Goal: Check status: Check status

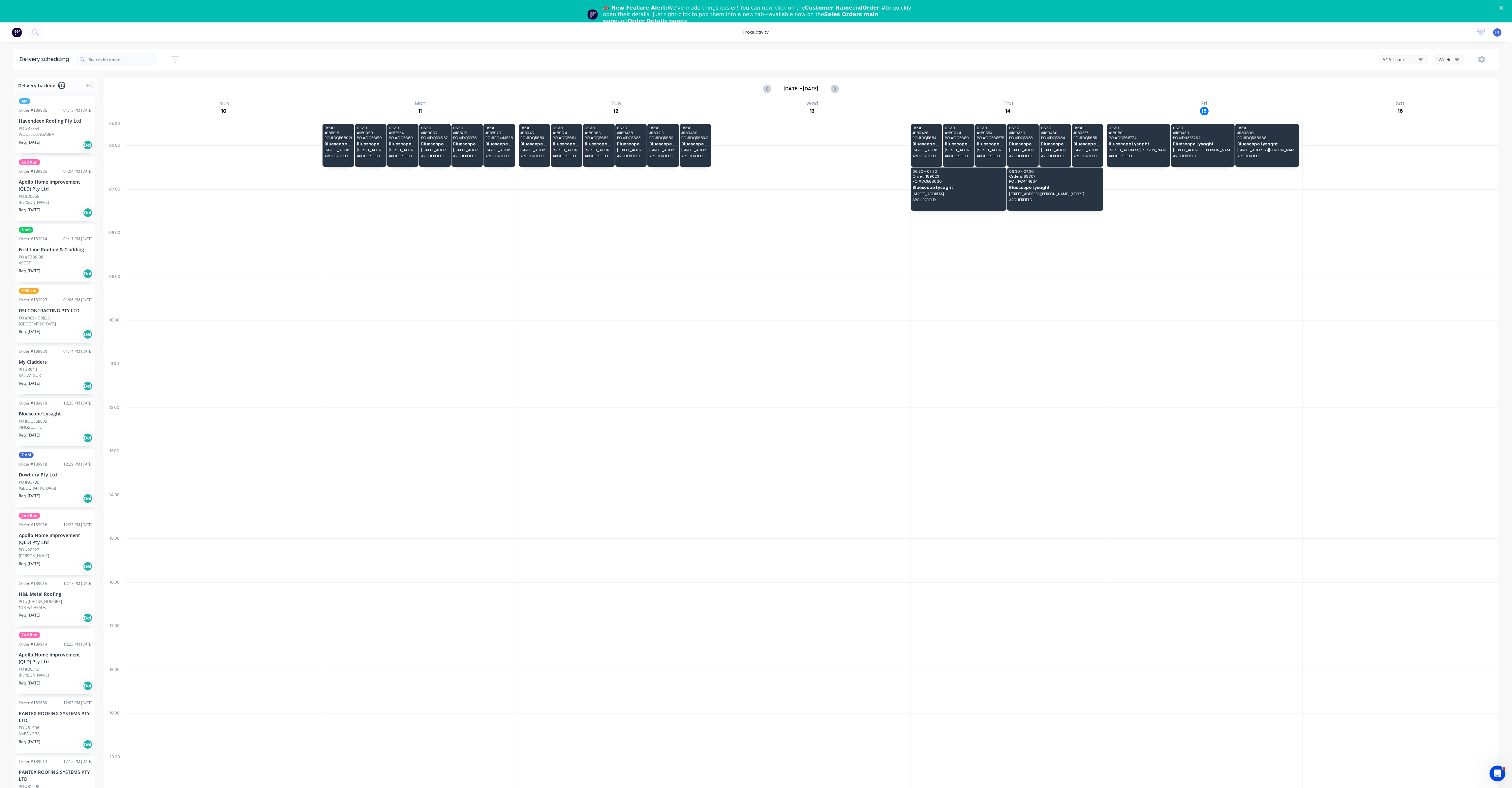
click at [761, 61] on div "ACA Truck" at bounding box center [1400, 60] width 36 height 7
click at [761, 62] on div "ACA Truck" at bounding box center [1400, 60] width 36 height 7
click at [761, 62] on icon "button" at bounding box center [1457, 60] width 4 height 7
click at [761, 88] on div "Vehicle" at bounding box center [1468, 90] width 65 height 13
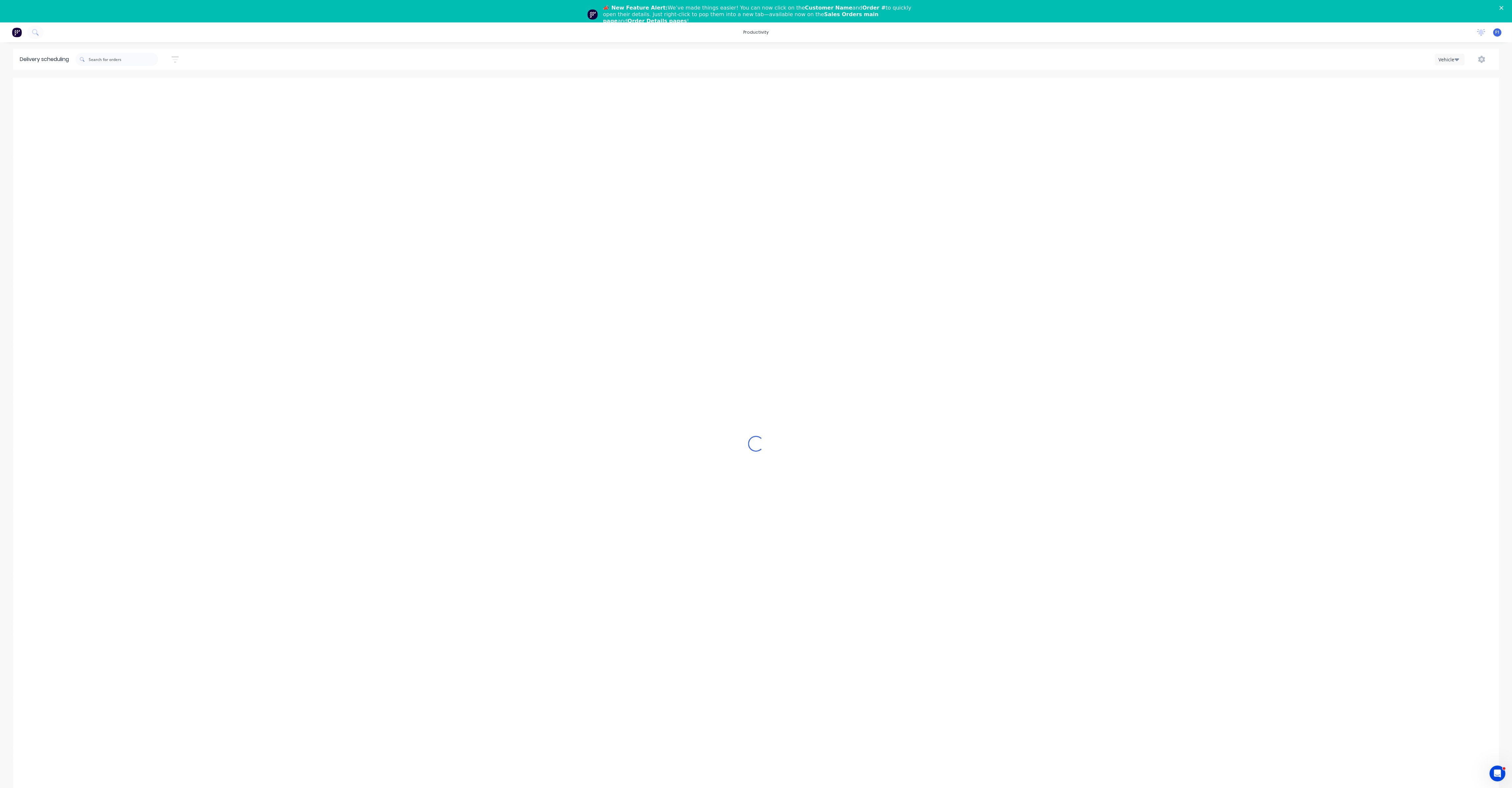
scroll to position [0, 0]
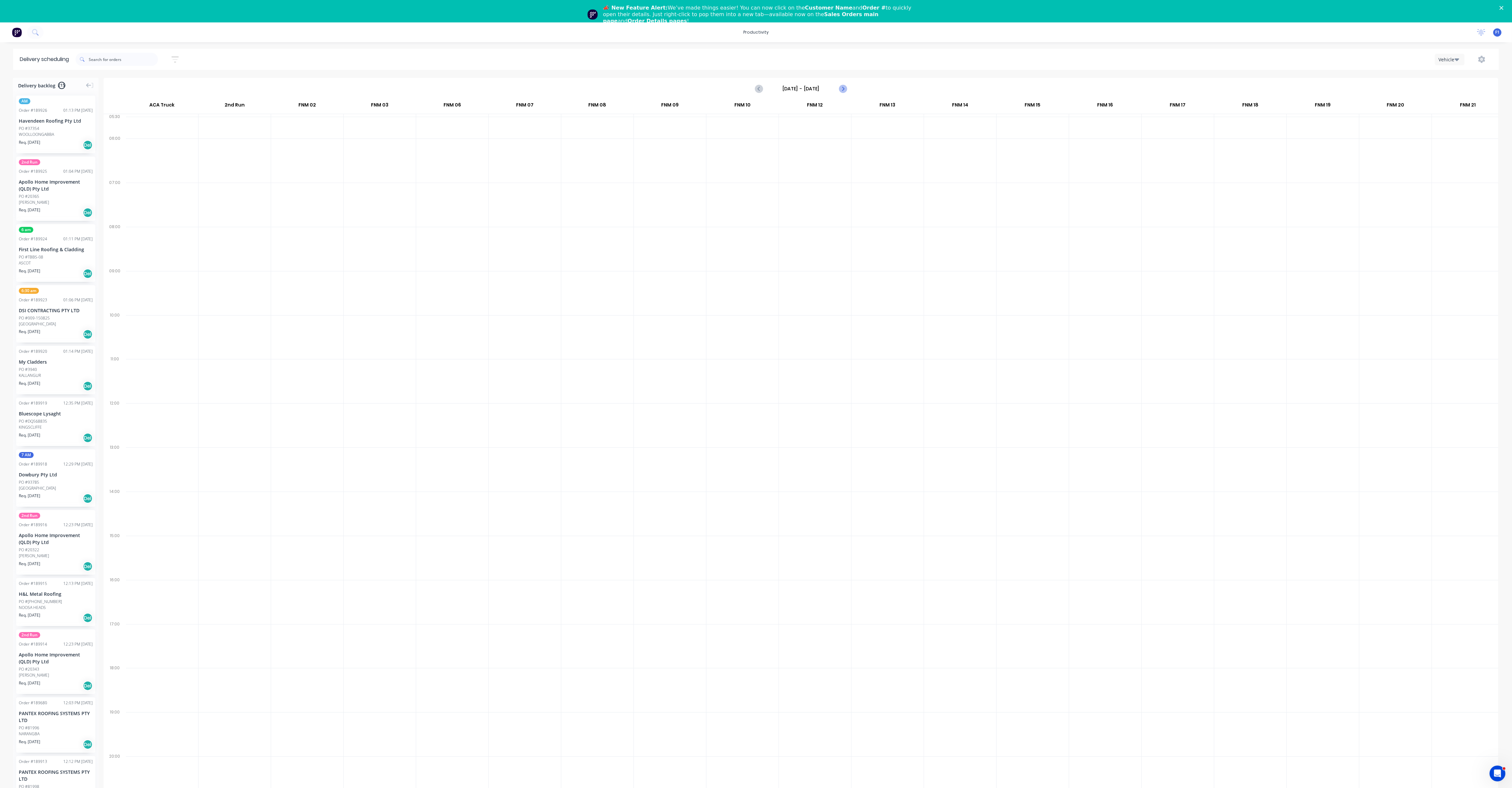
click at [761, 89] on icon "Next page" at bounding box center [842, 89] width 8 height 8
type input "[DATE] - [DATE]"
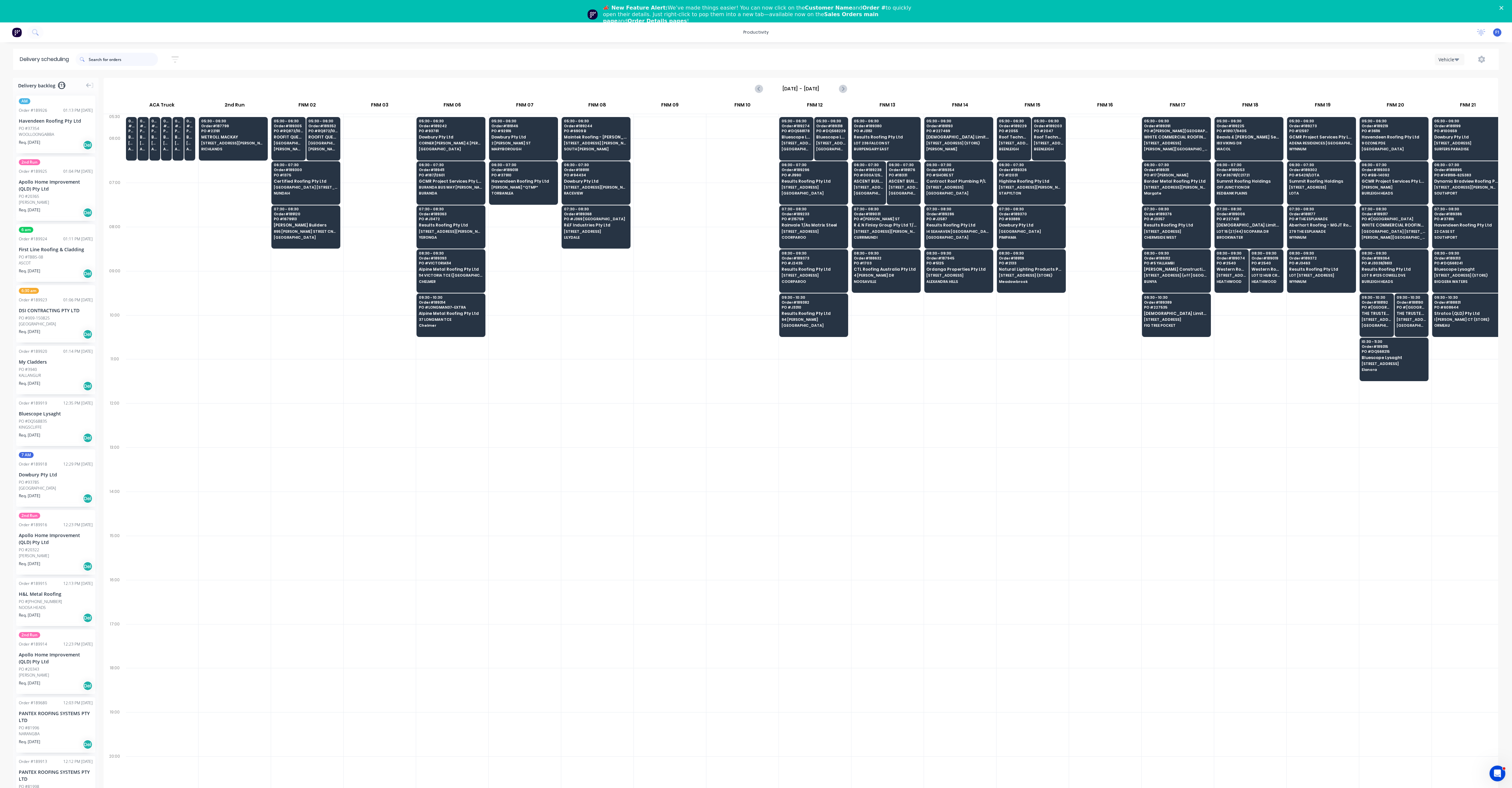
click at [132, 57] on input "text" at bounding box center [123, 60] width 69 height 13
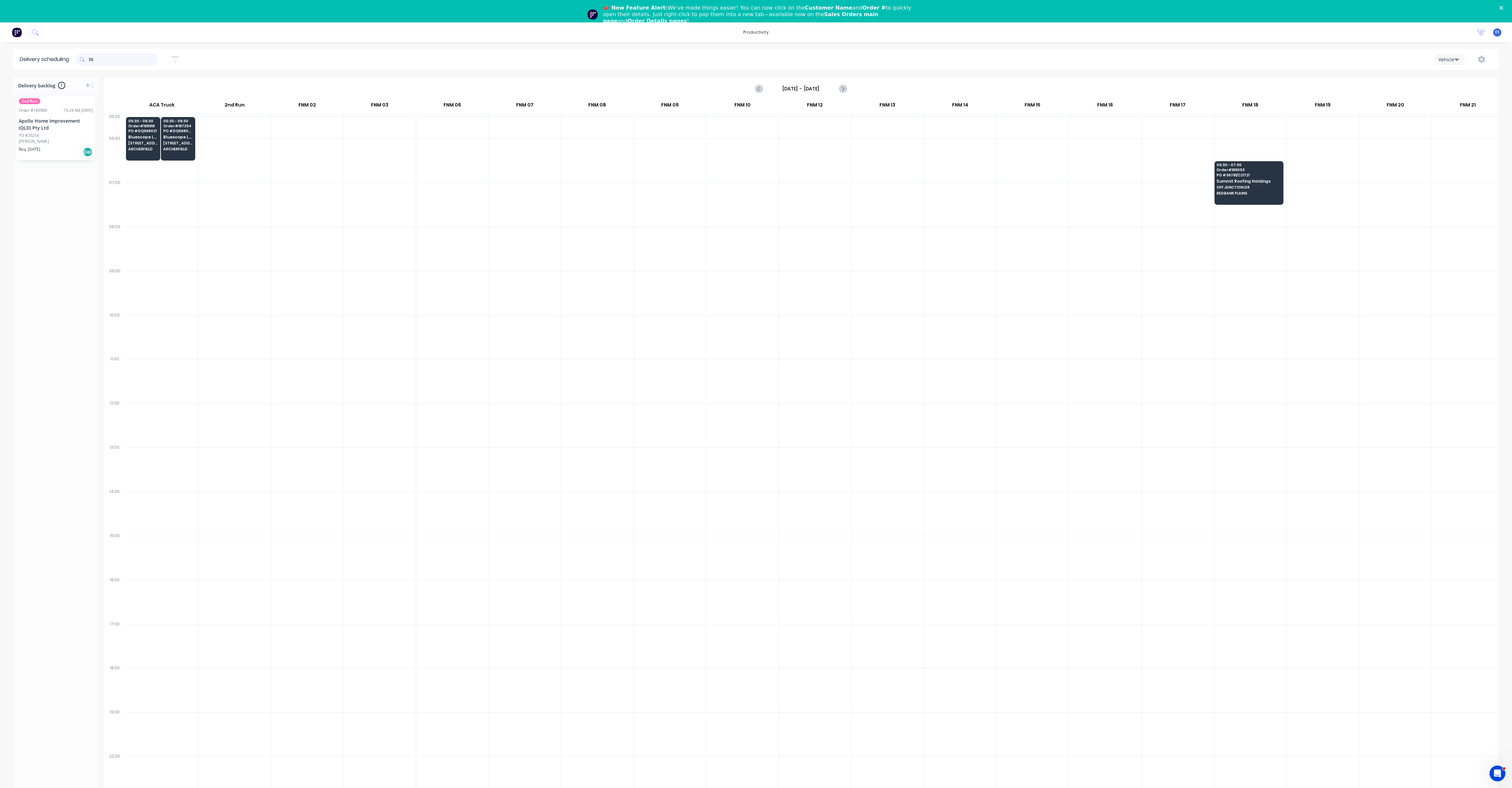
type input "5"
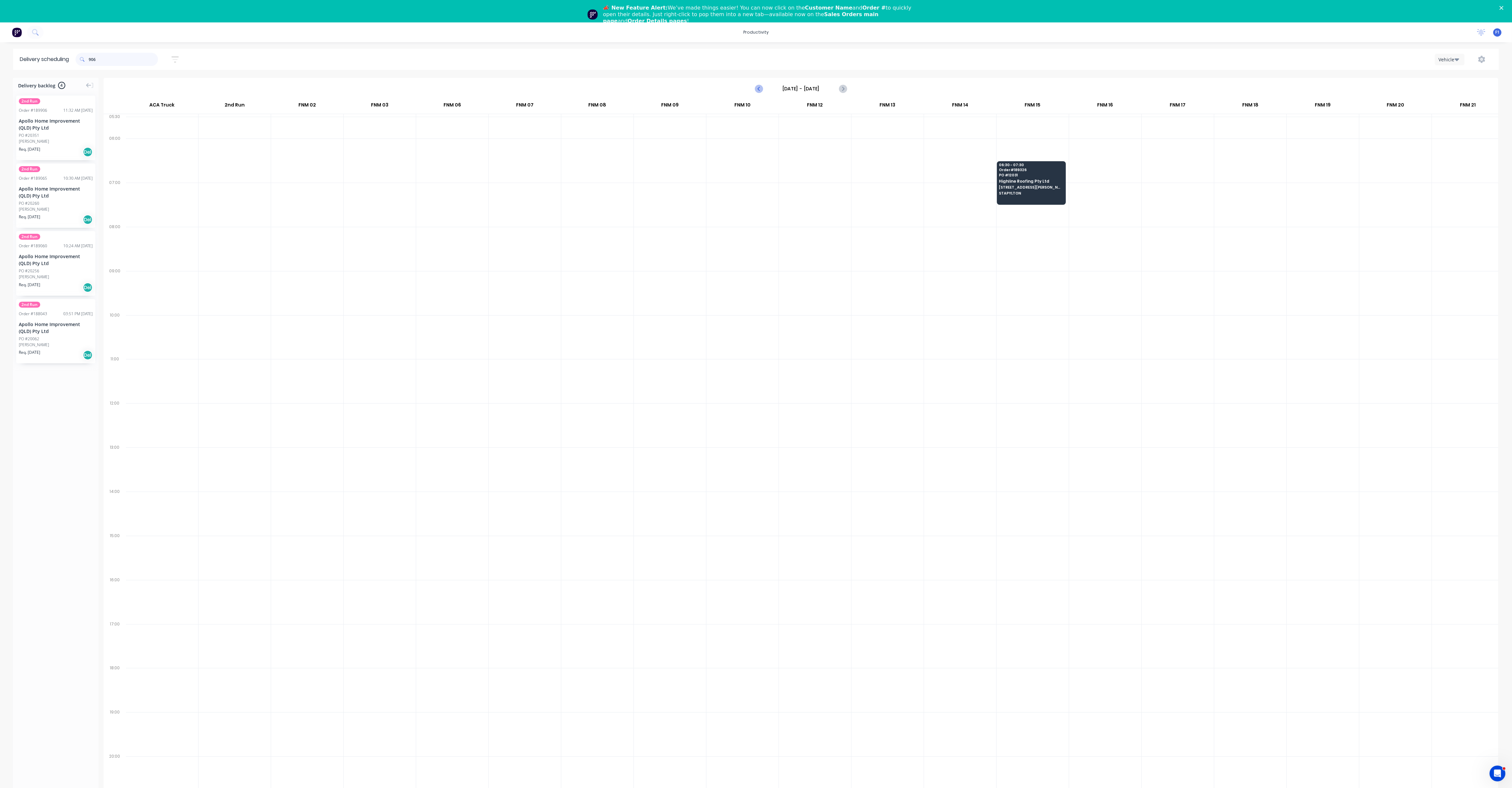
type input "906"
click at [759, 86] on icon "Previous page" at bounding box center [759, 88] width 3 height 5
type input "[DATE] - [DATE]"
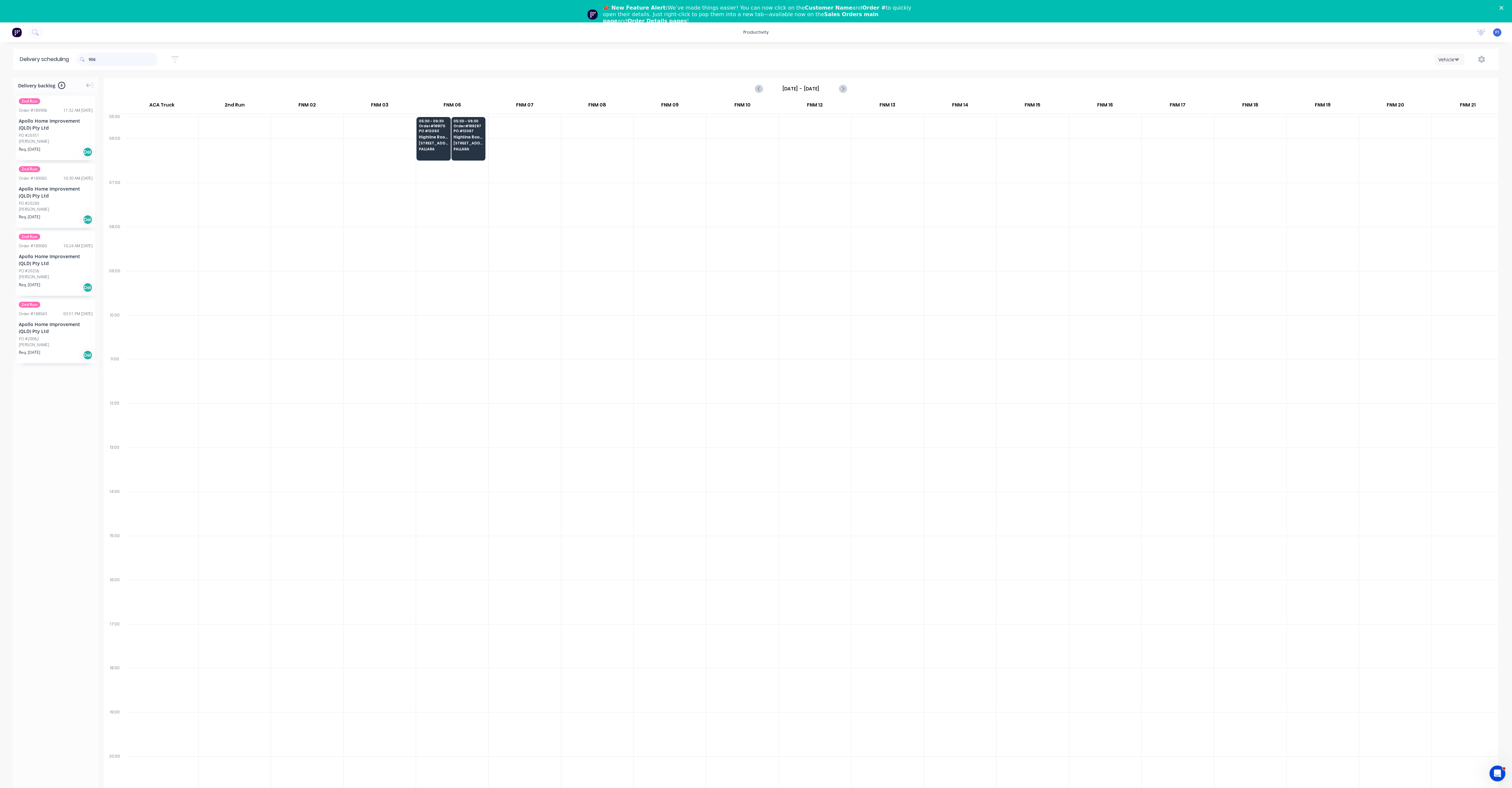
click at [127, 55] on input "906" at bounding box center [123, 60] width 69 height 13
type input "9"
type input "586"
click at [761, 92] on icon "Next page" at bounding box center [842, 89] width 8 height 8
click at [753, 89] on button "Previous page" at bounding box center [759, 89] width 13 height 13
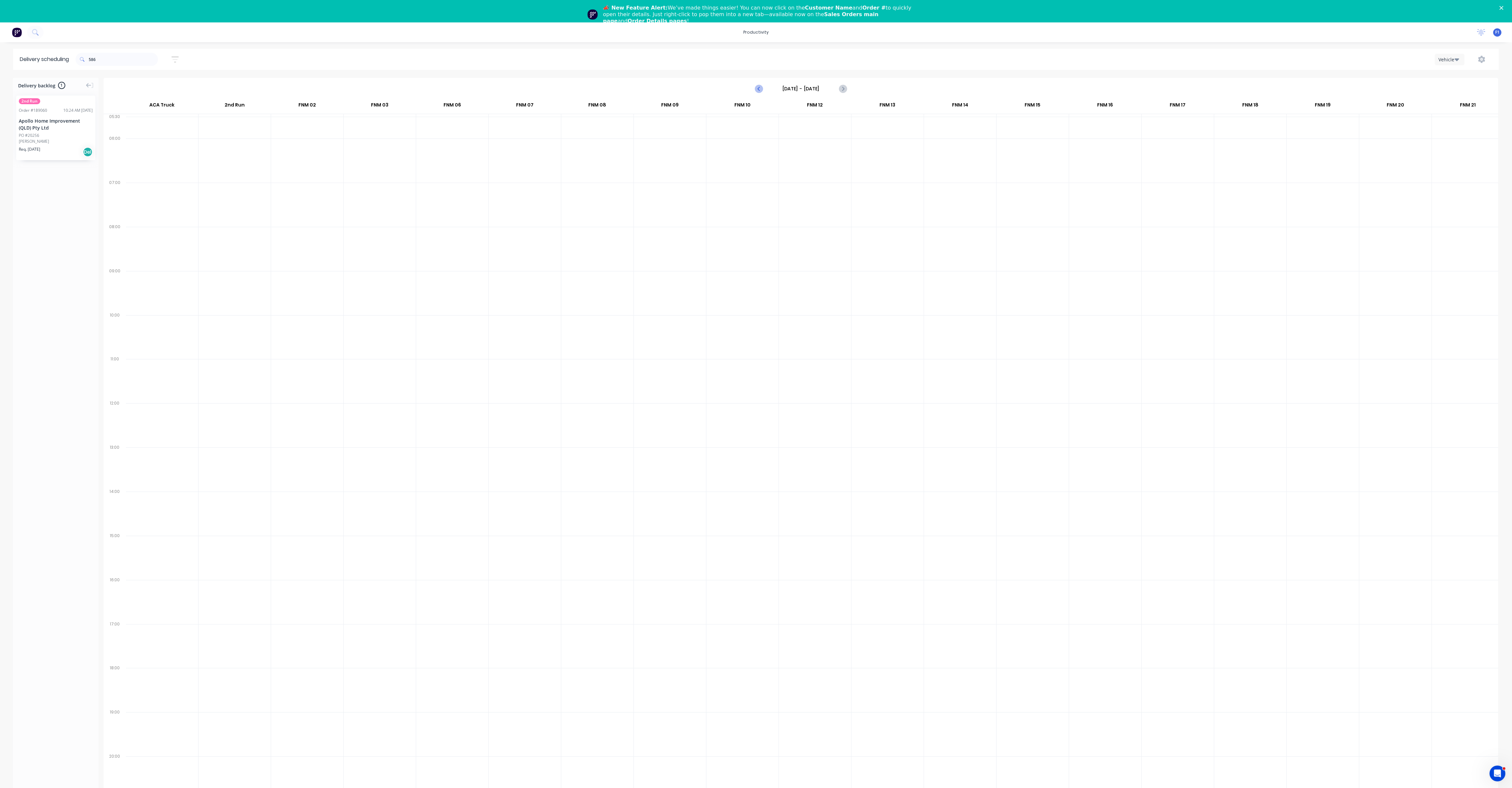
type input "[DATE] - [DATE]"
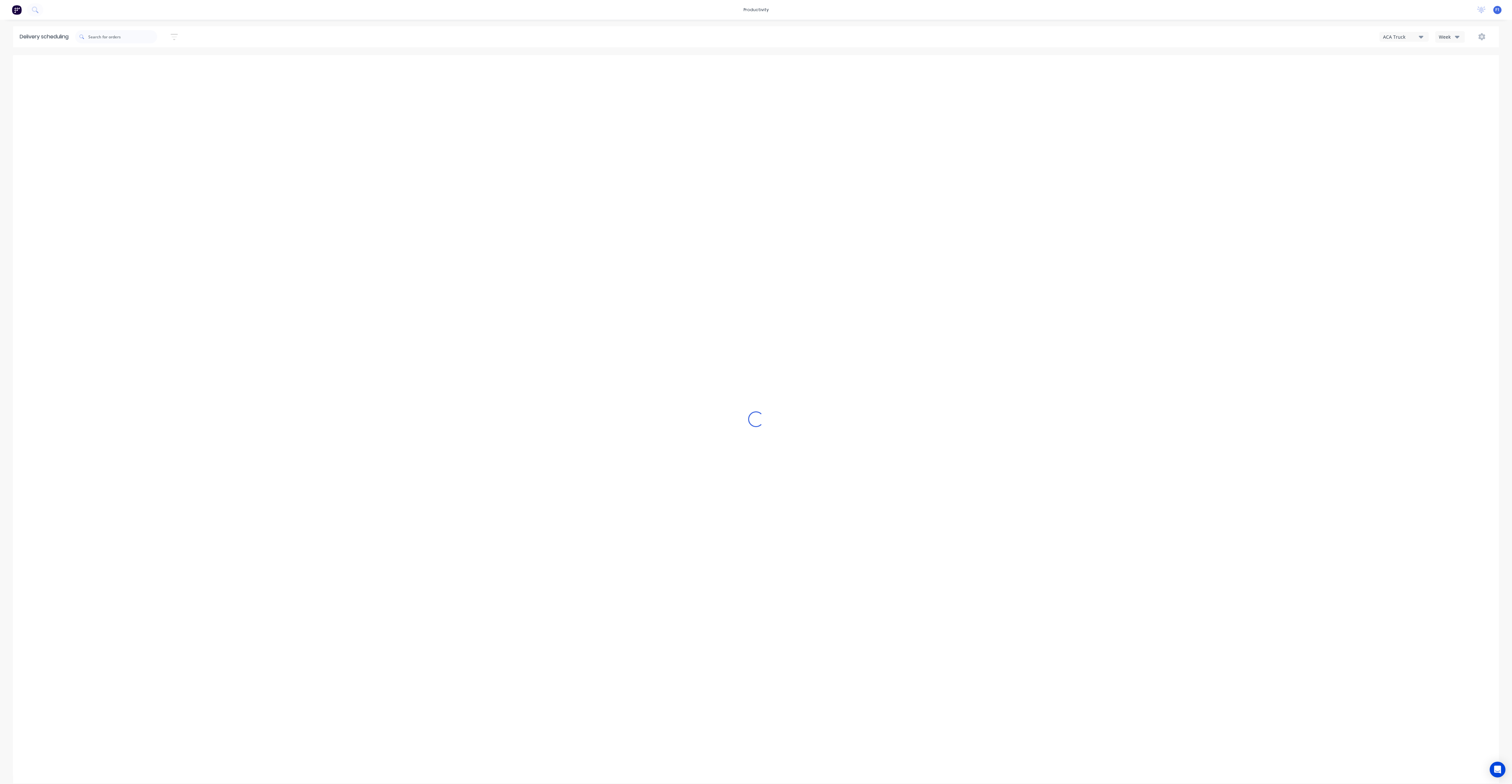
click at [1453, 40] on button "Week" at bounding box center [1449, 37] width 30 height 12
click at [1448, 72] on div "Vehicle" at bounding box center [1468, 67] width 65 height 13
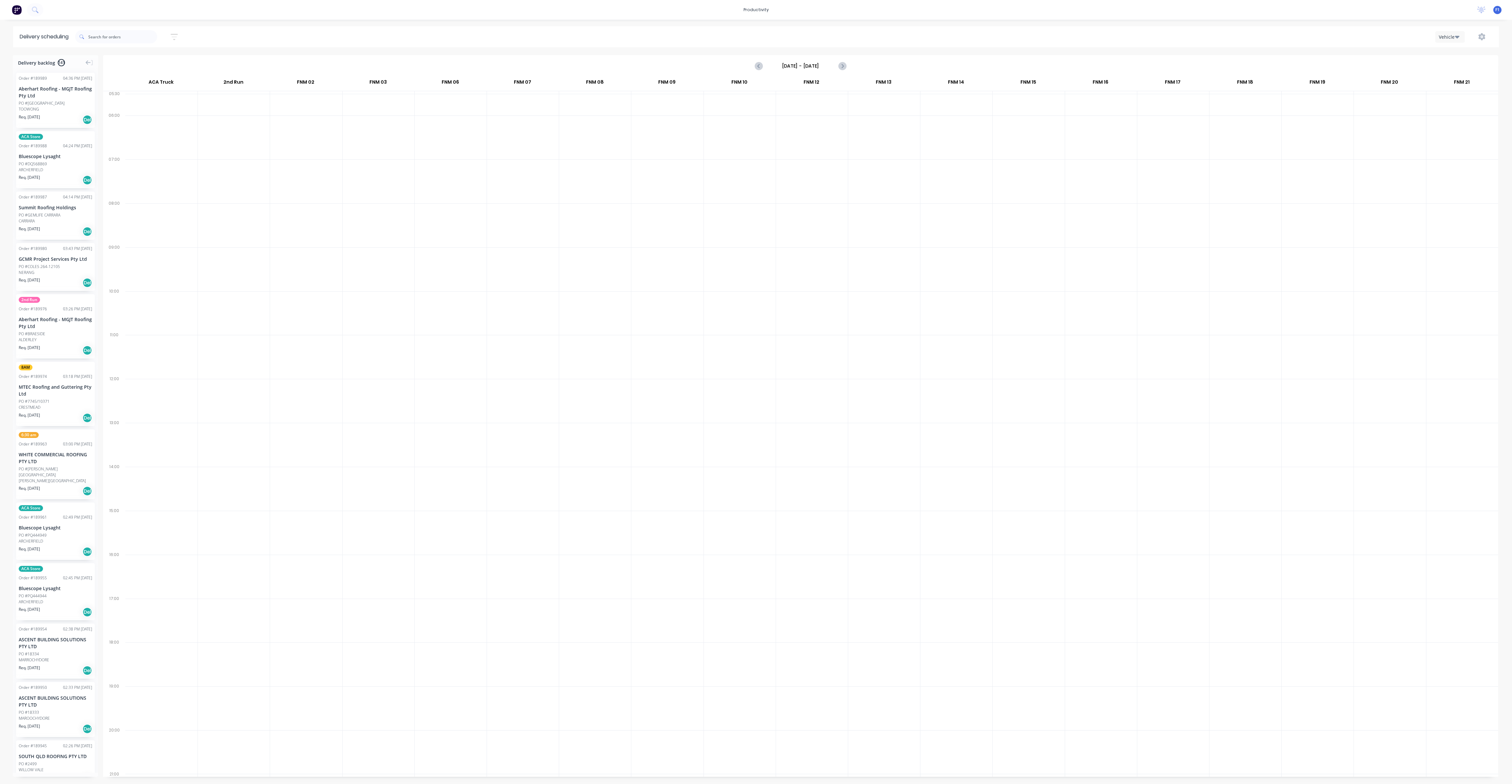
click at [804, 63] on input "[DATE] - [DATE]" at bounding box center [801, 66] width 65 height 10
click at [790, 138] on div "18" at bounding box center [790, 137] width 10 height 10
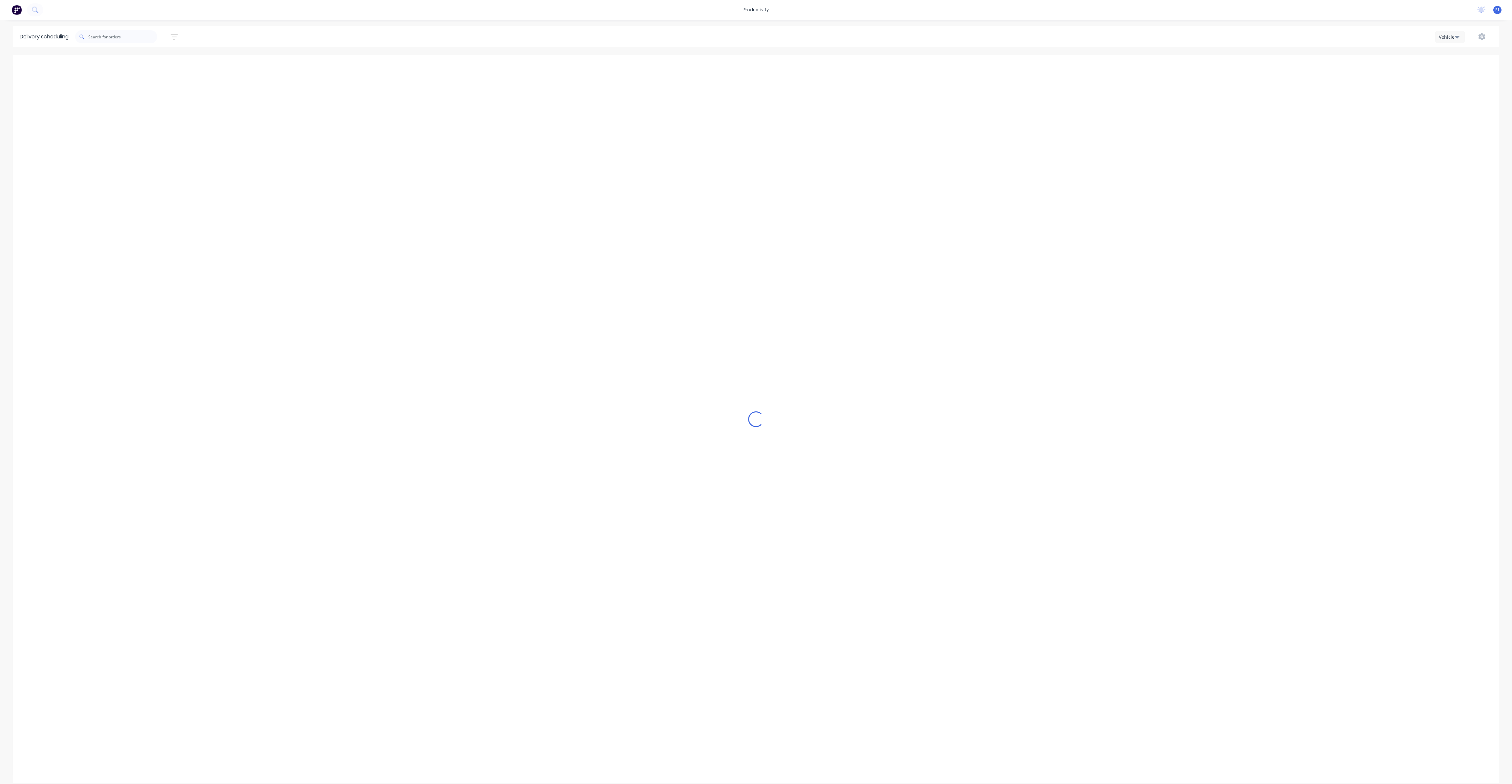
type input "Monday - 18/08/25"
click at [130, 40] on input "text" at bounding box center [122, 37] width 69 height 13
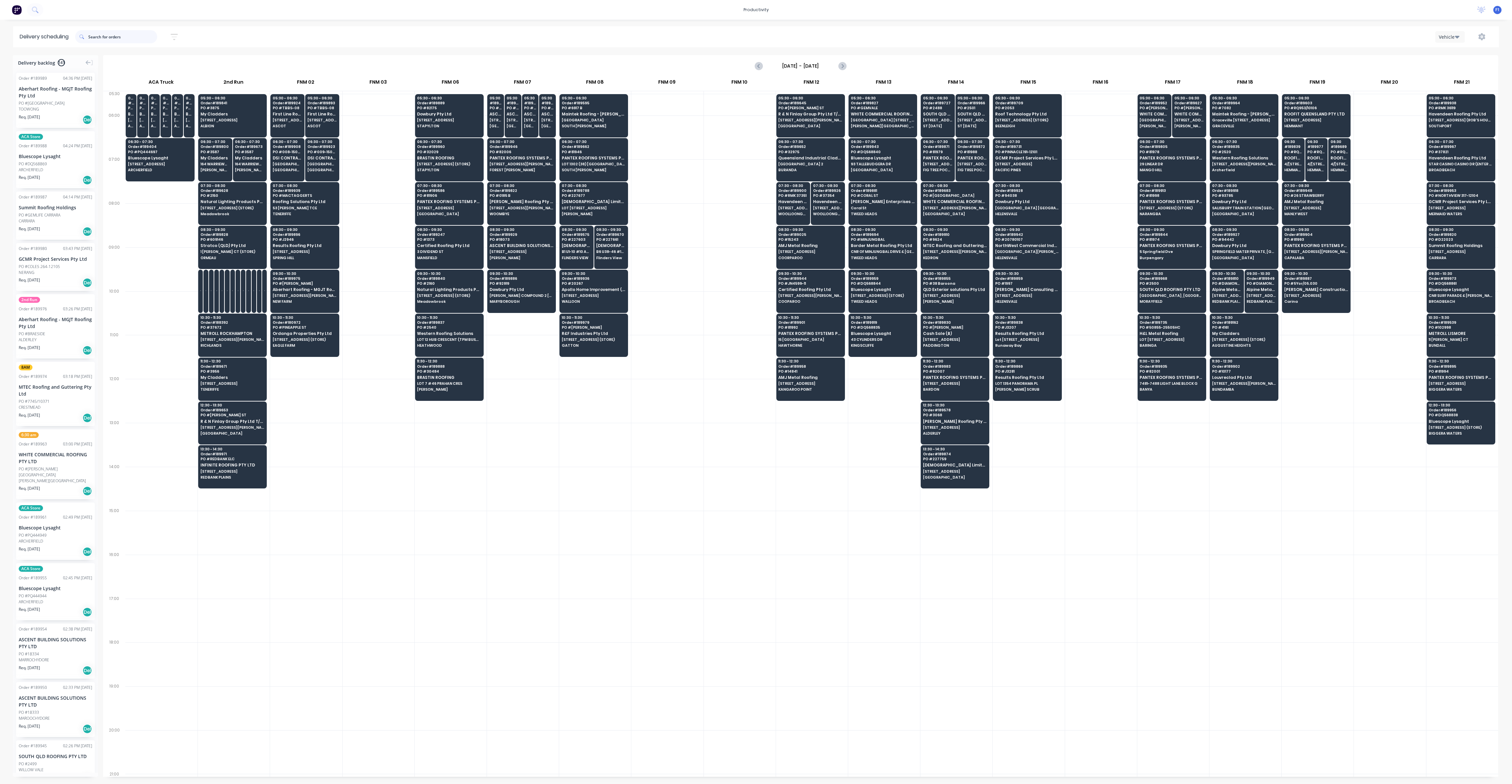
click at [131, 35] on input "text" at bounding box center [122, 37] width 69 height 13
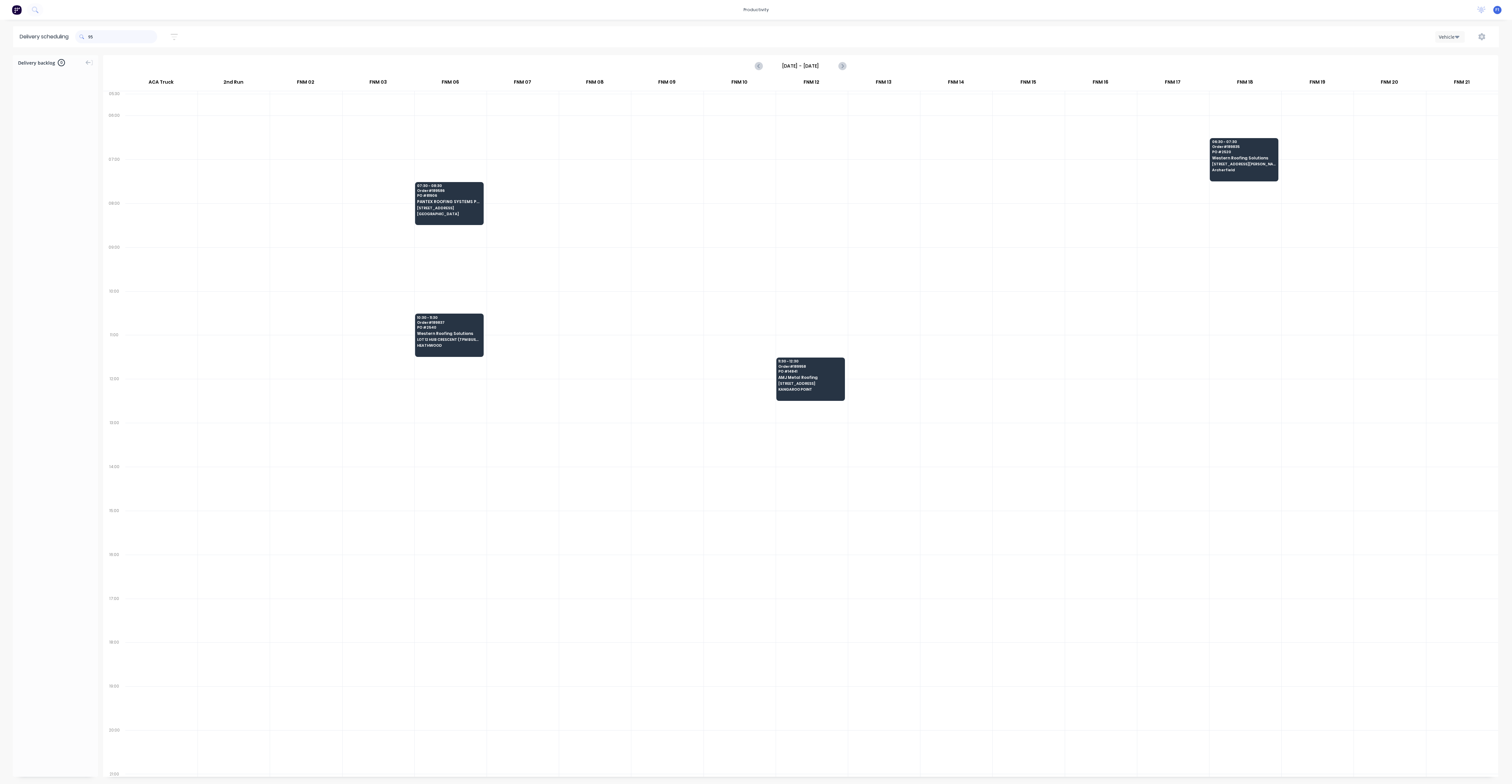
type input "9"
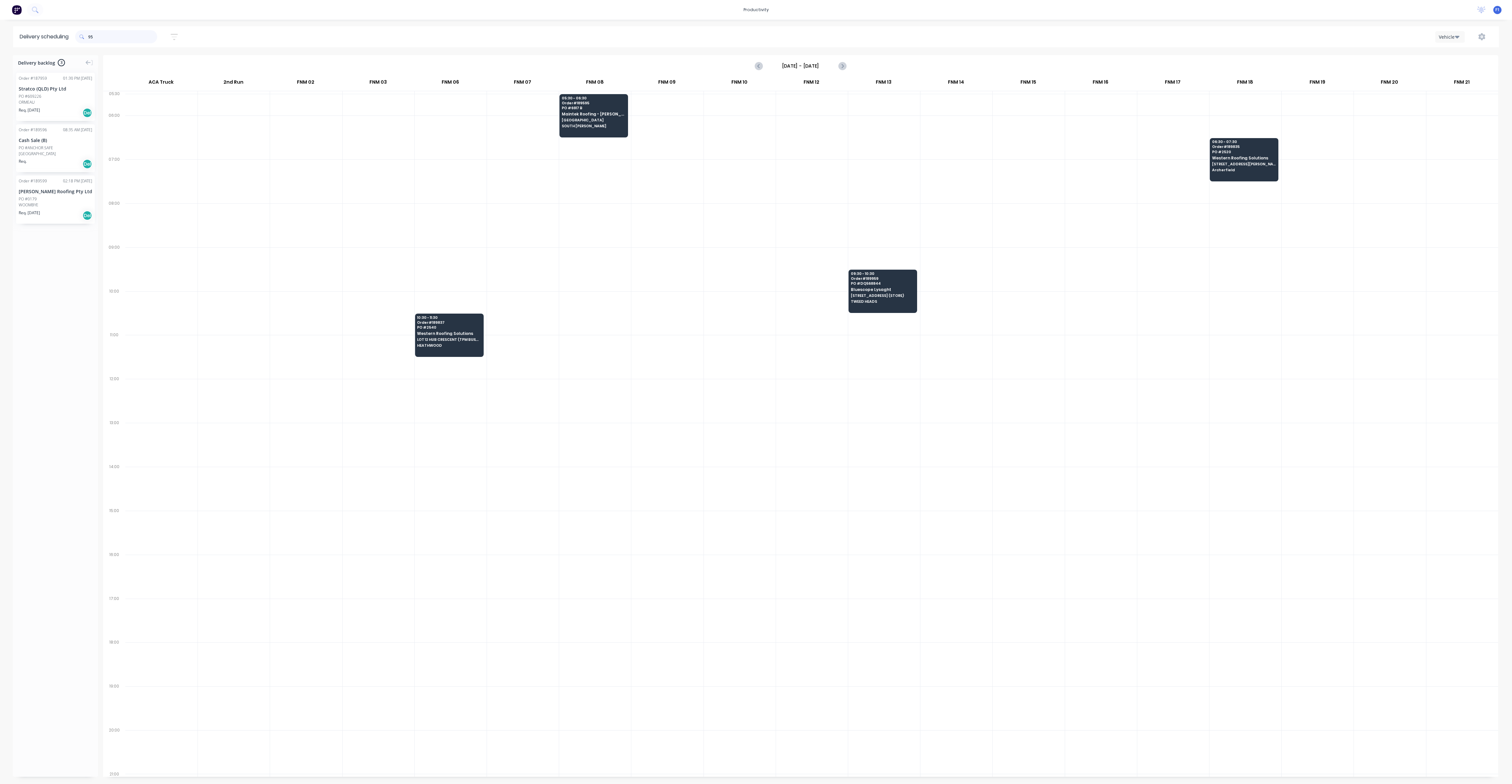
type input "9"
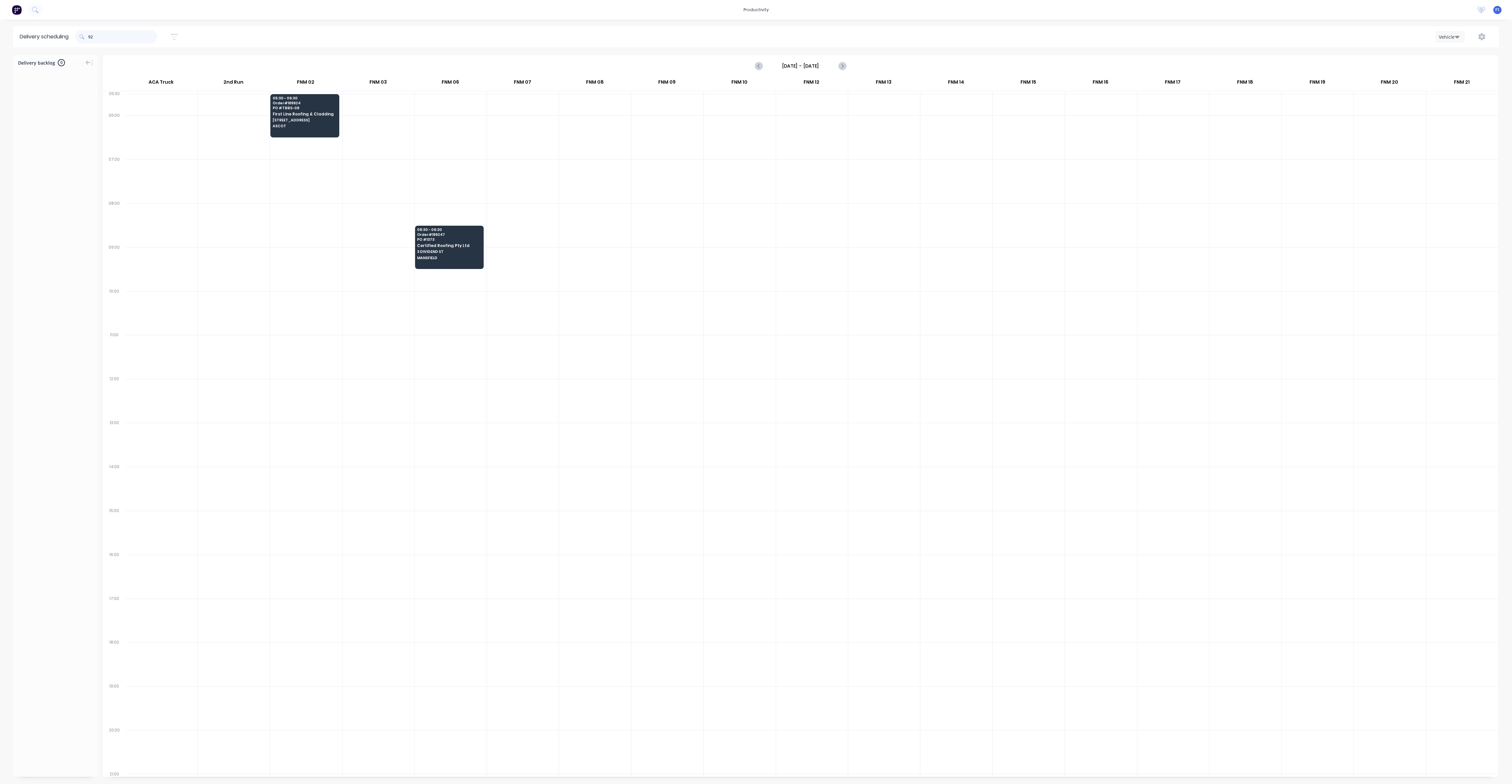
type input "9"
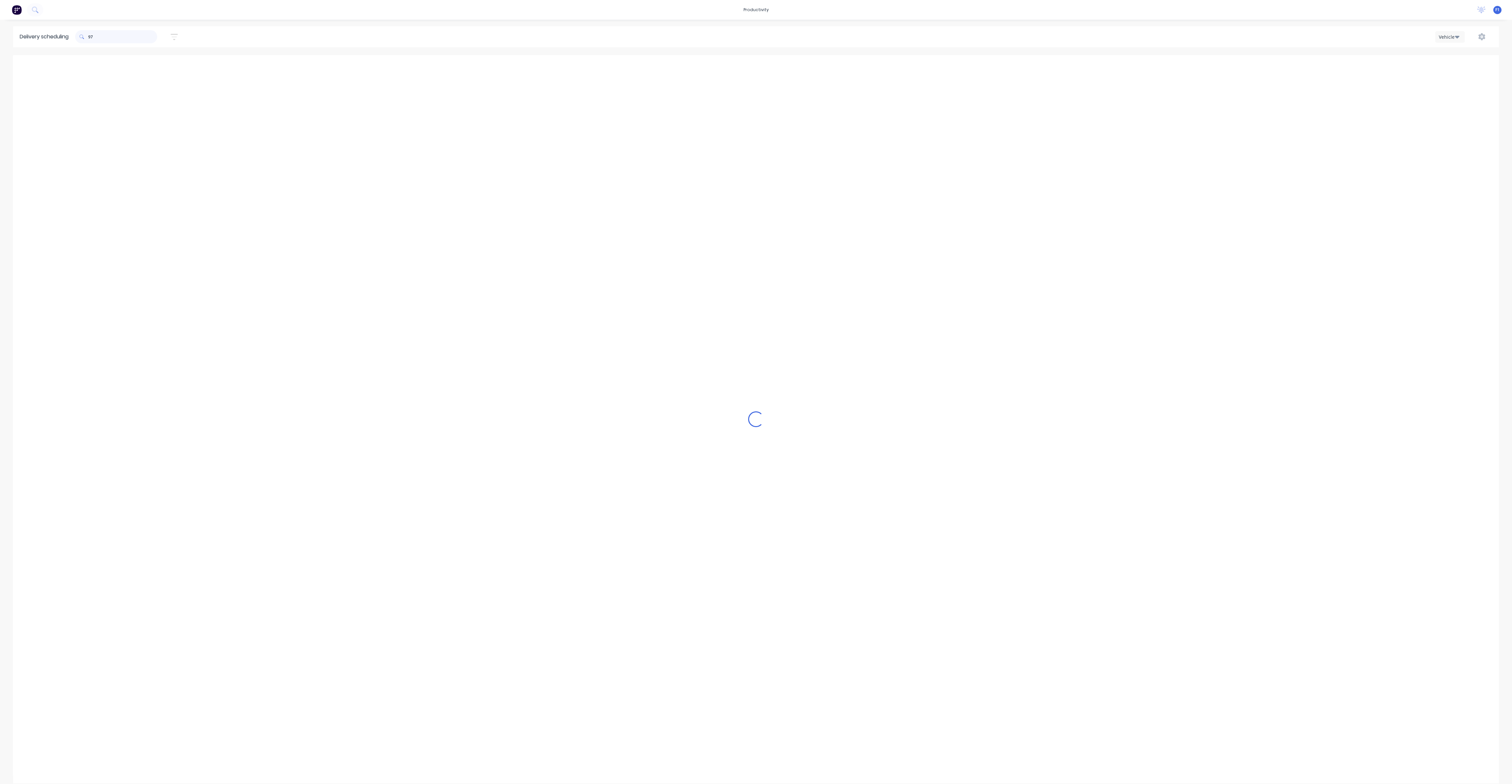
type input "9"
type input "7"
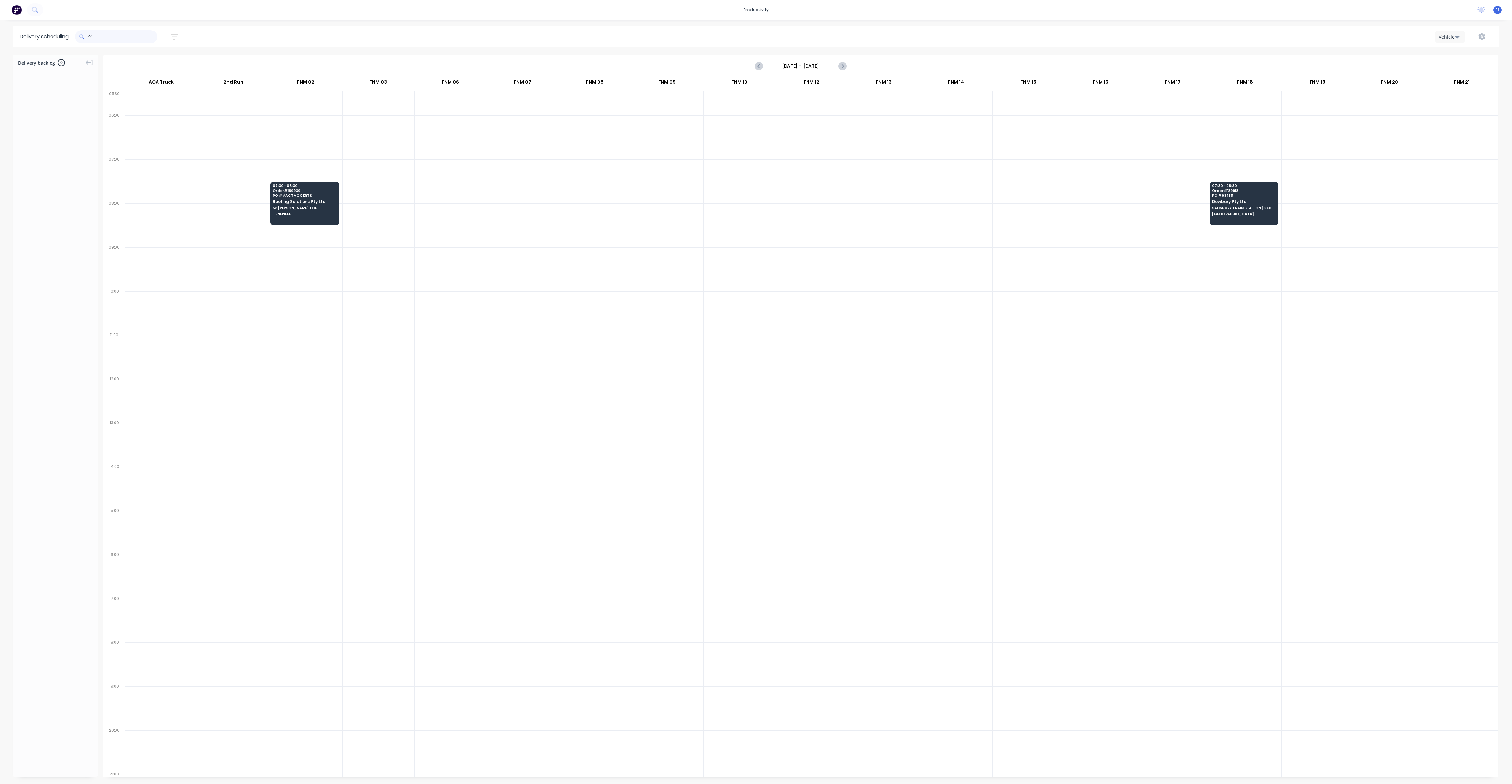
type input "9"
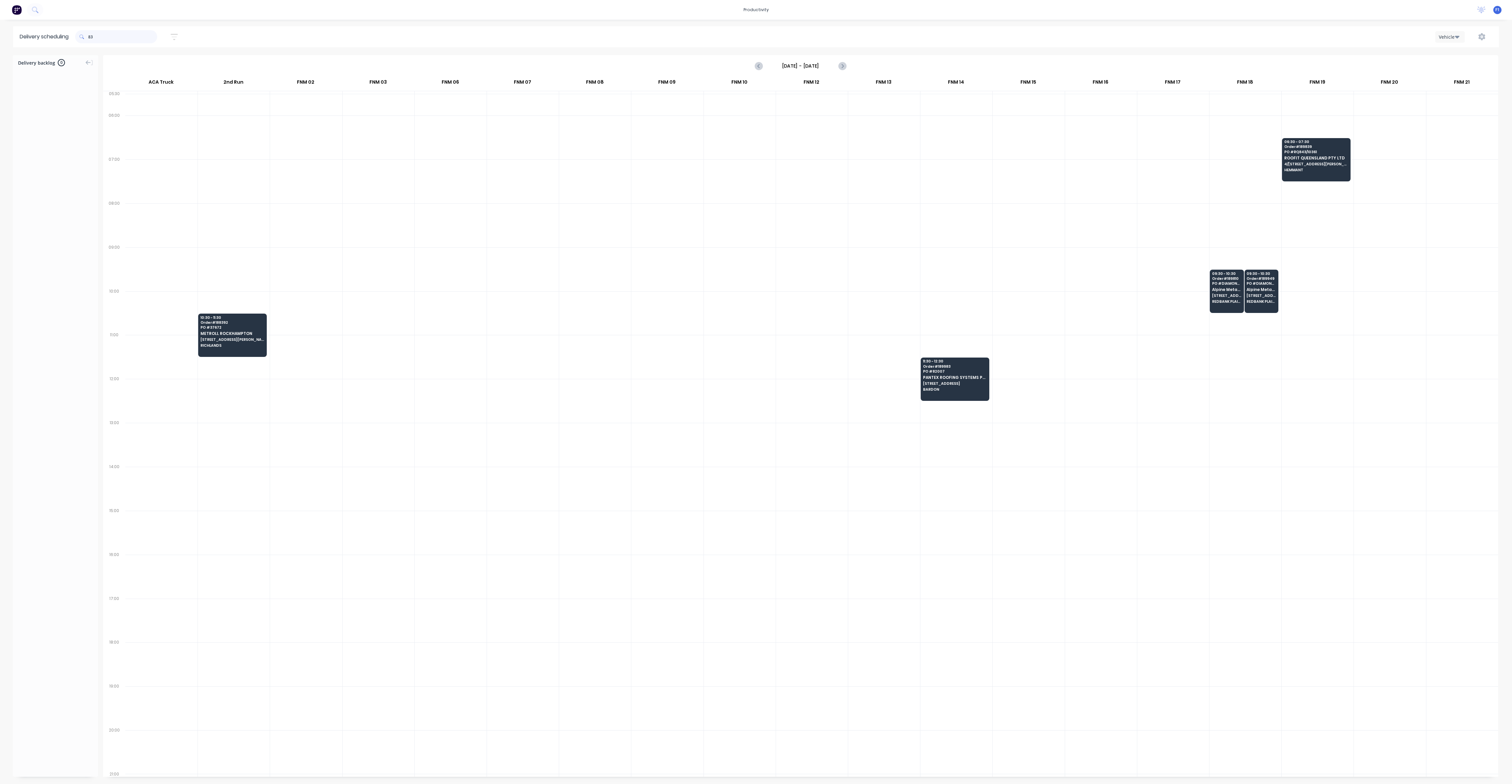
type input "8"
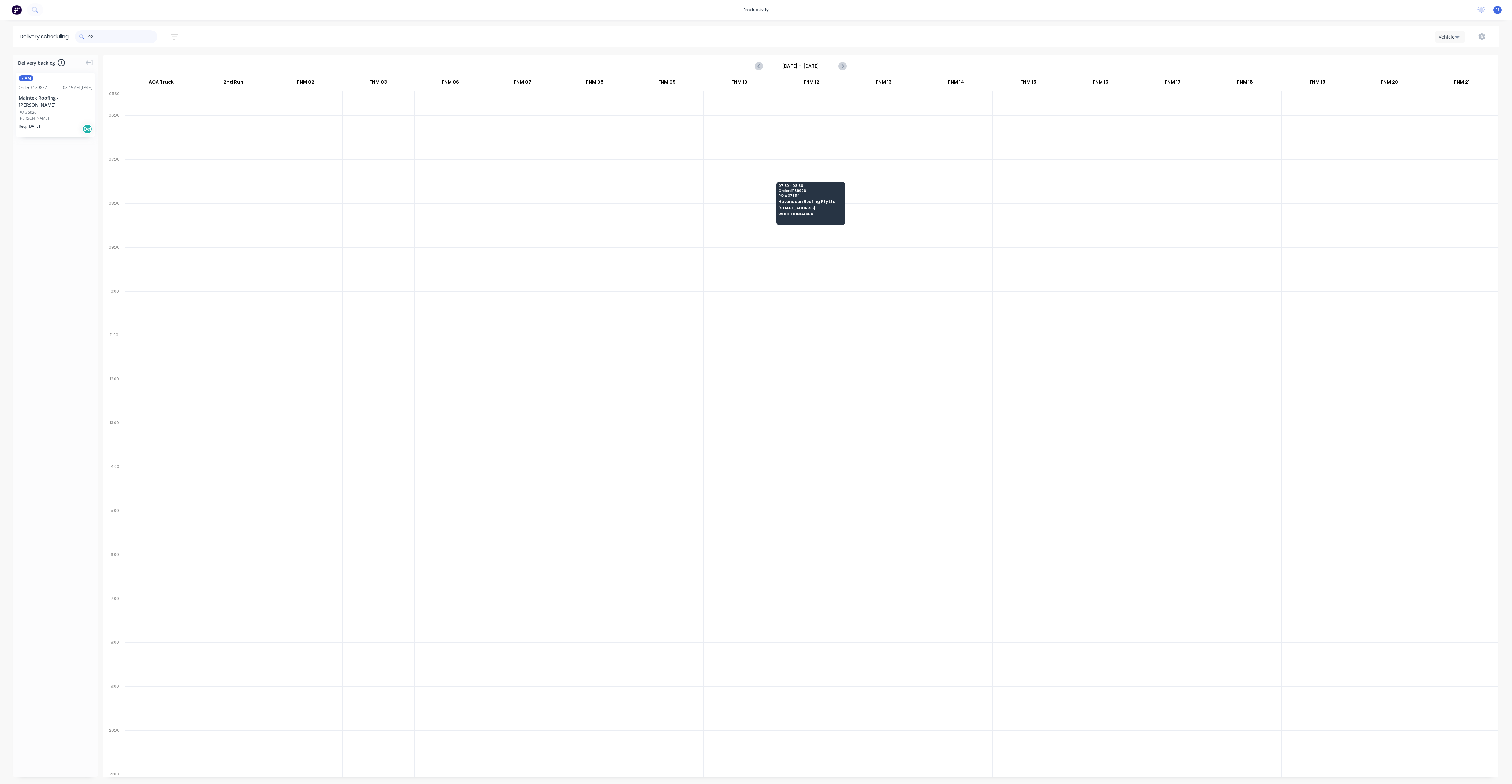
type input "9"
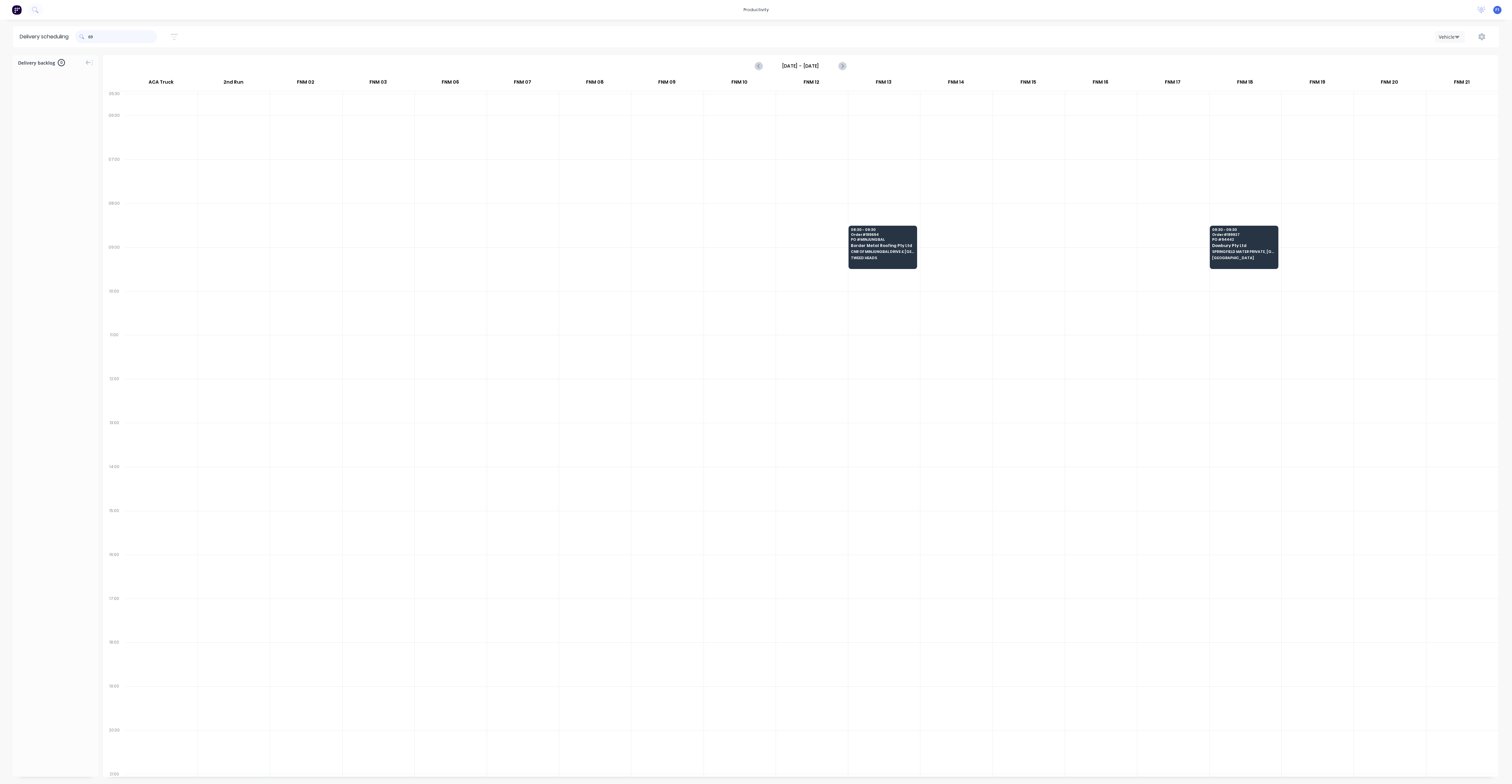
type input "6"
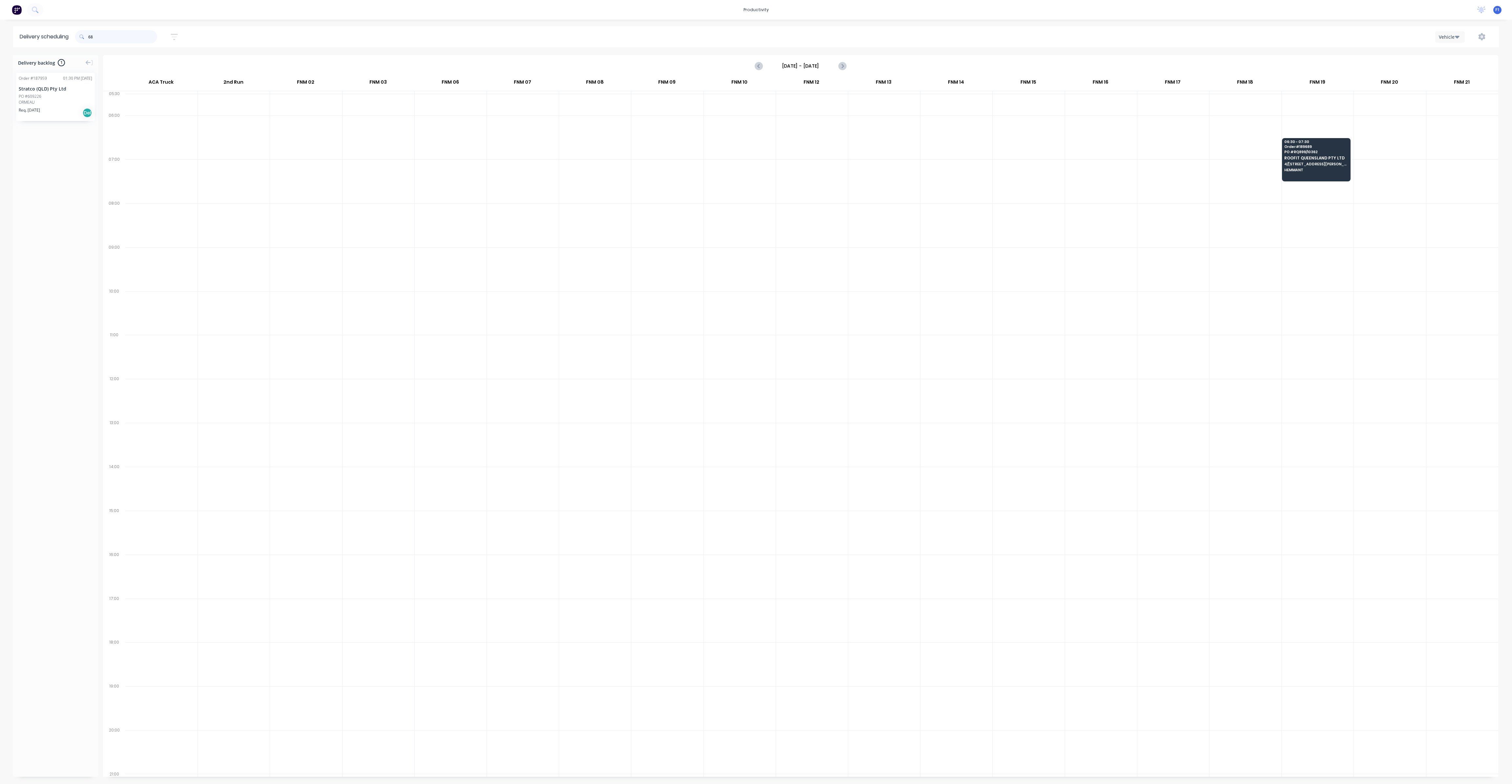
type input "6"
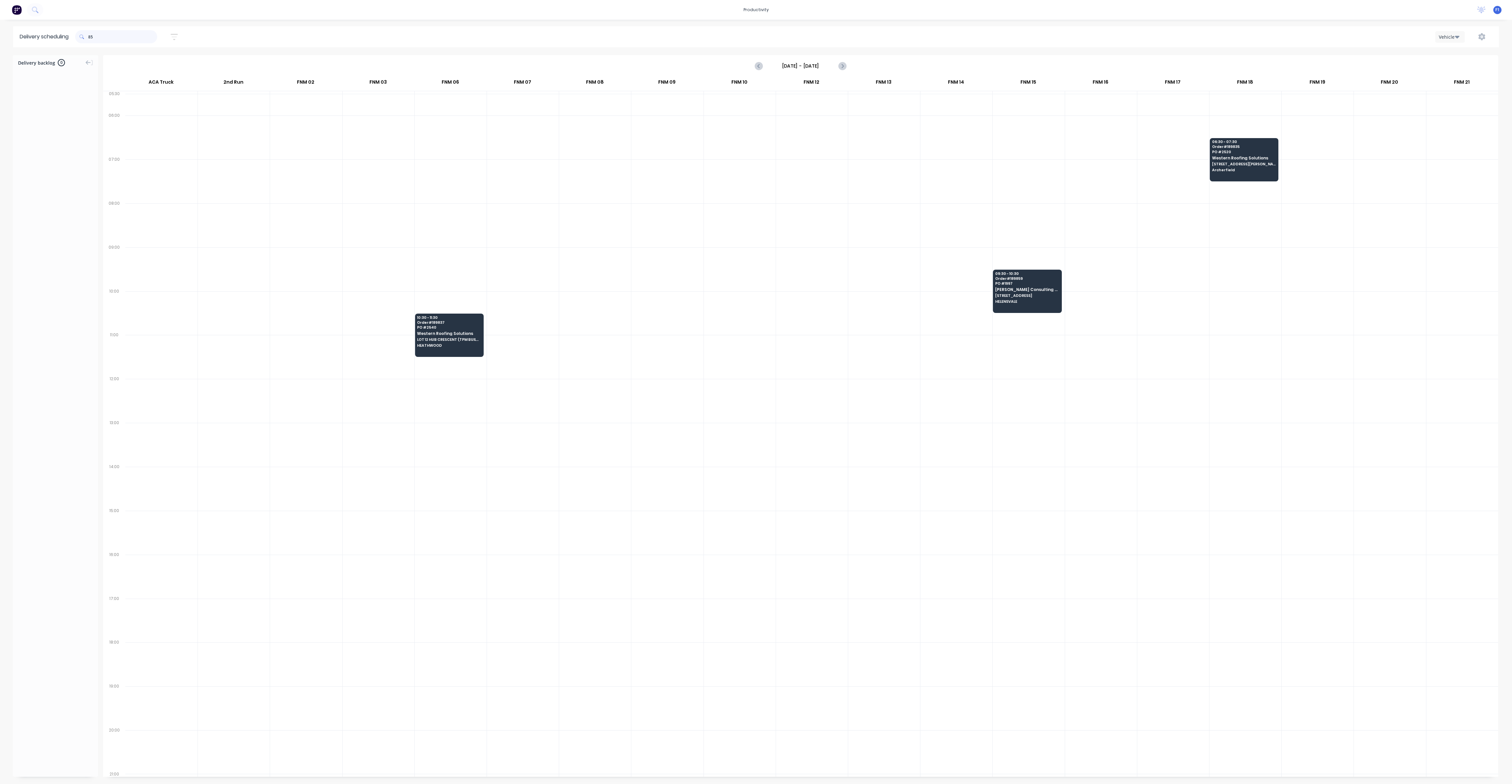
type input "8"
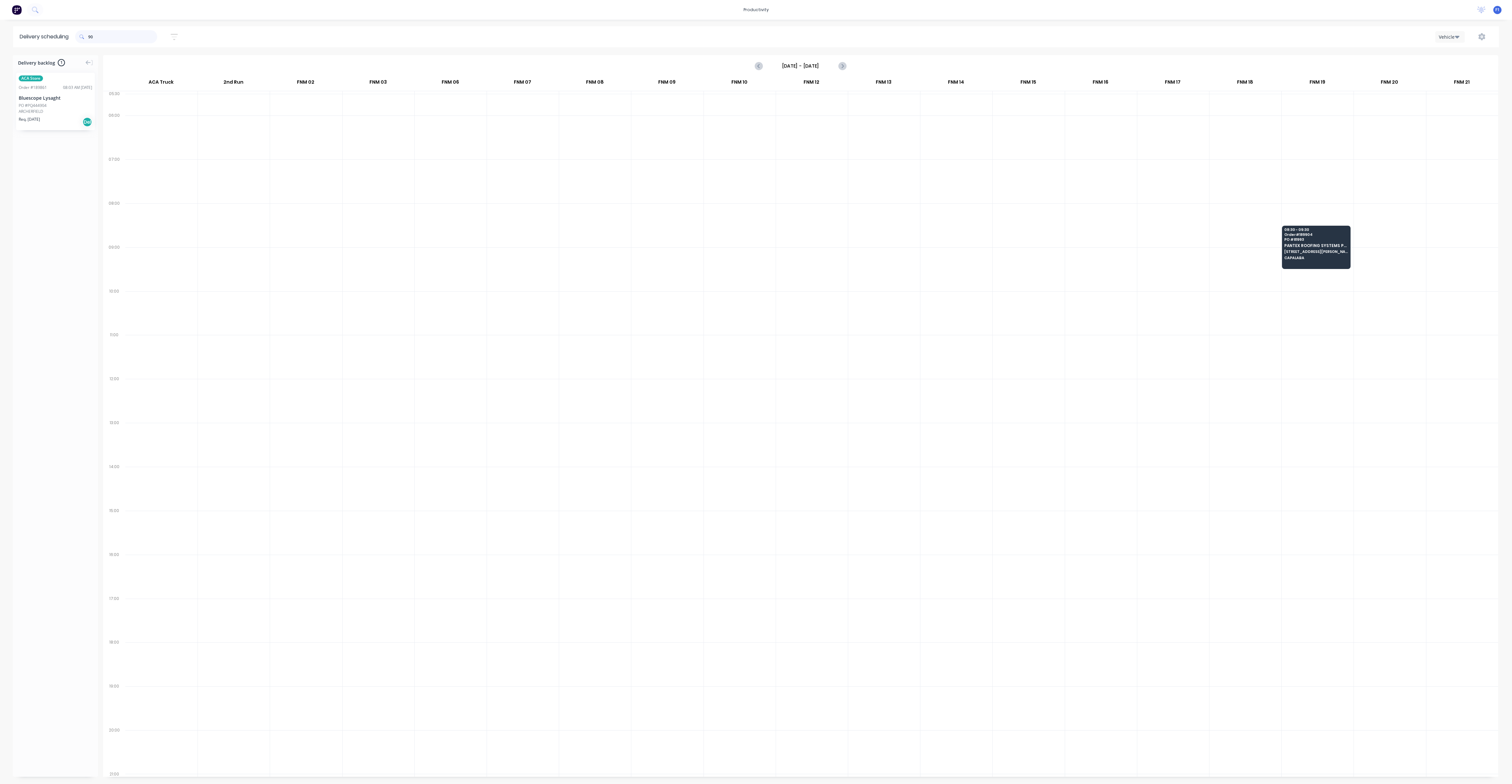
type input "9"
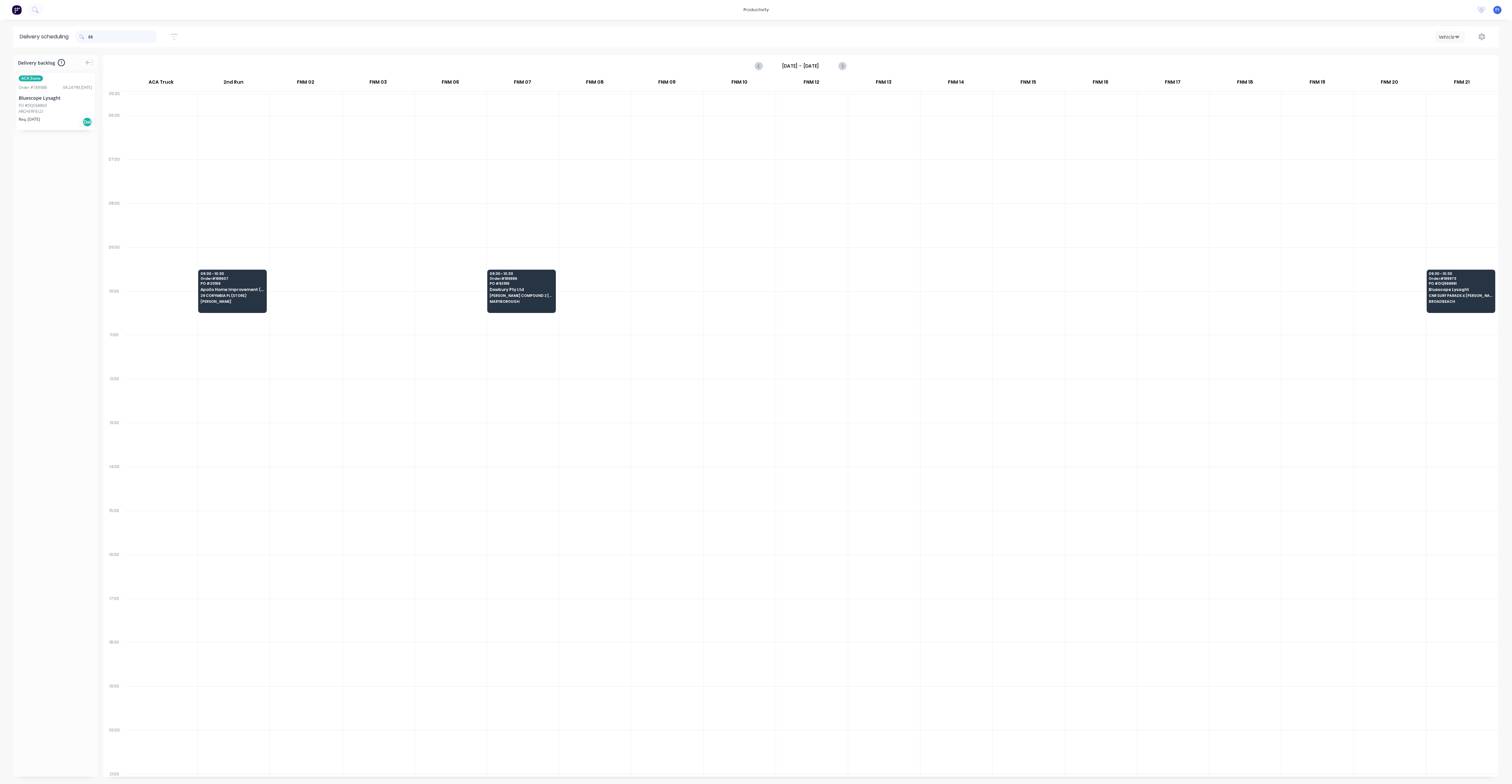
type input "8"
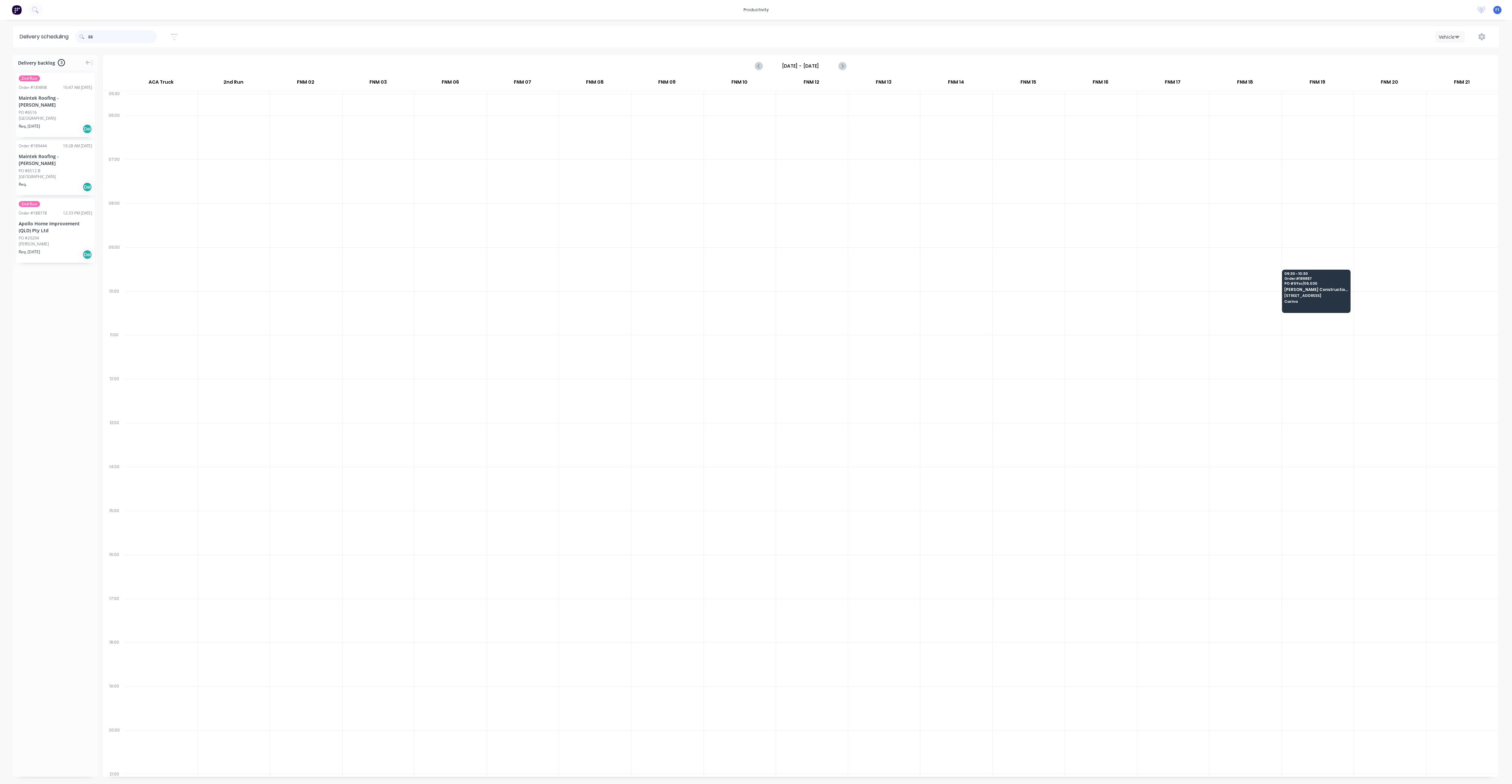
type input "8"
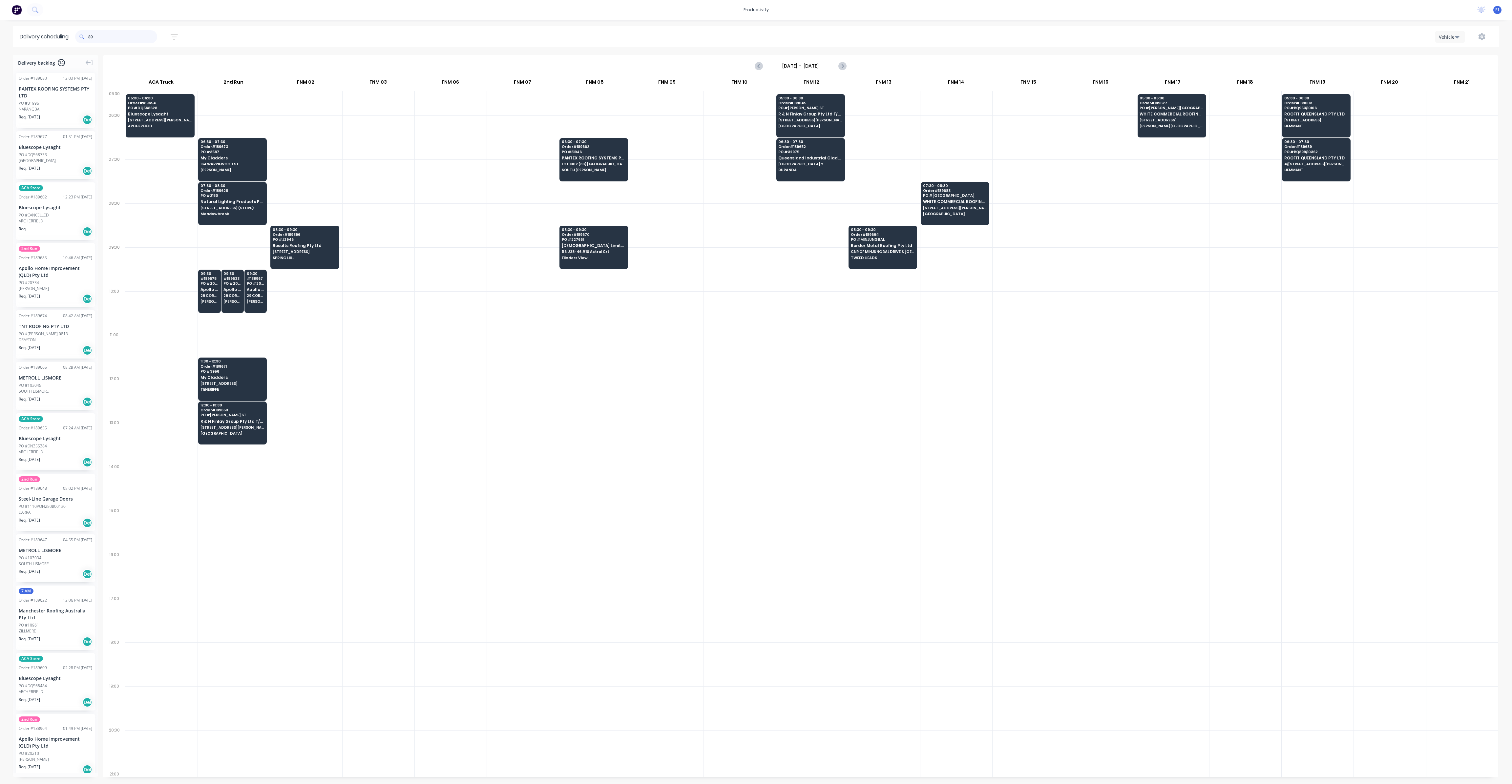
type input "8"
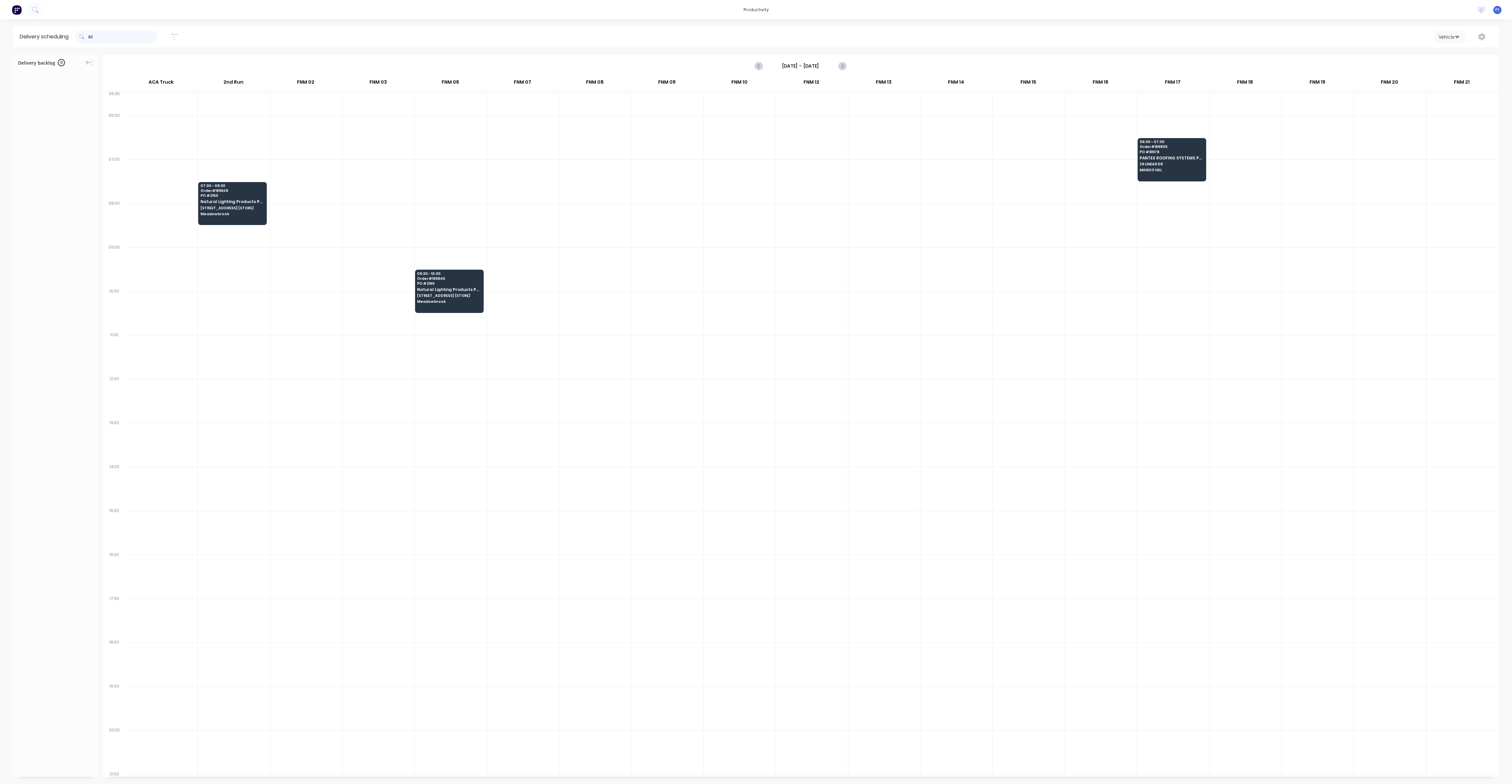
type input "8"
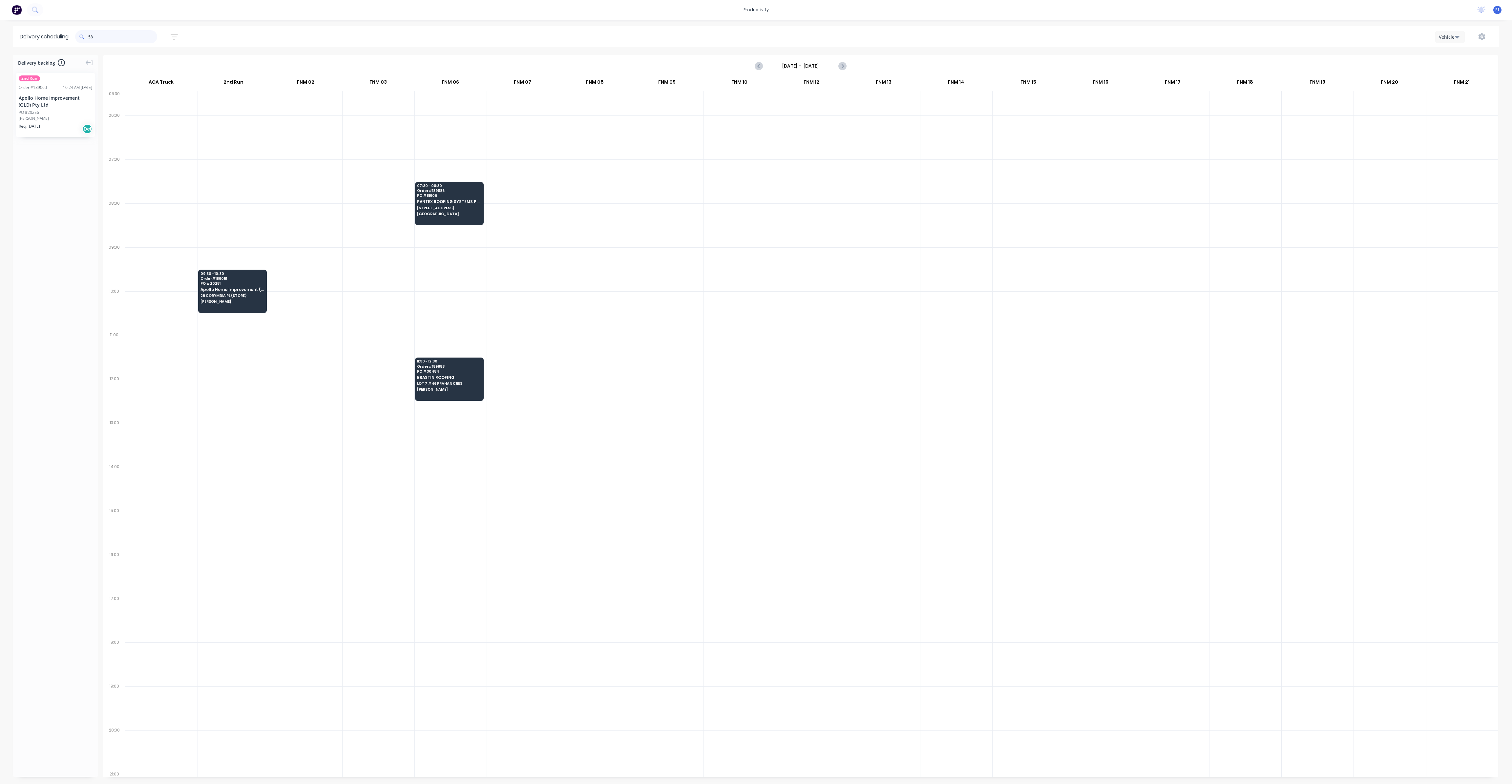
type input "5"
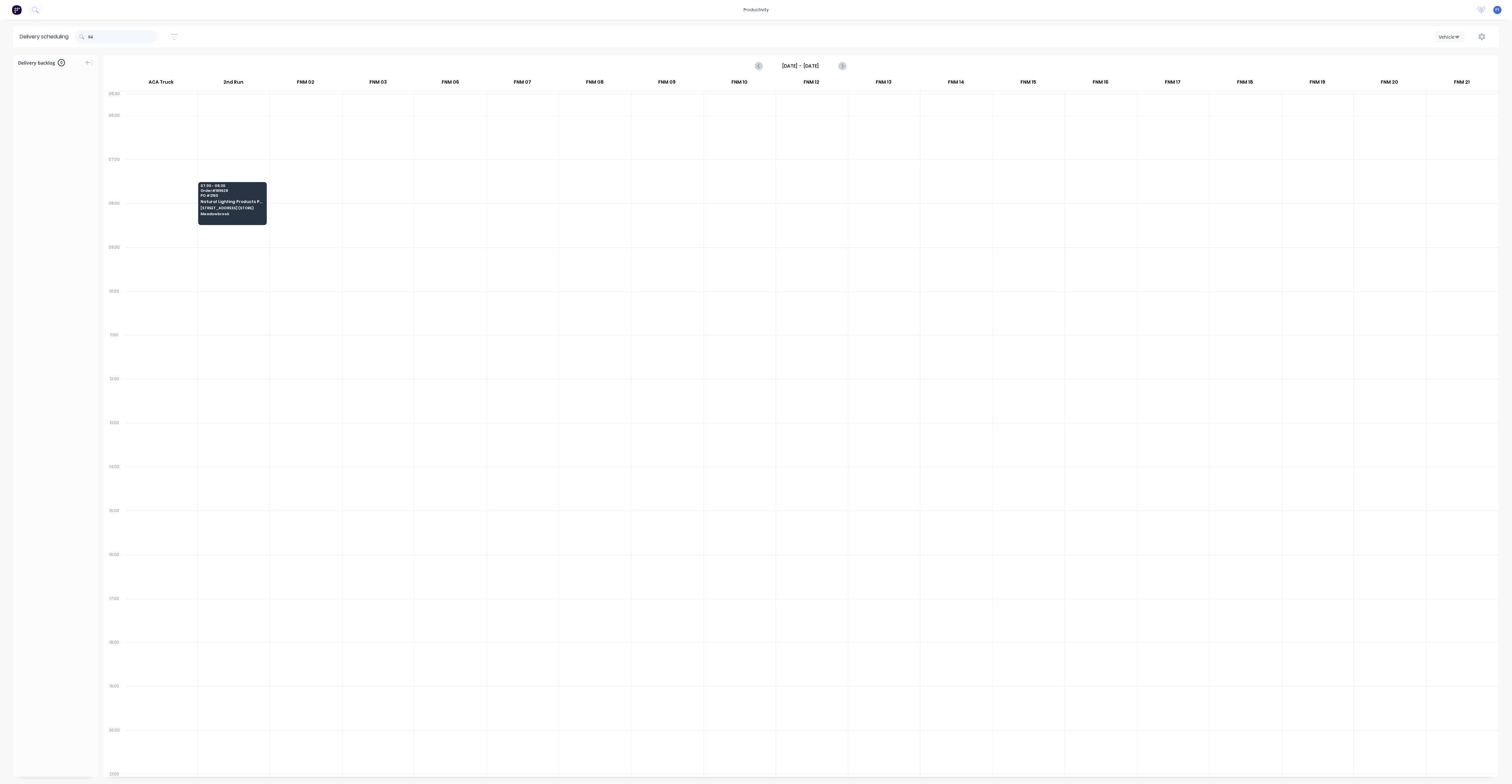
type input "6"
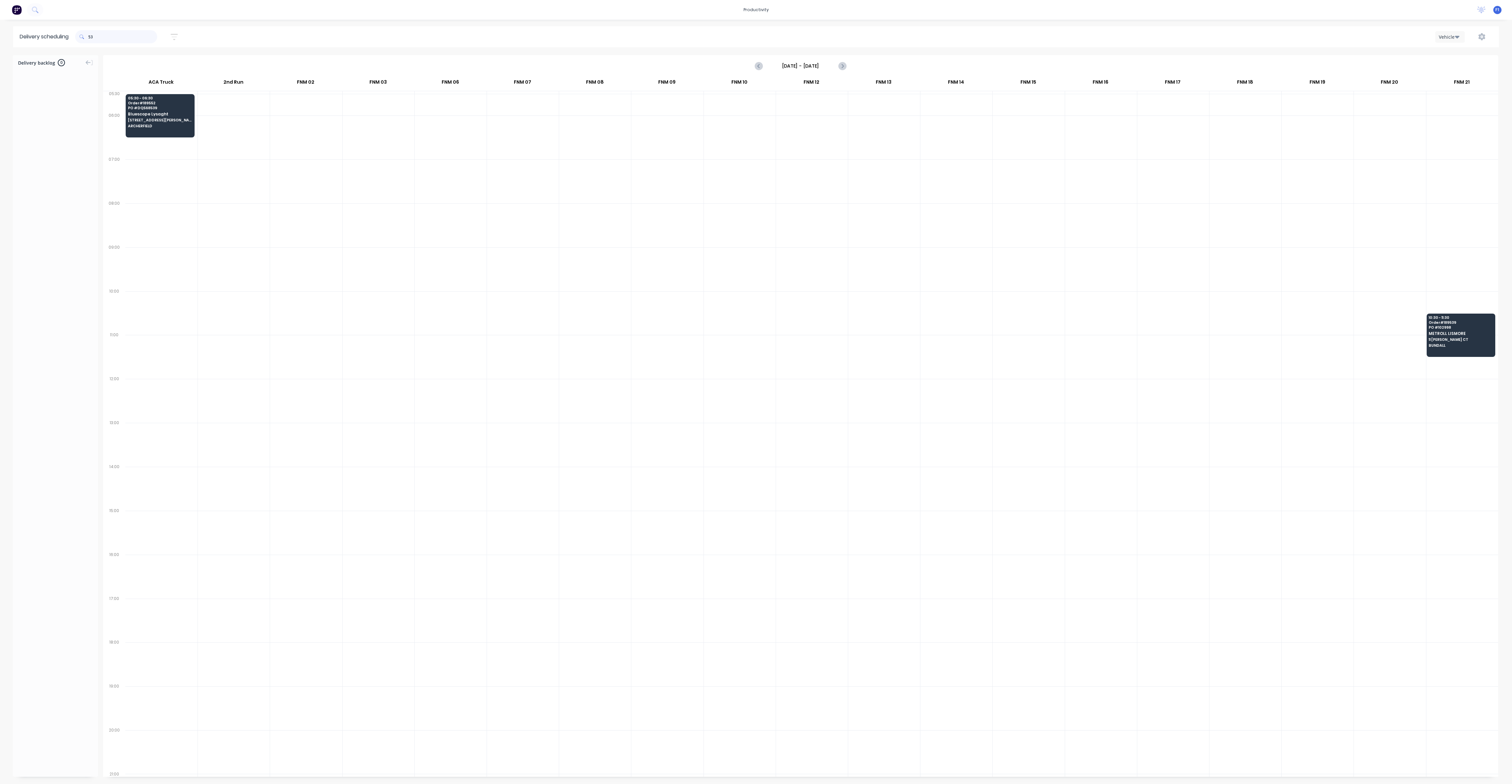
type input "5"
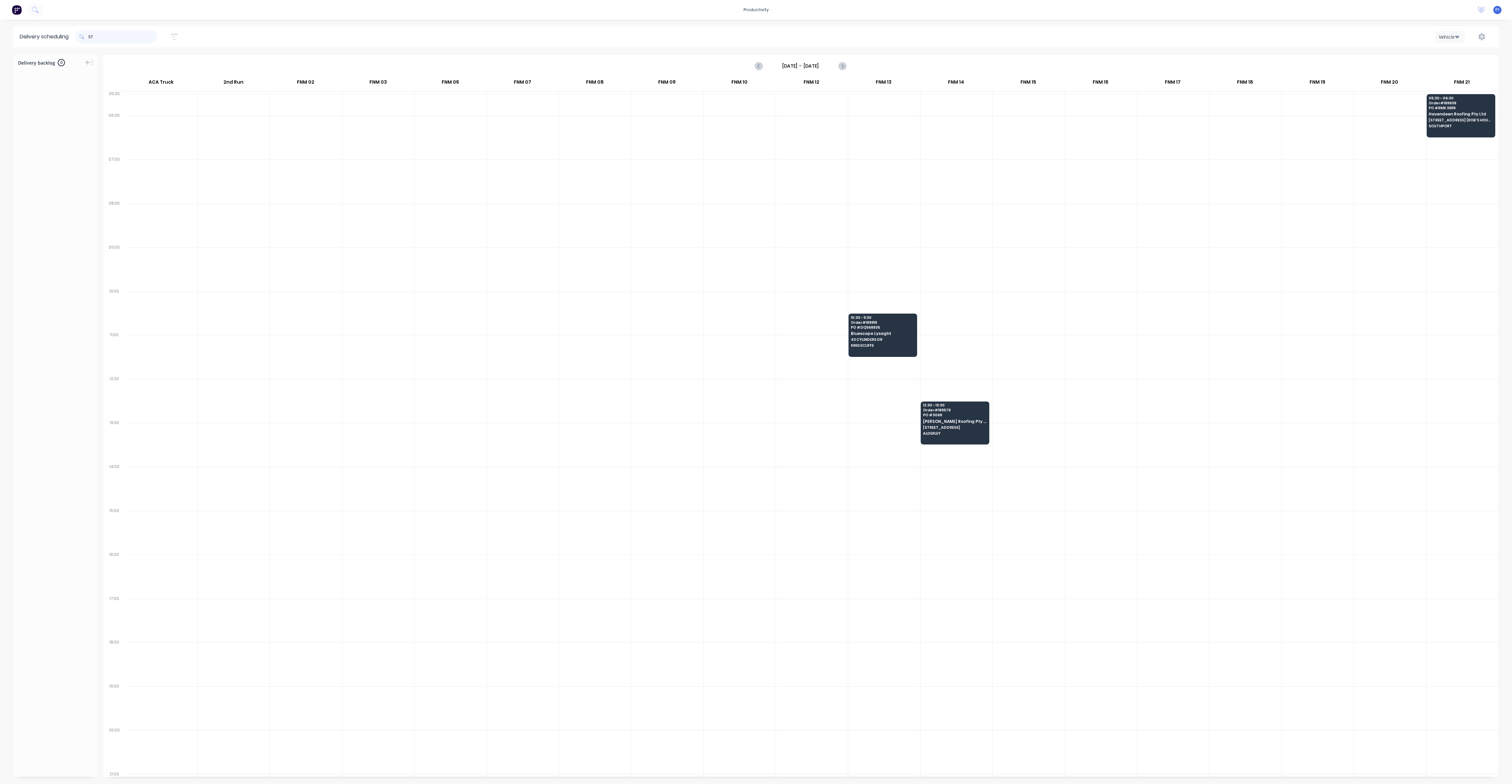
type input "5"
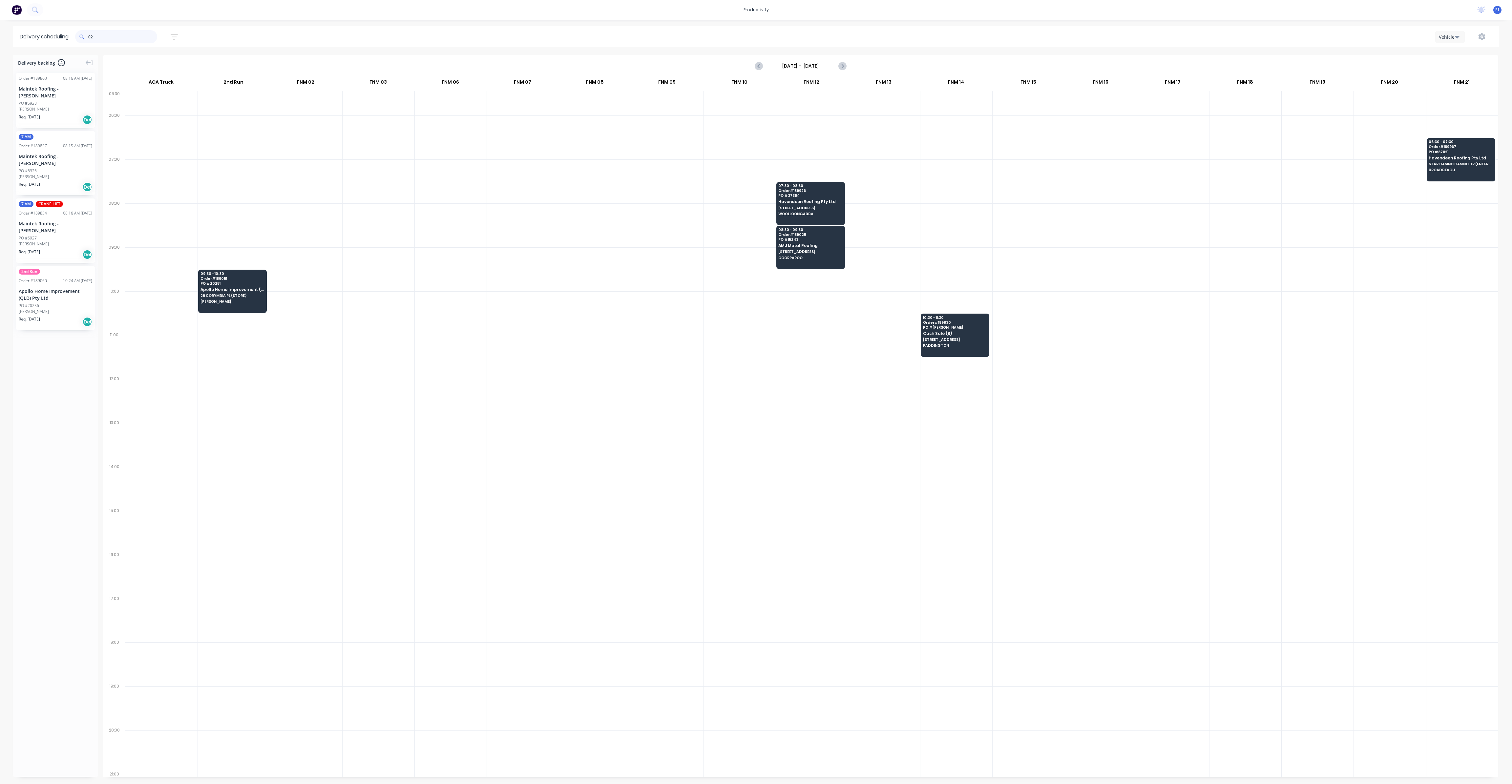
type input "0"
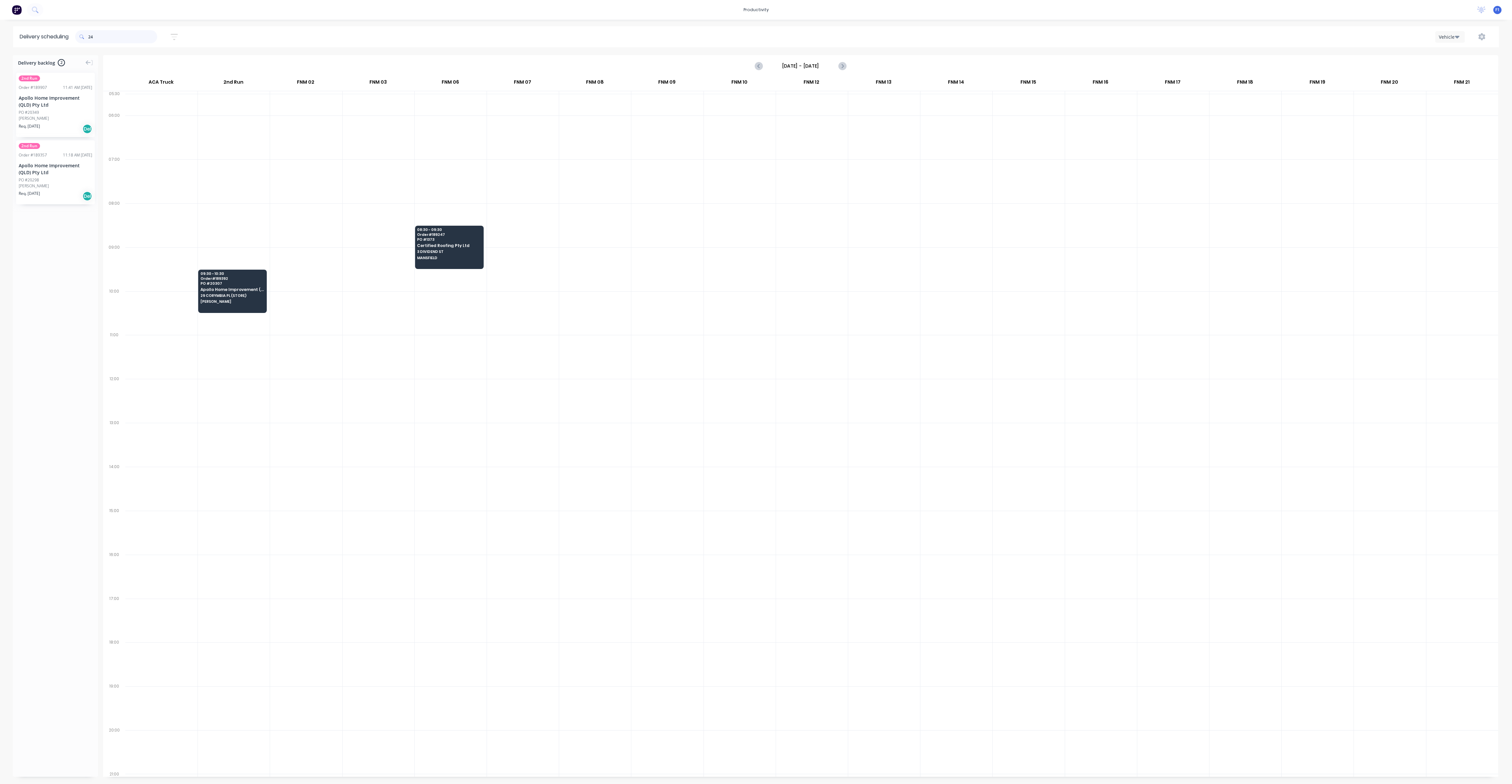
type input "2"
type input "8"
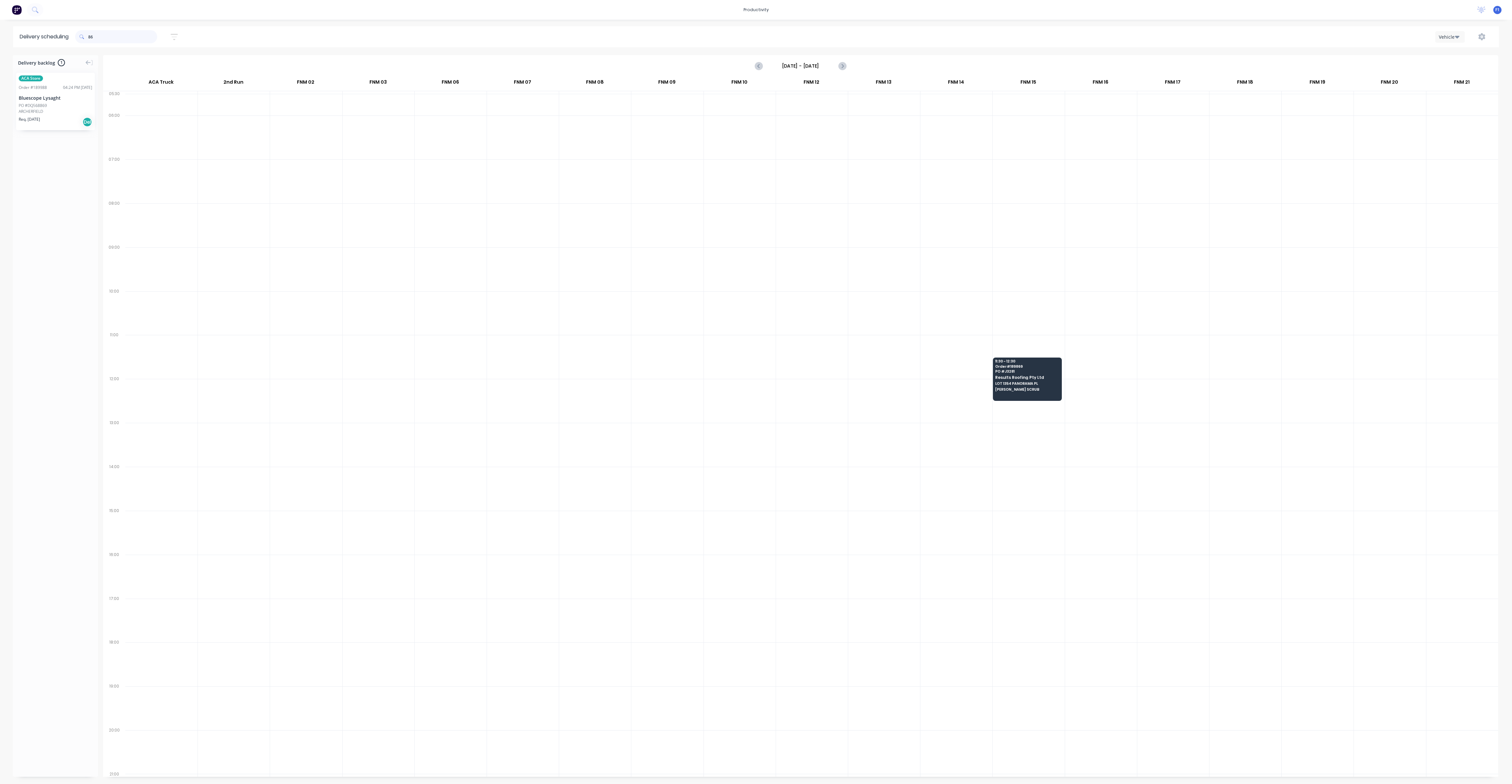
type input "8"
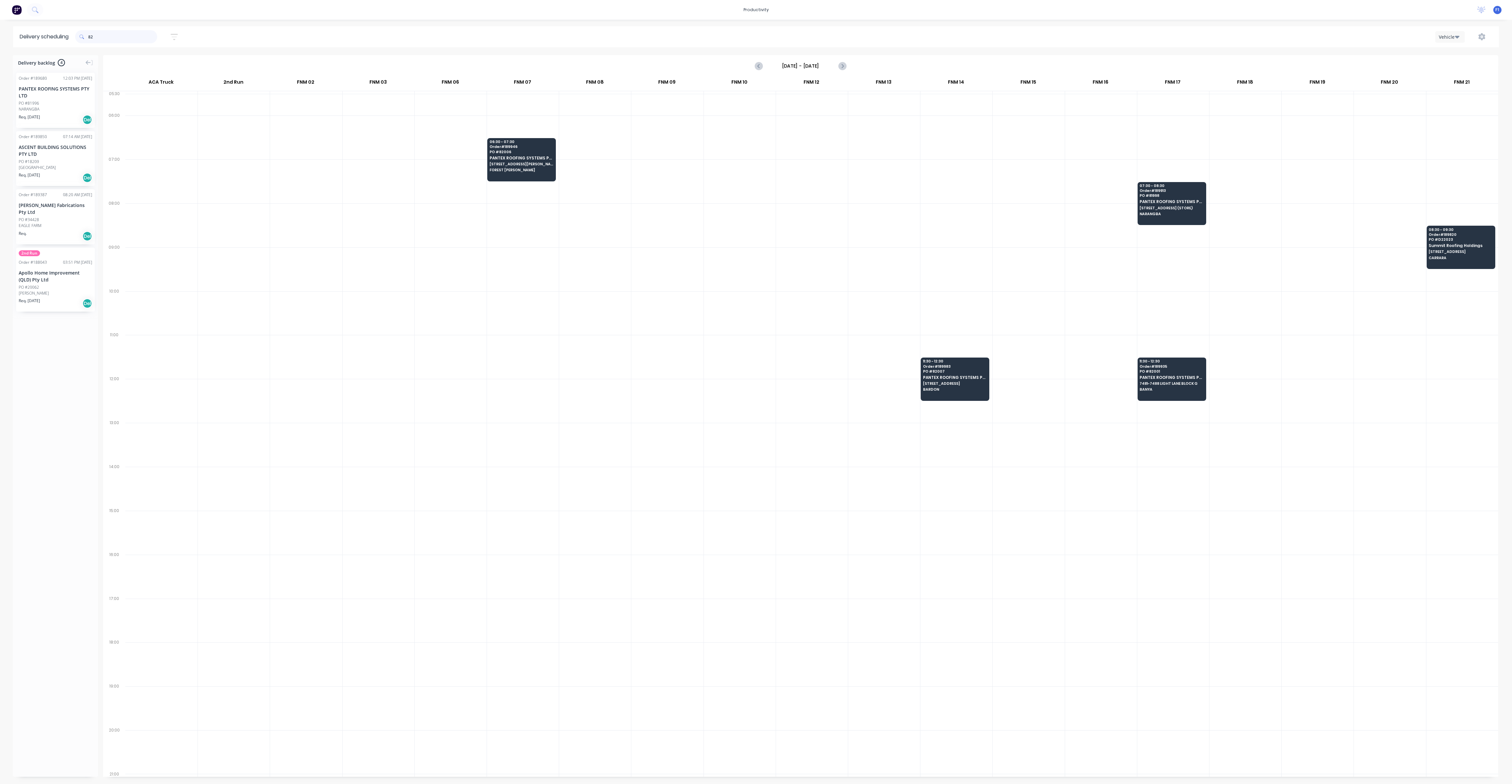
type input "8"
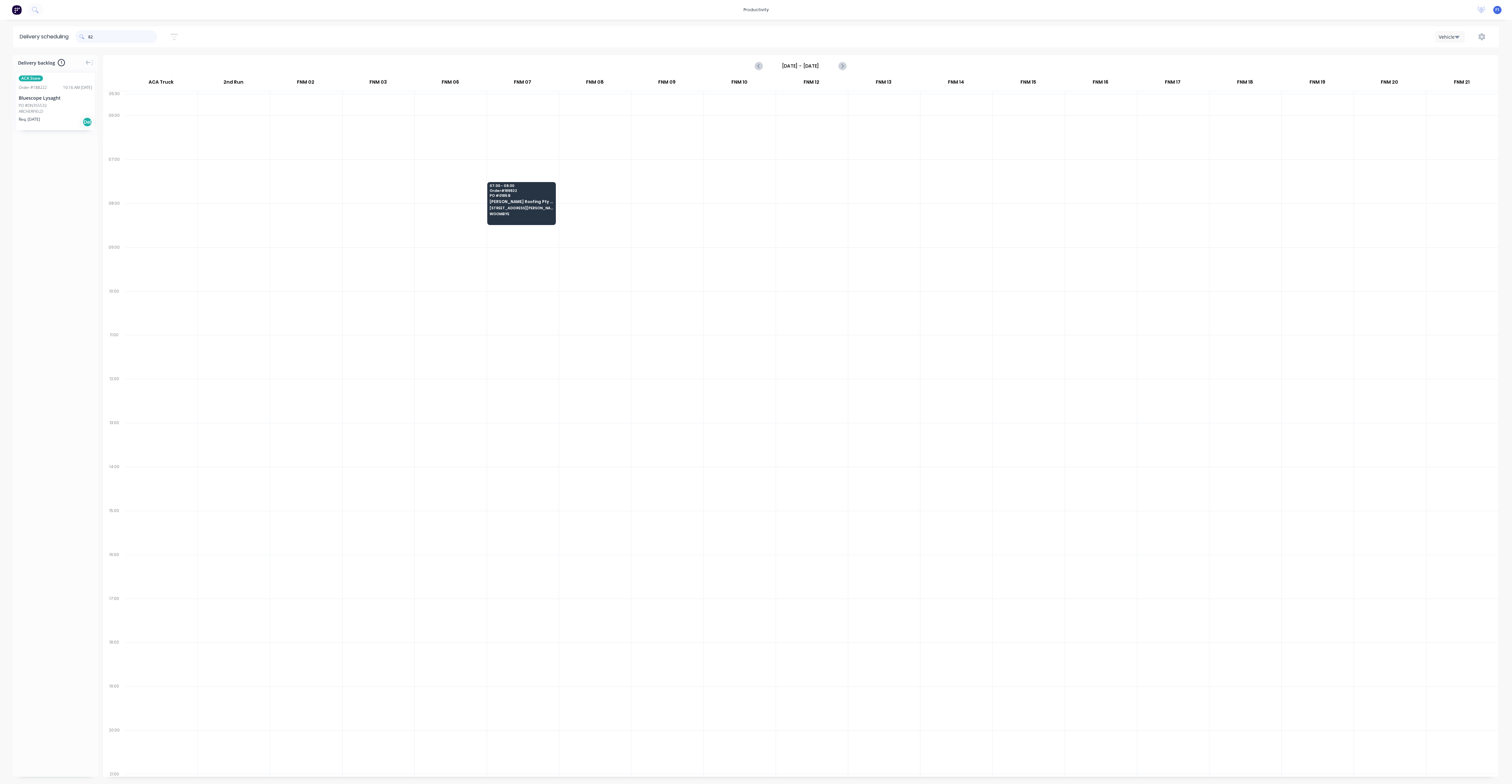
type input "8"
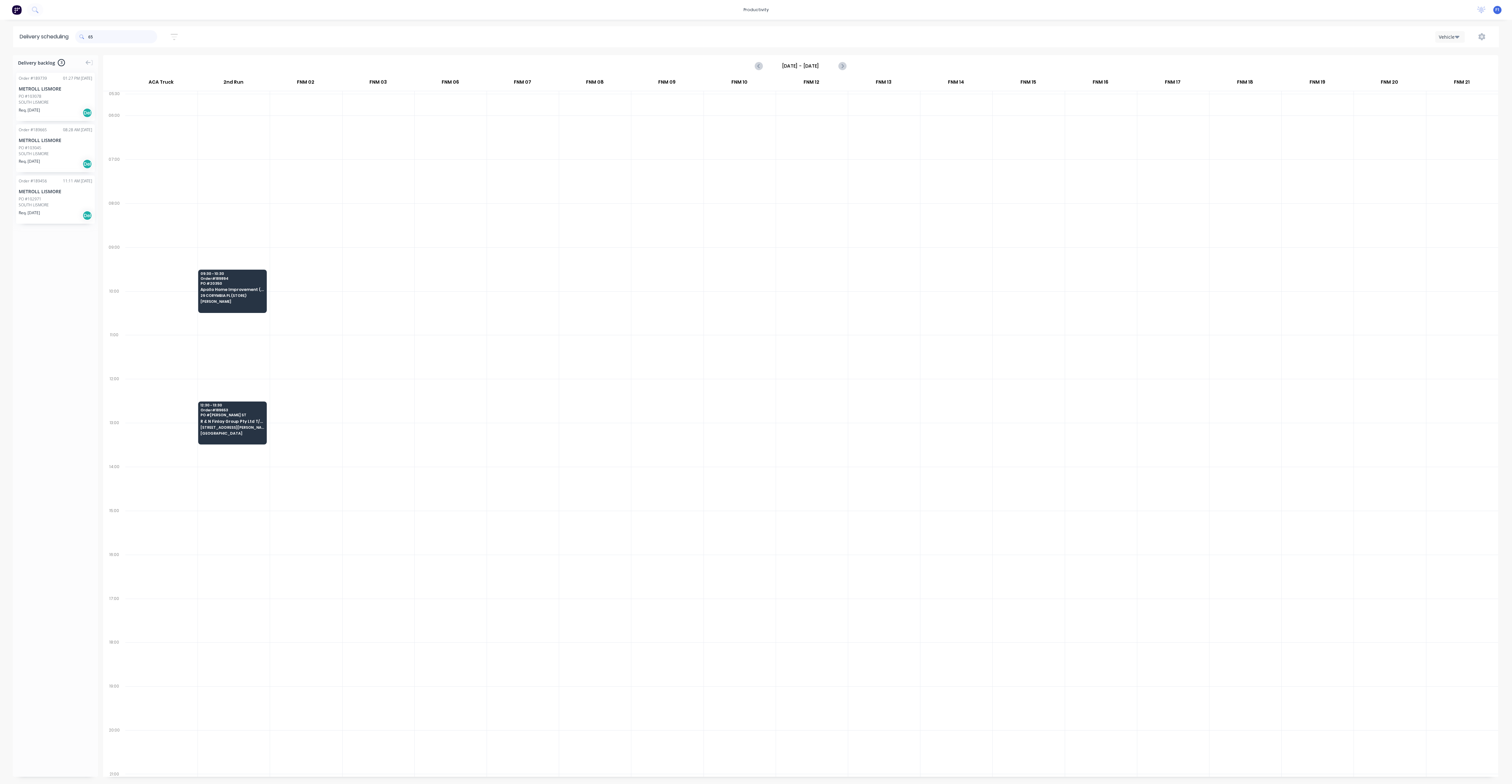
type input "6"
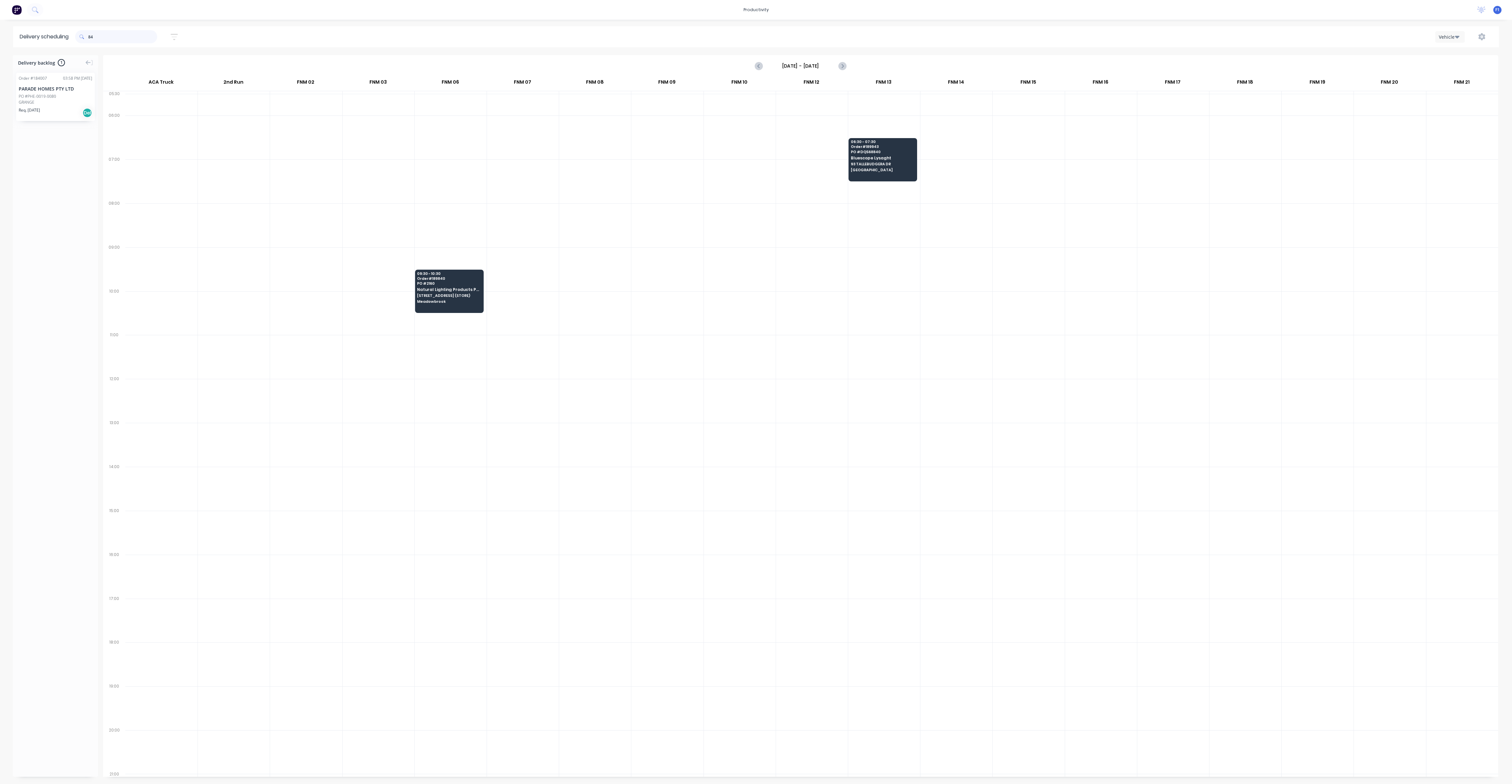
type input "8"
type input "3"
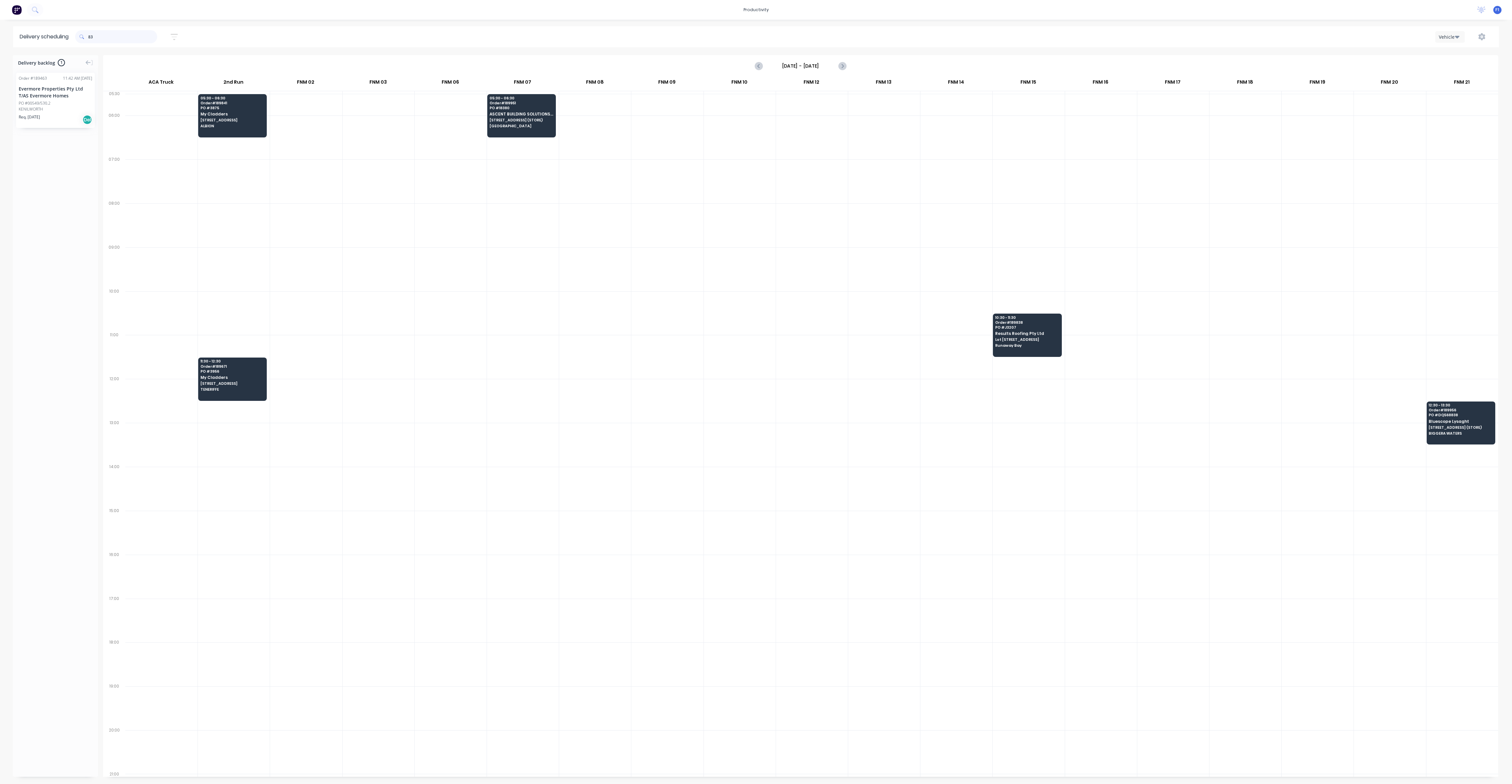
type input "8"
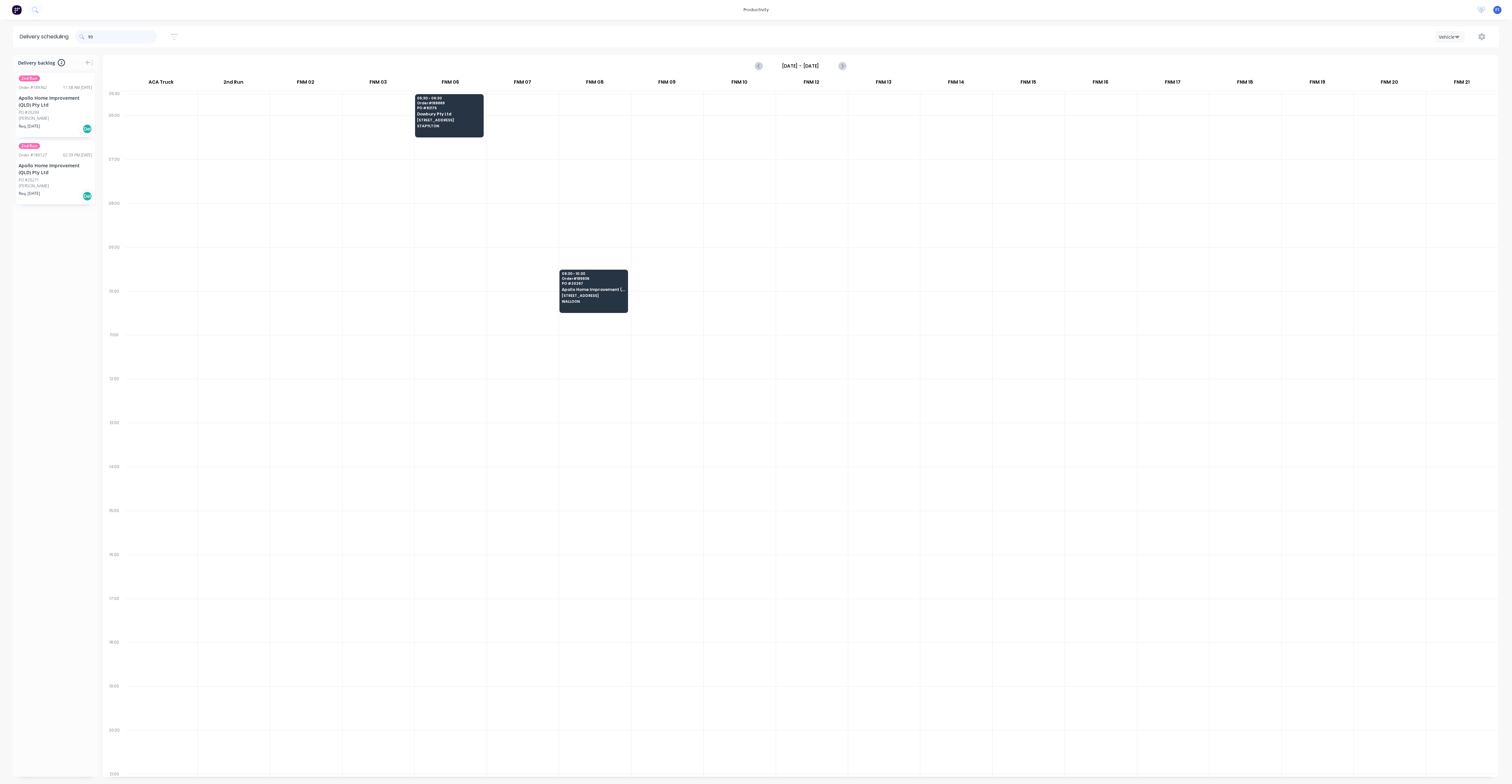
type input "9"
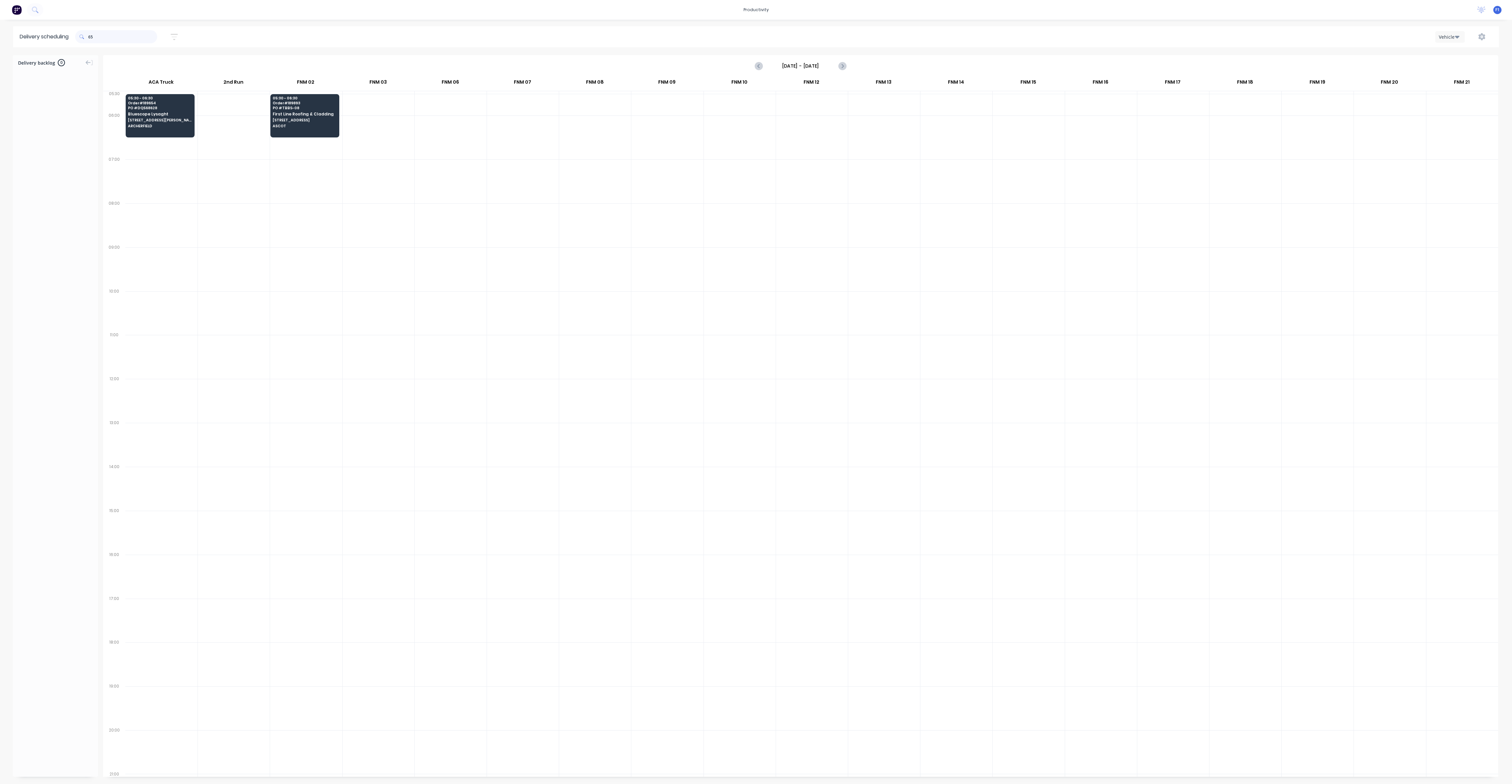
type input "6"
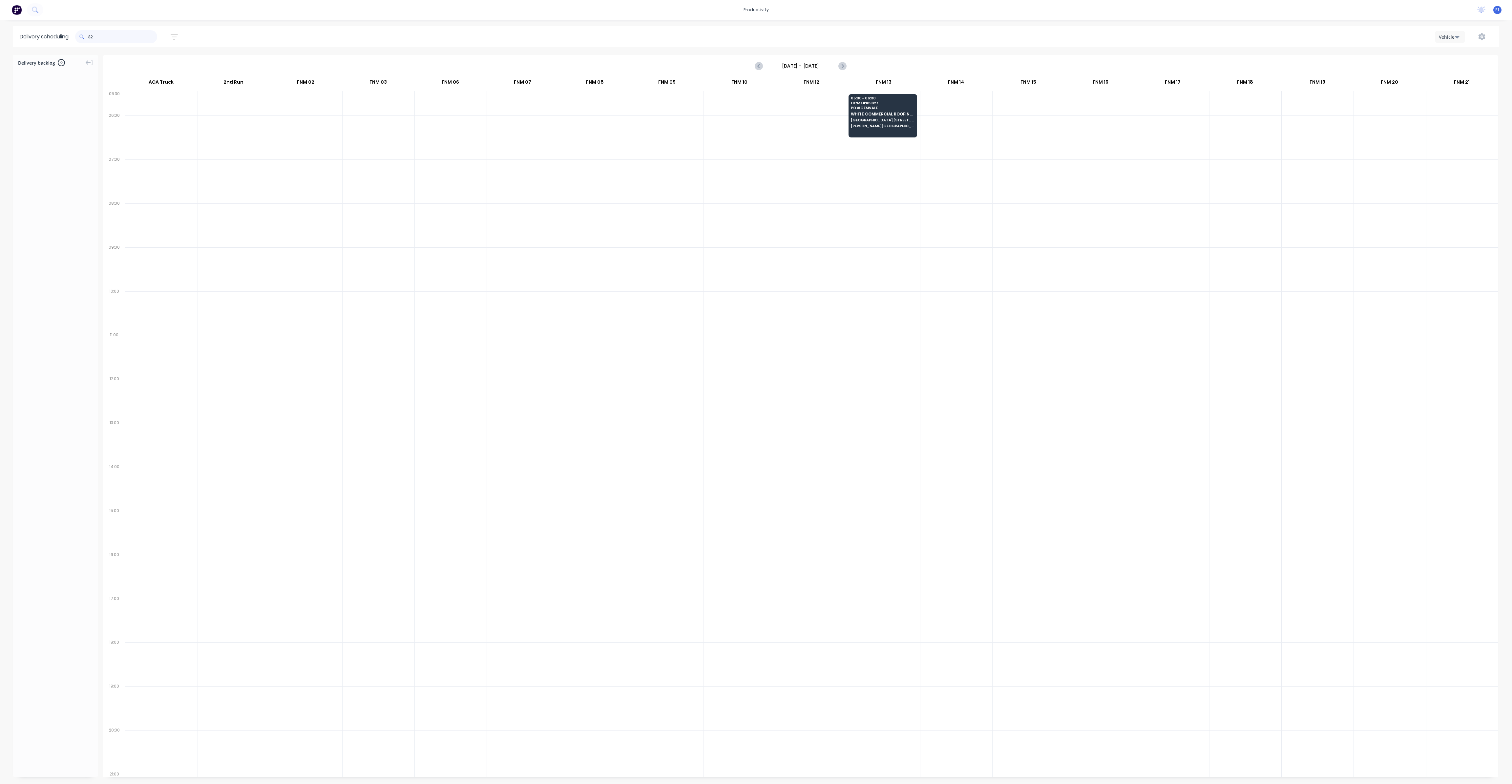
type input "8"
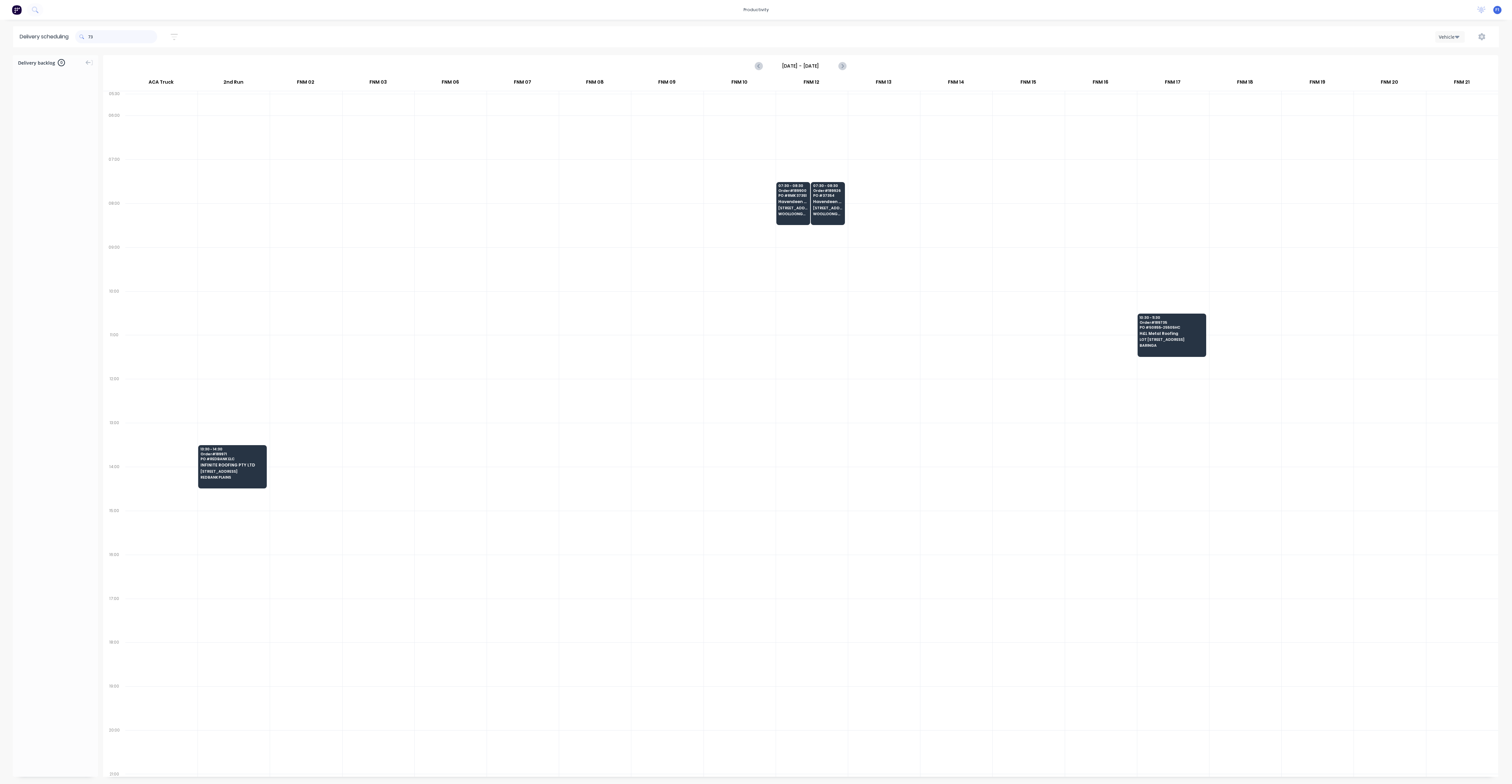
type input "7"
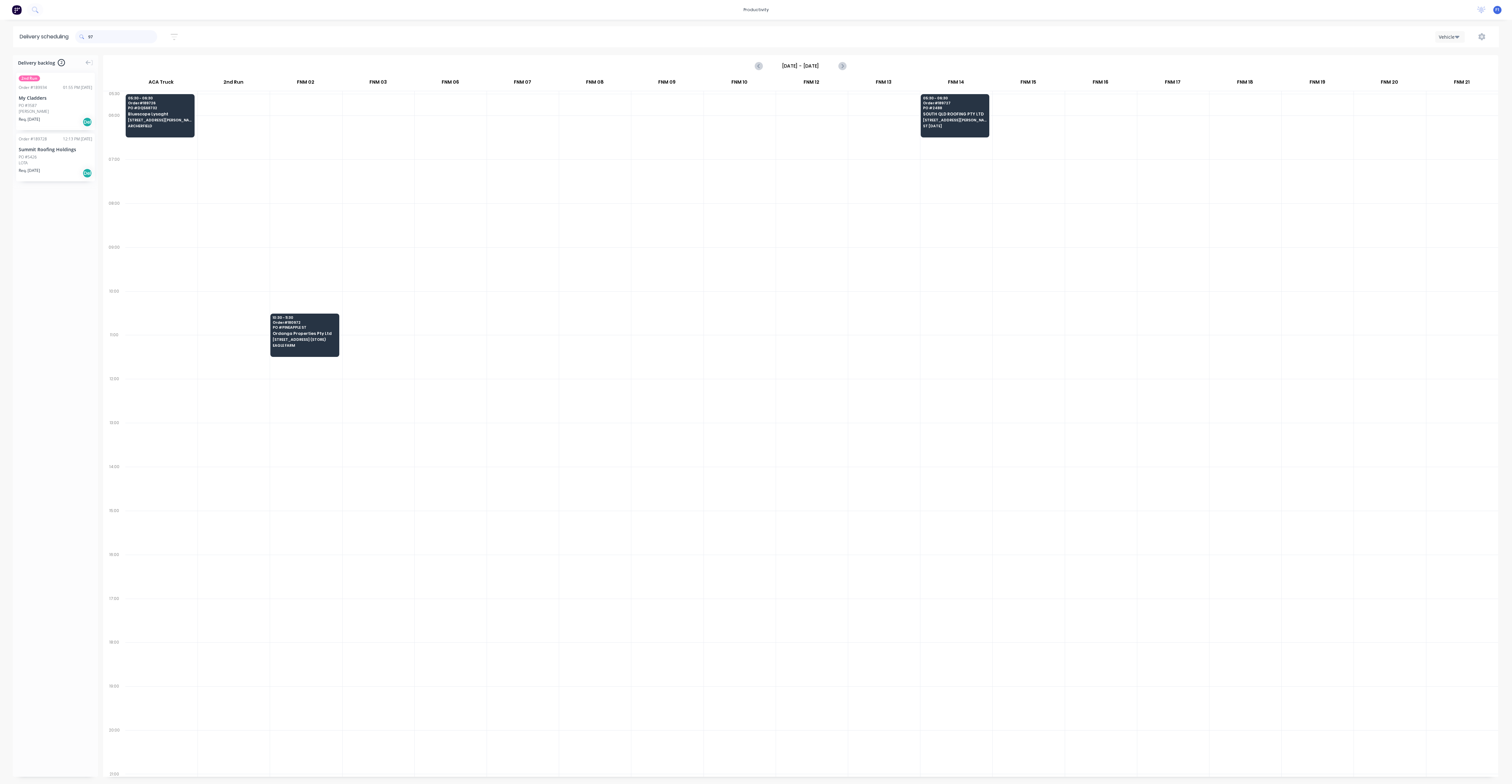
type input "9"
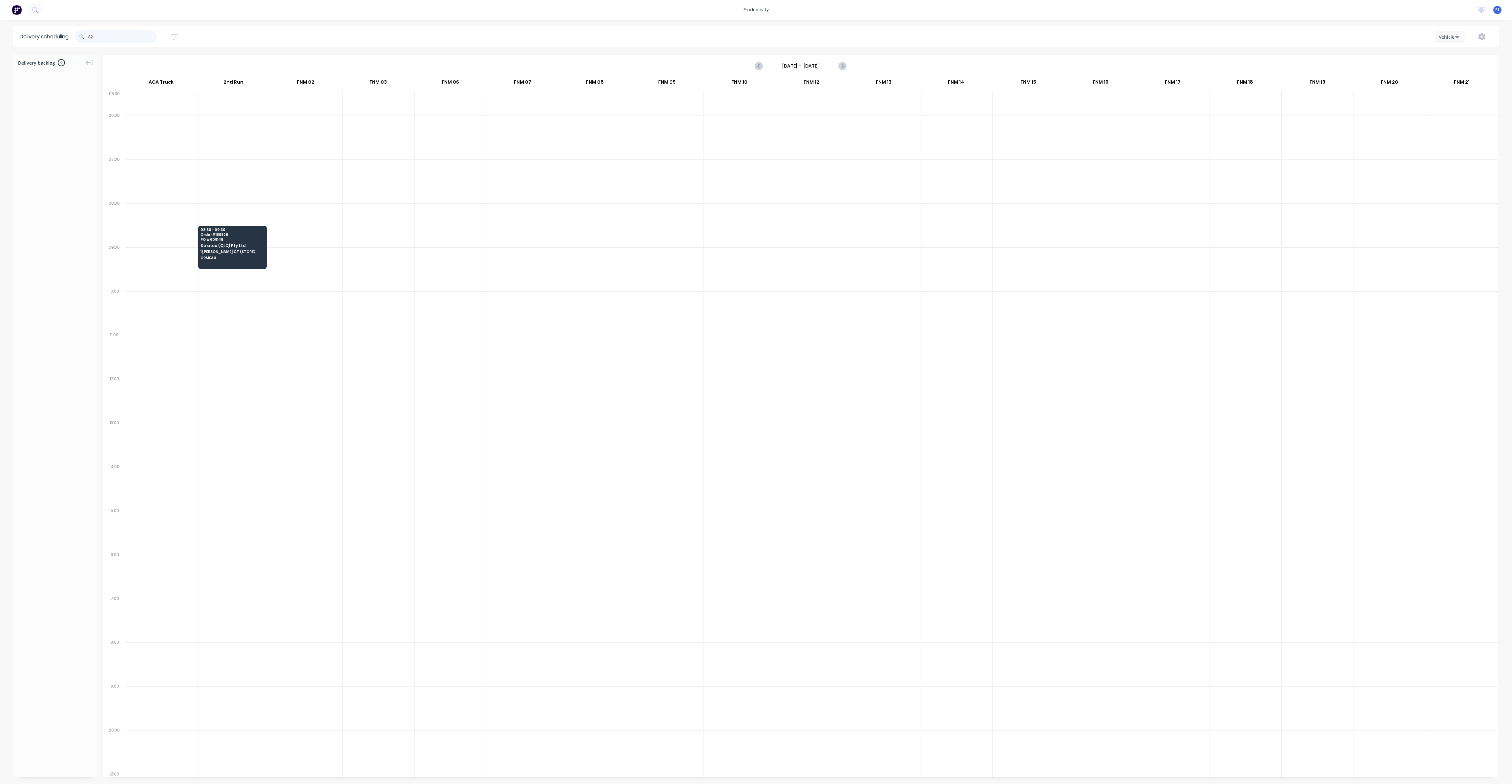
type input "8"
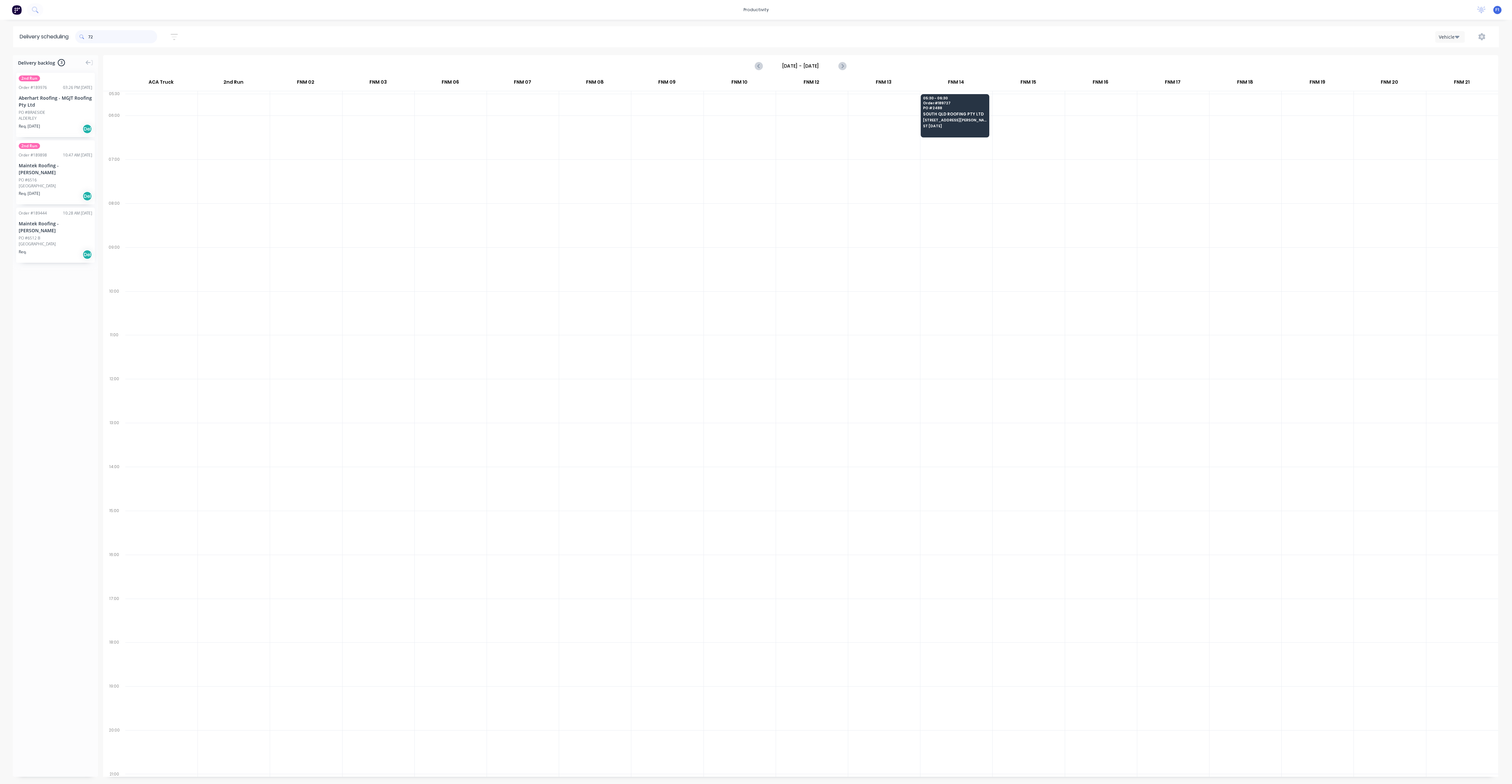
type input "7"
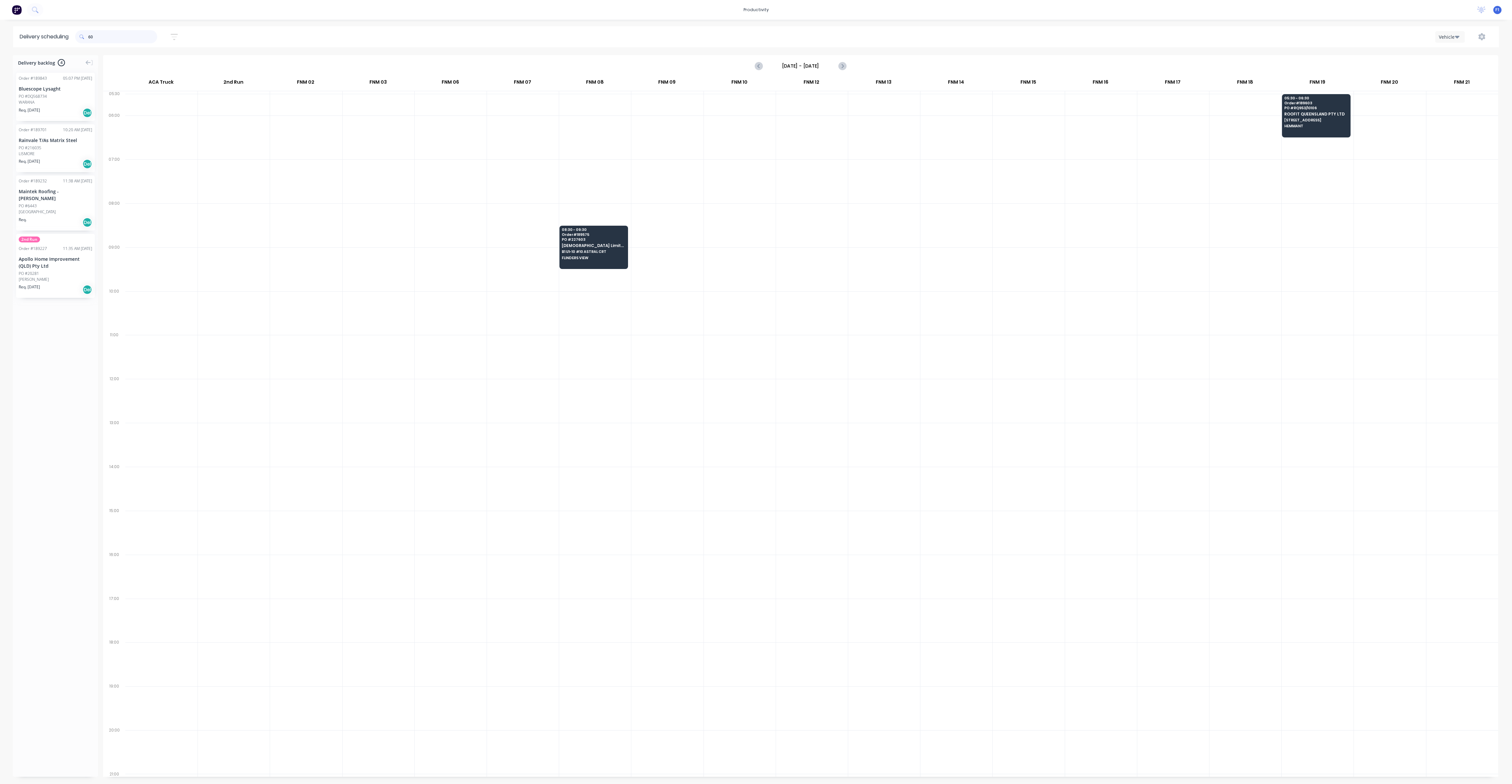
type input "6"
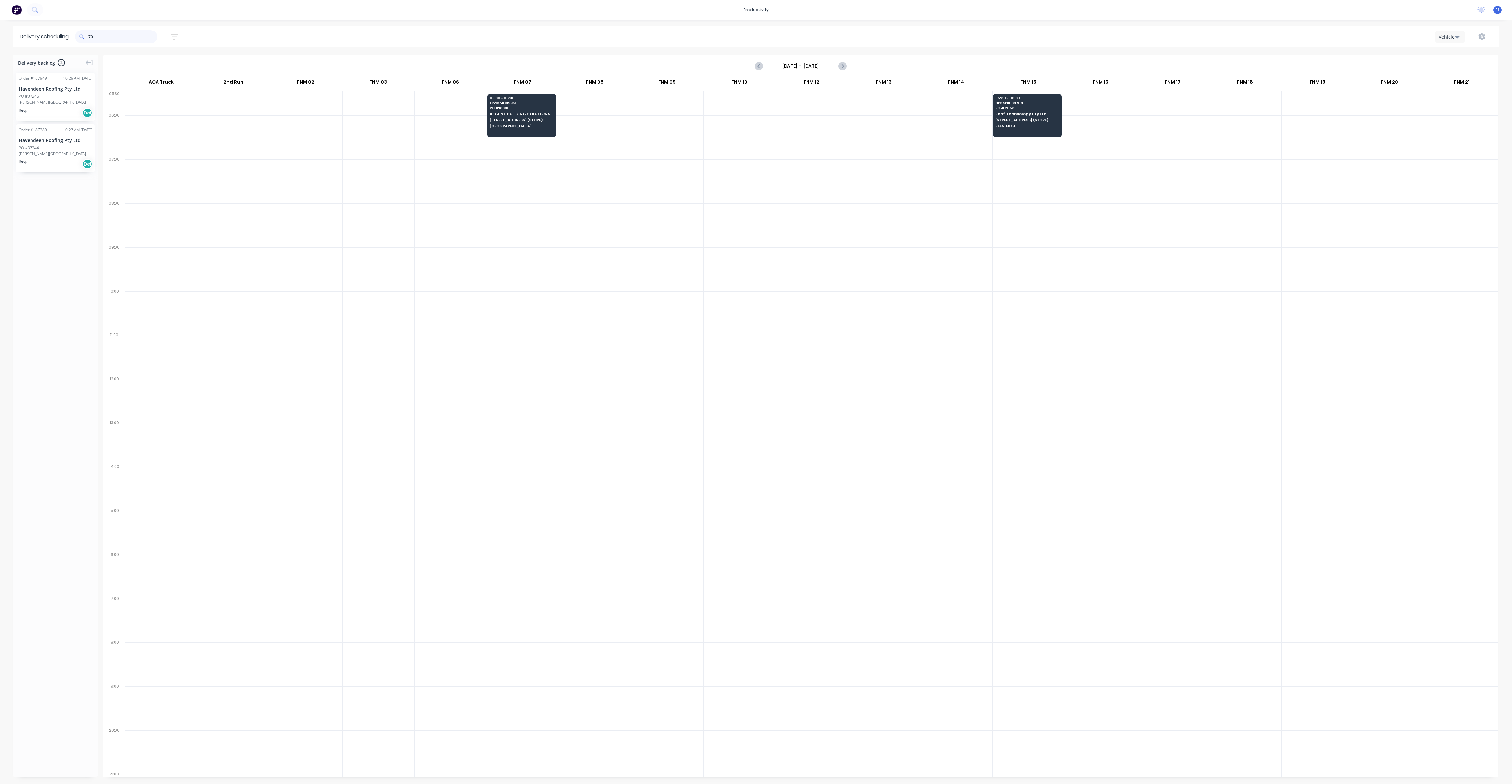
type input "7"
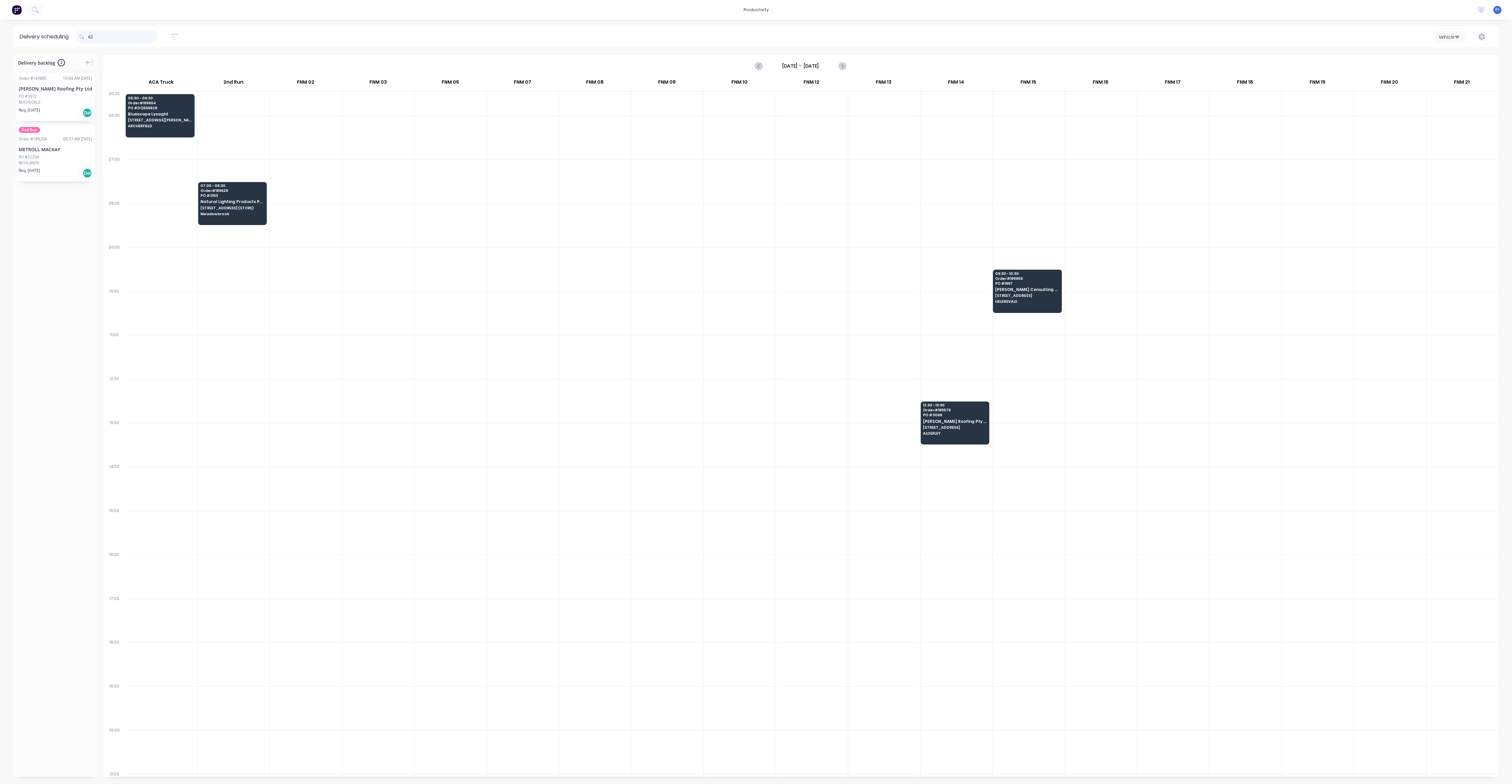
type input "6"
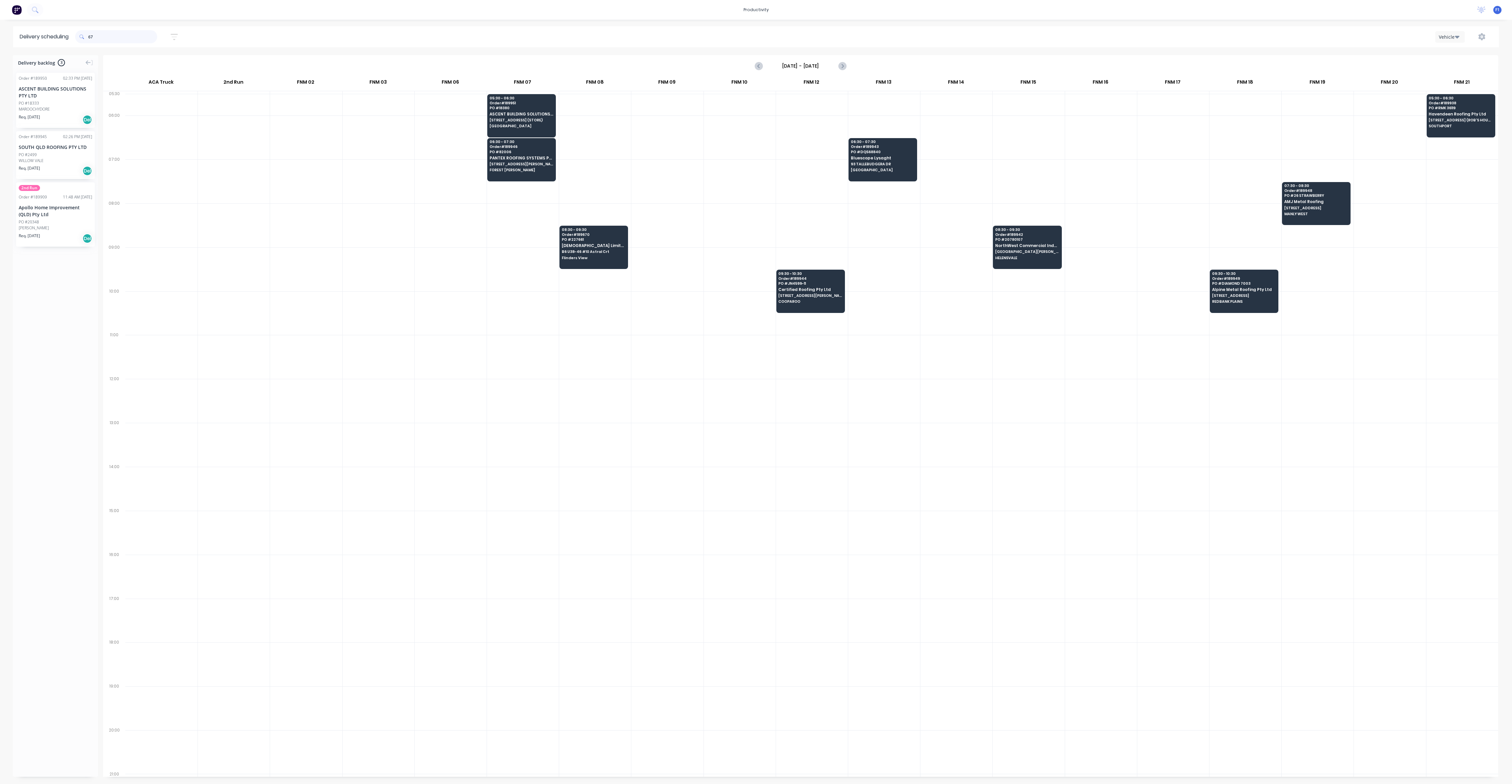
type input "6"
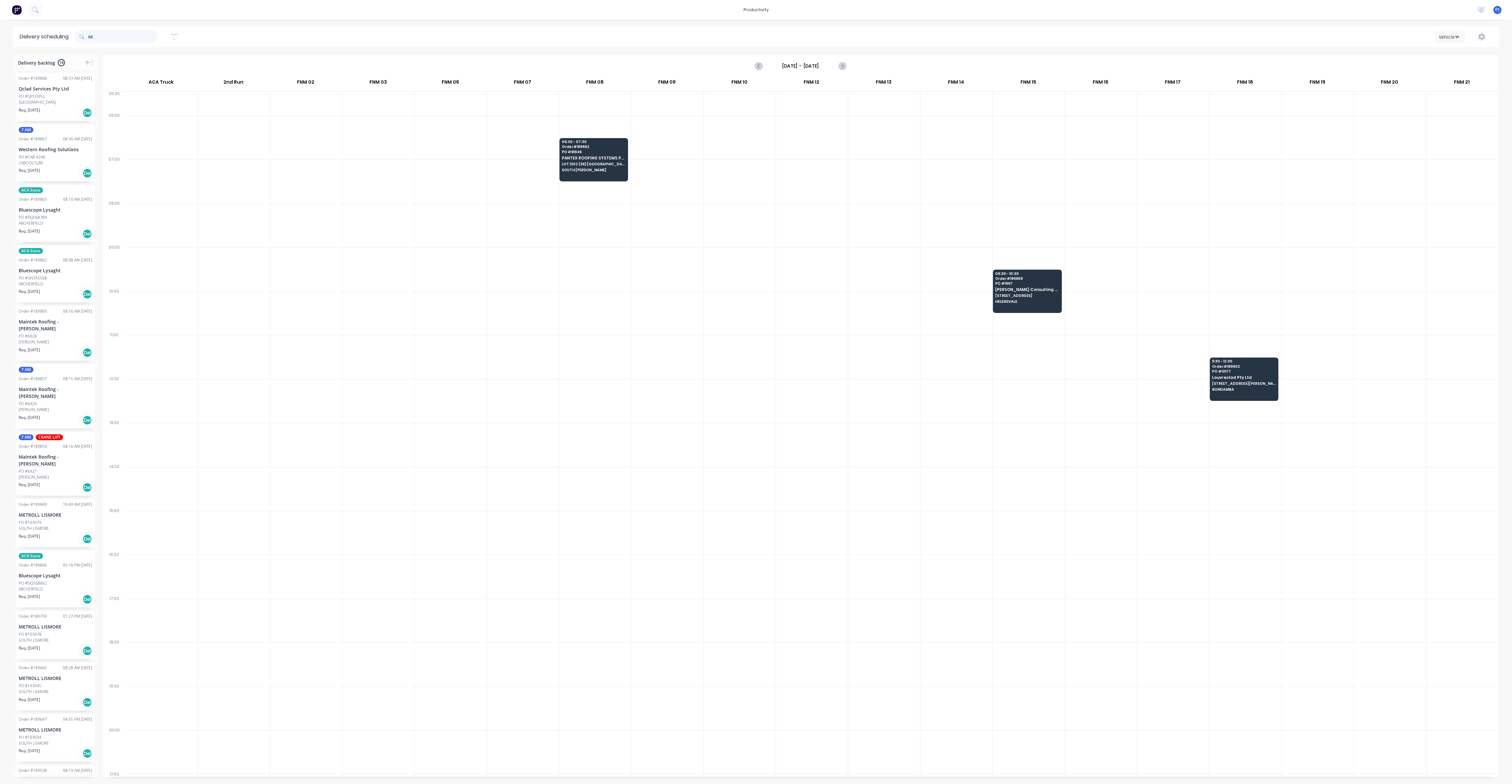
type input "6"
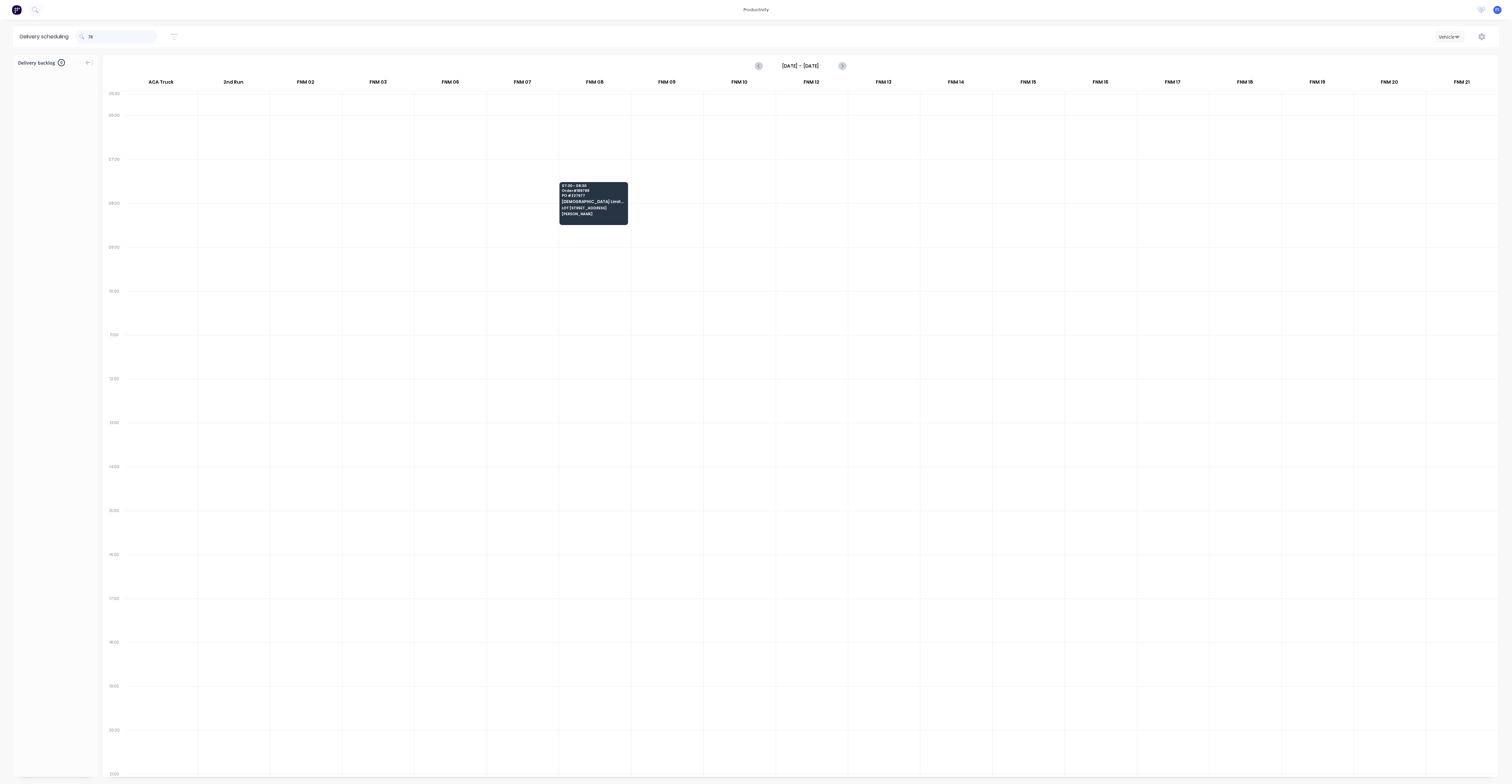
type input "7"
type input "8"
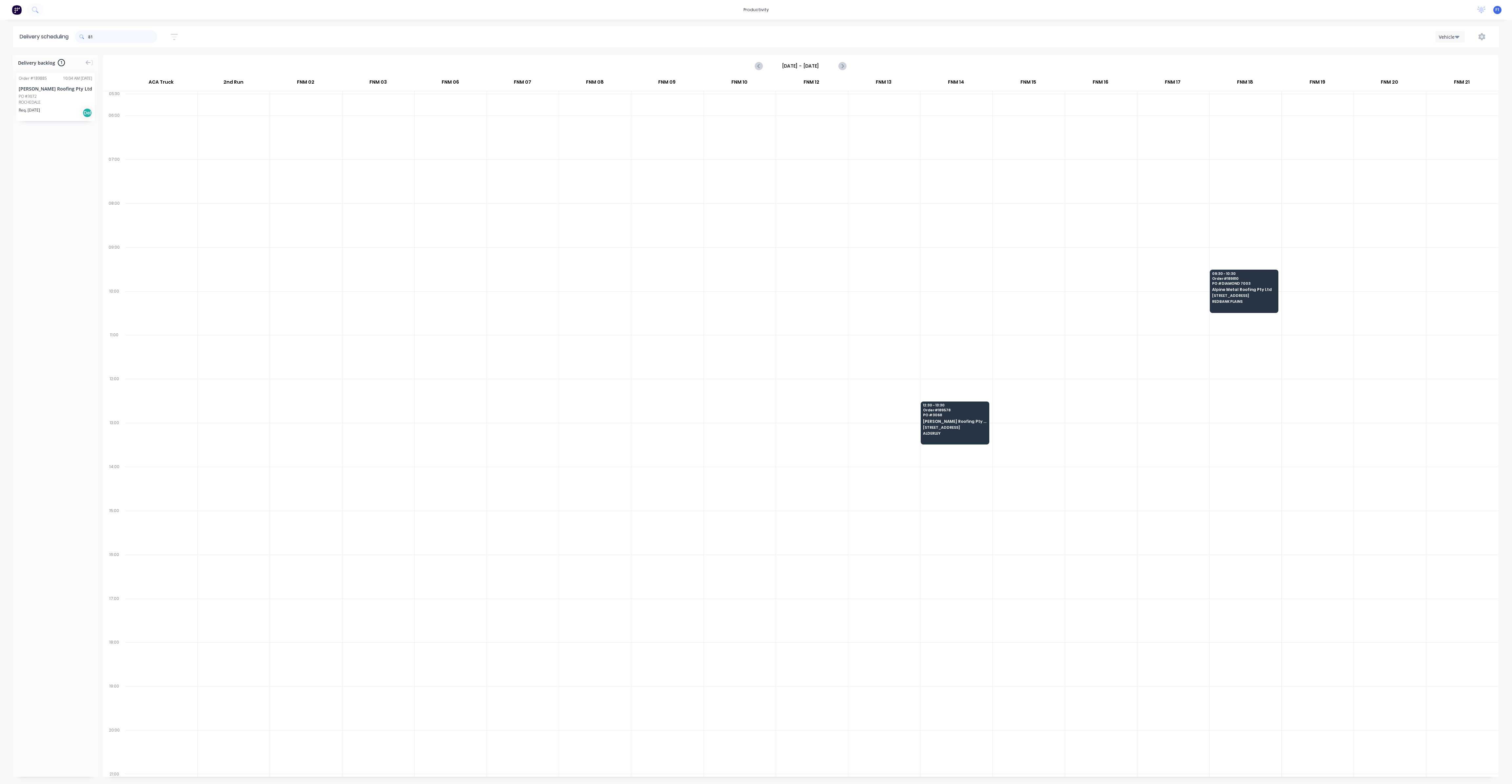
type input "8"
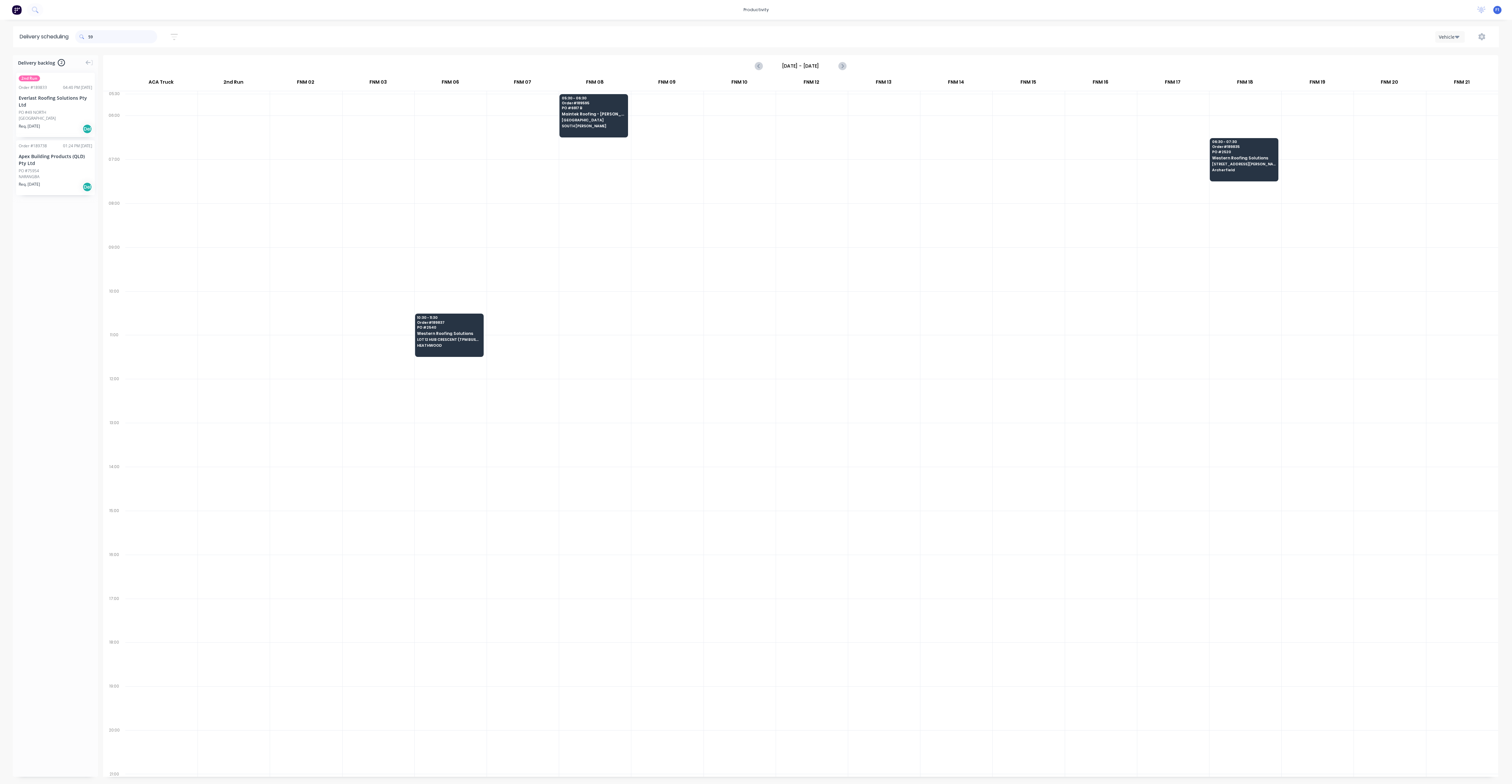
type input "5"
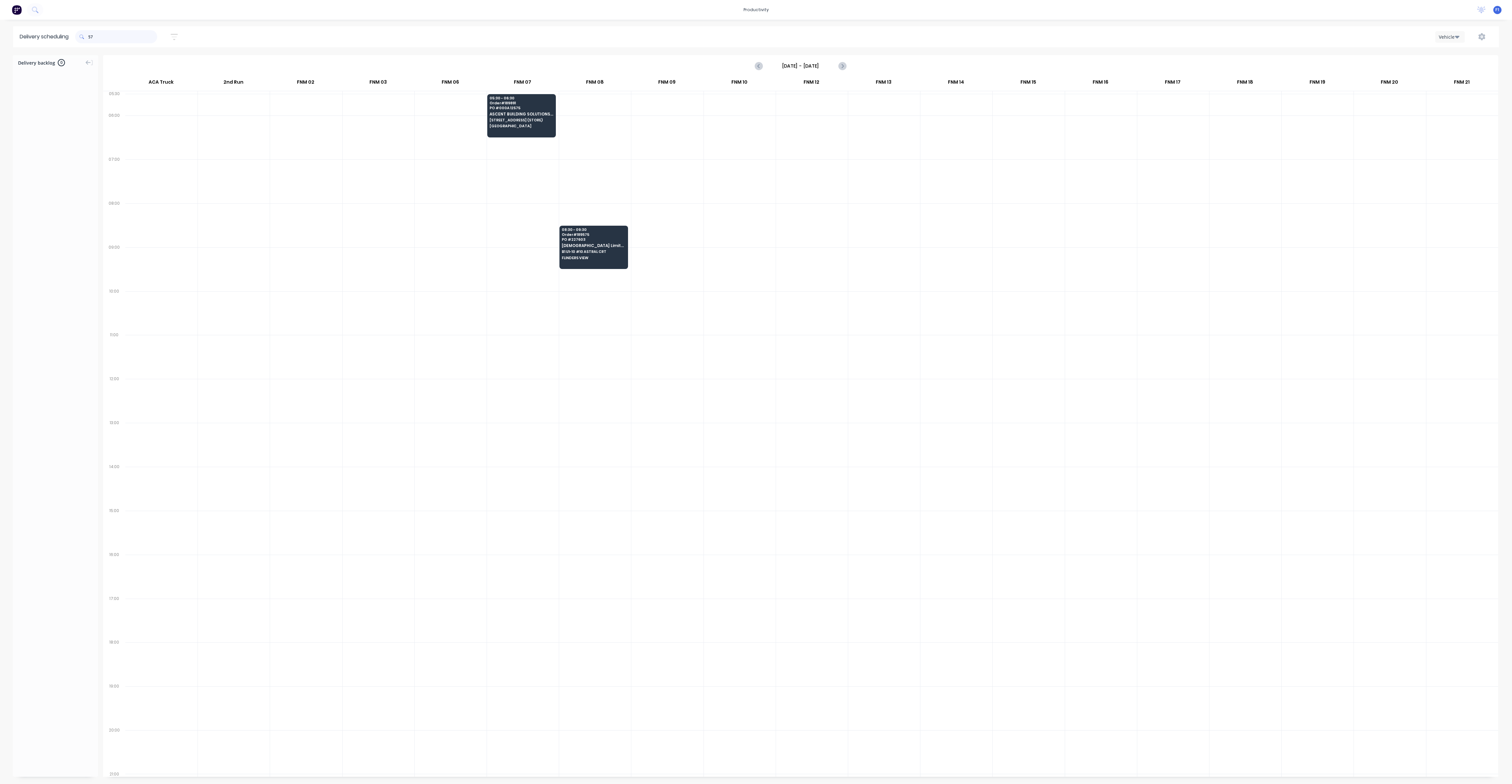
type input "5"
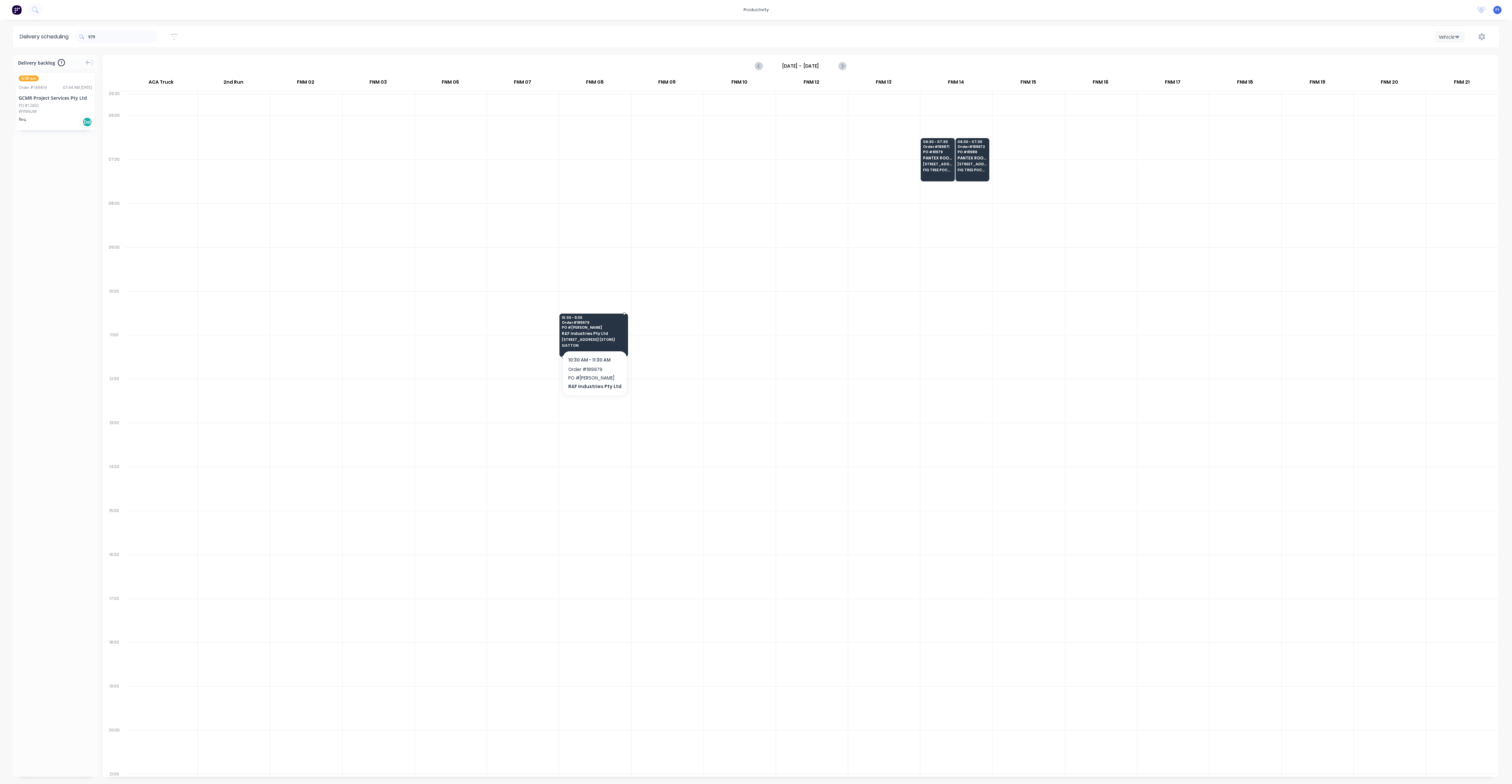
click at [596, 320] on span "Order # 189979" at bounding box center [593, 322] width 64 height 4
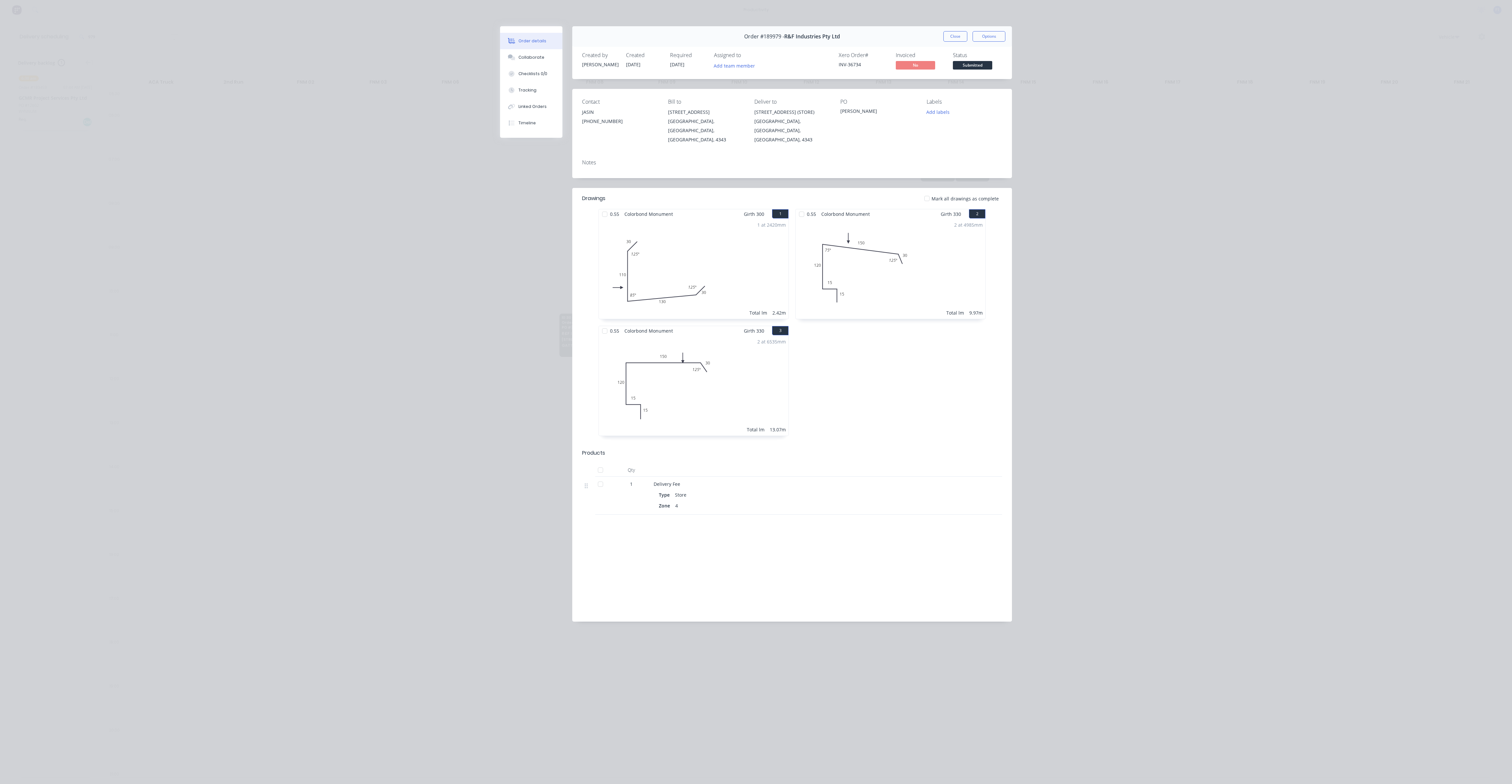
click at [963, 35] on button "Close" at bounding box center [955, 36] width 24 height 11
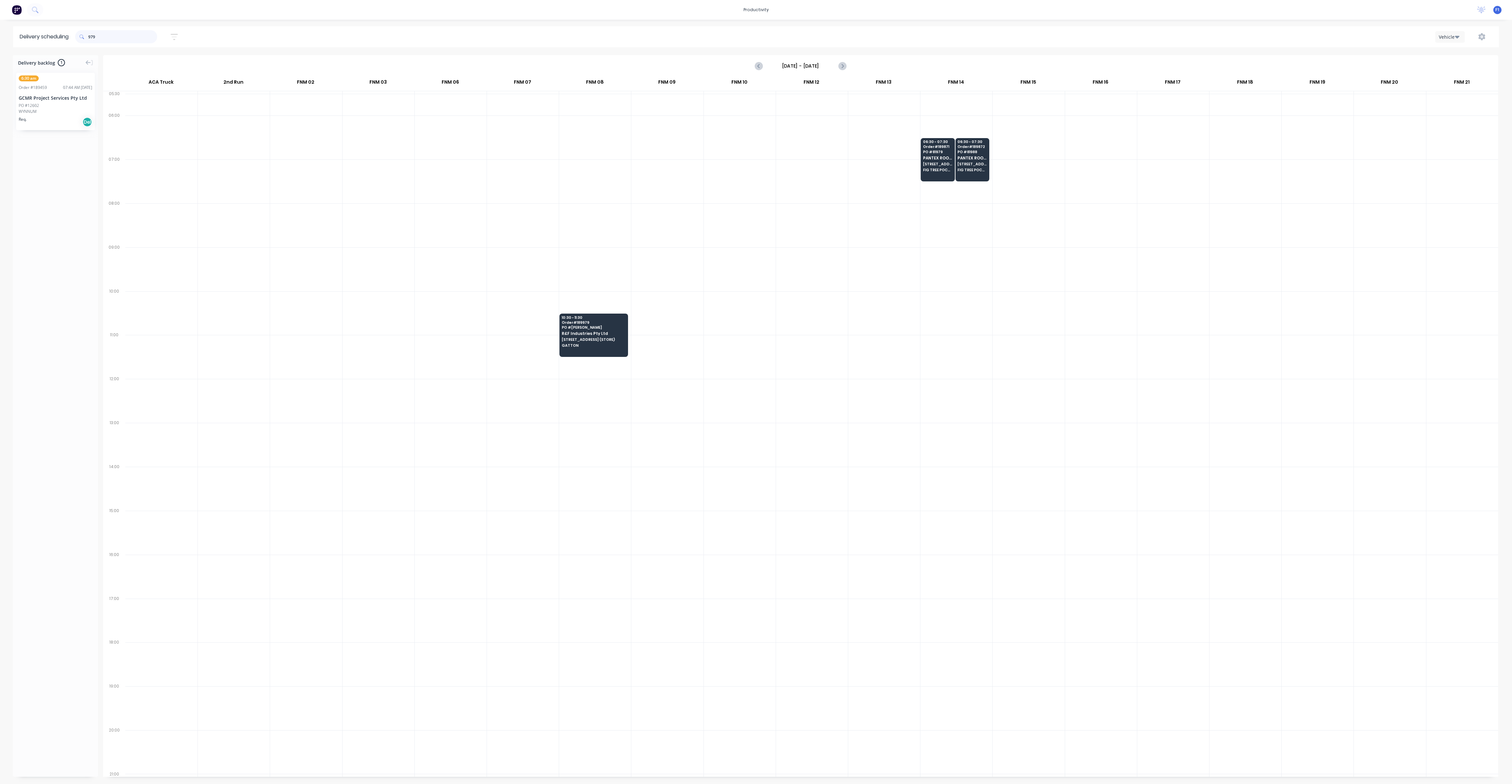
drag, startPoint x: 126, startPoint y: 41, endPoint x: 72, endPoint y: 38, distance: 54.1
click at [72, 38] on header "Delivery scheduling 979 Sort by Most recent Created date Required date Order nu…" at bounding box center [755, 36] width 1485 height 21
type input "9"
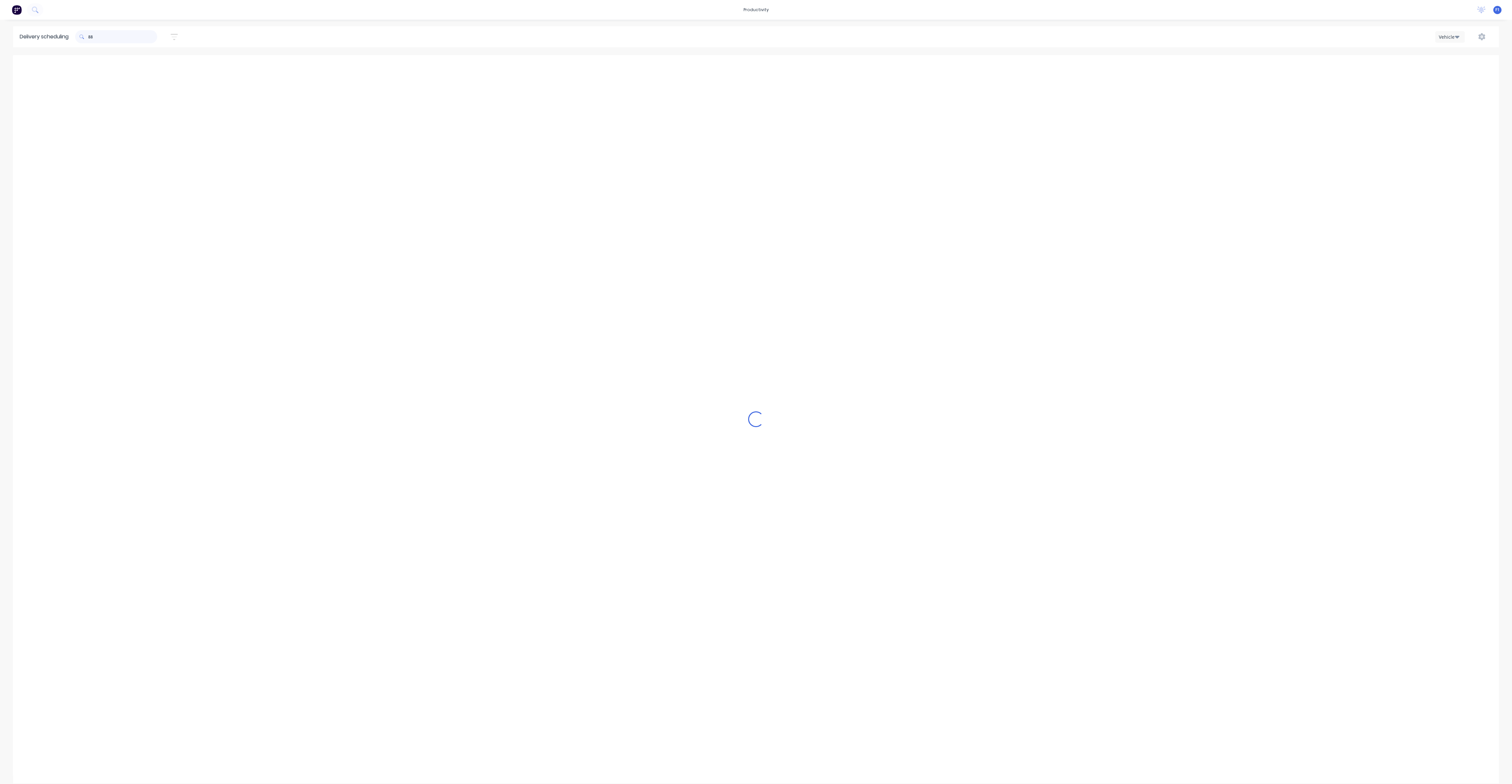
type input "8"
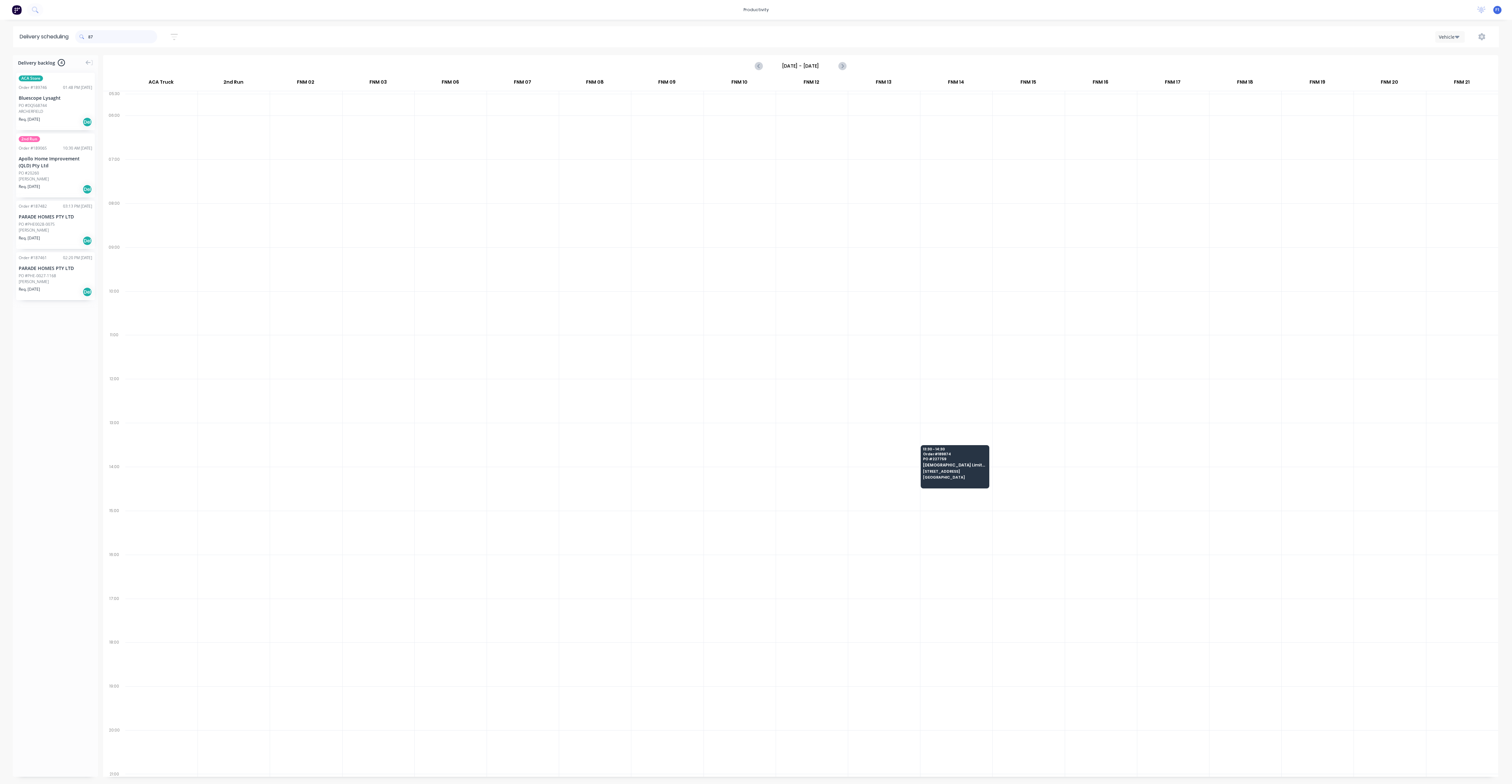
type input "8"
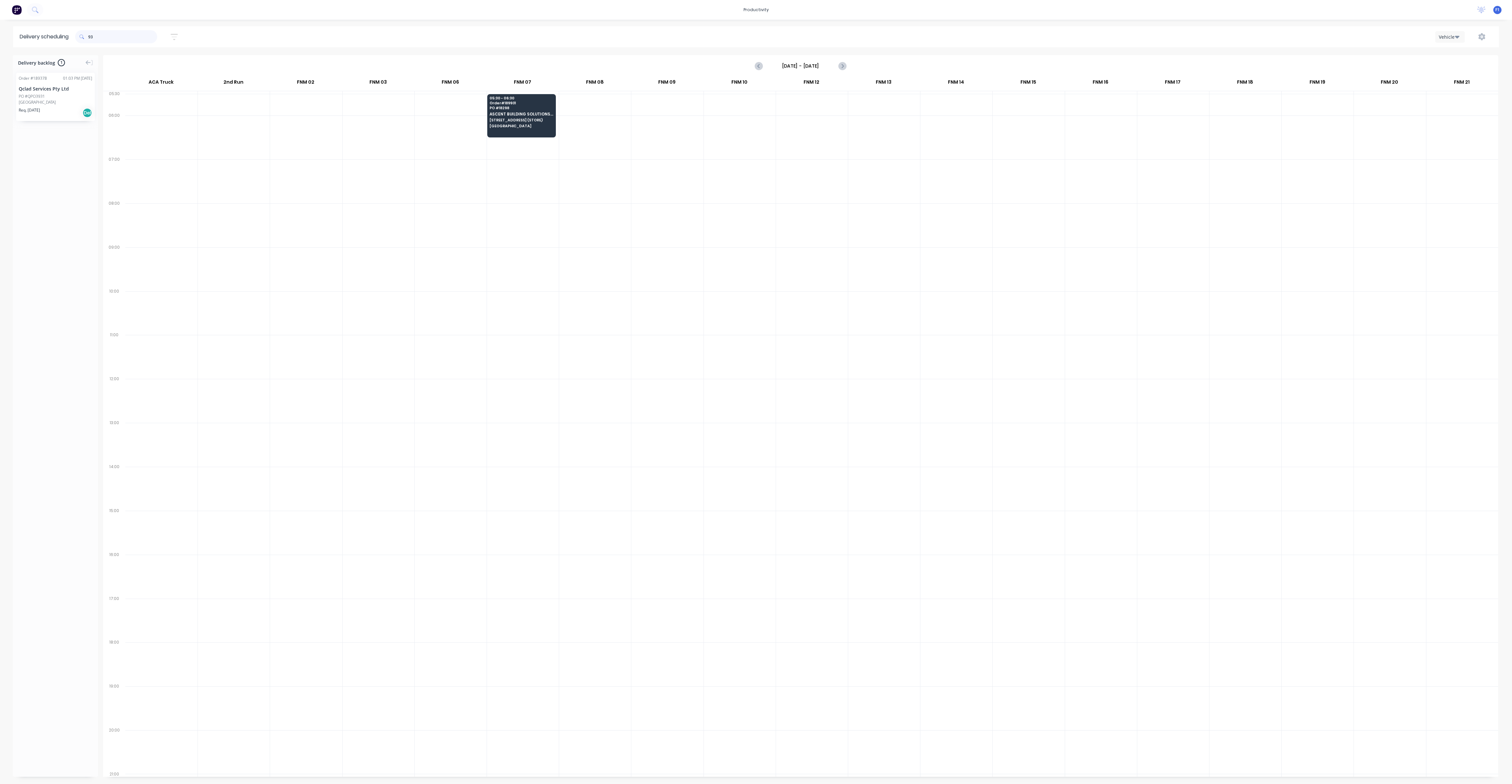
type input "9"
type input "949"
